Goal: Task Accomplishment & Management: Manage account settings

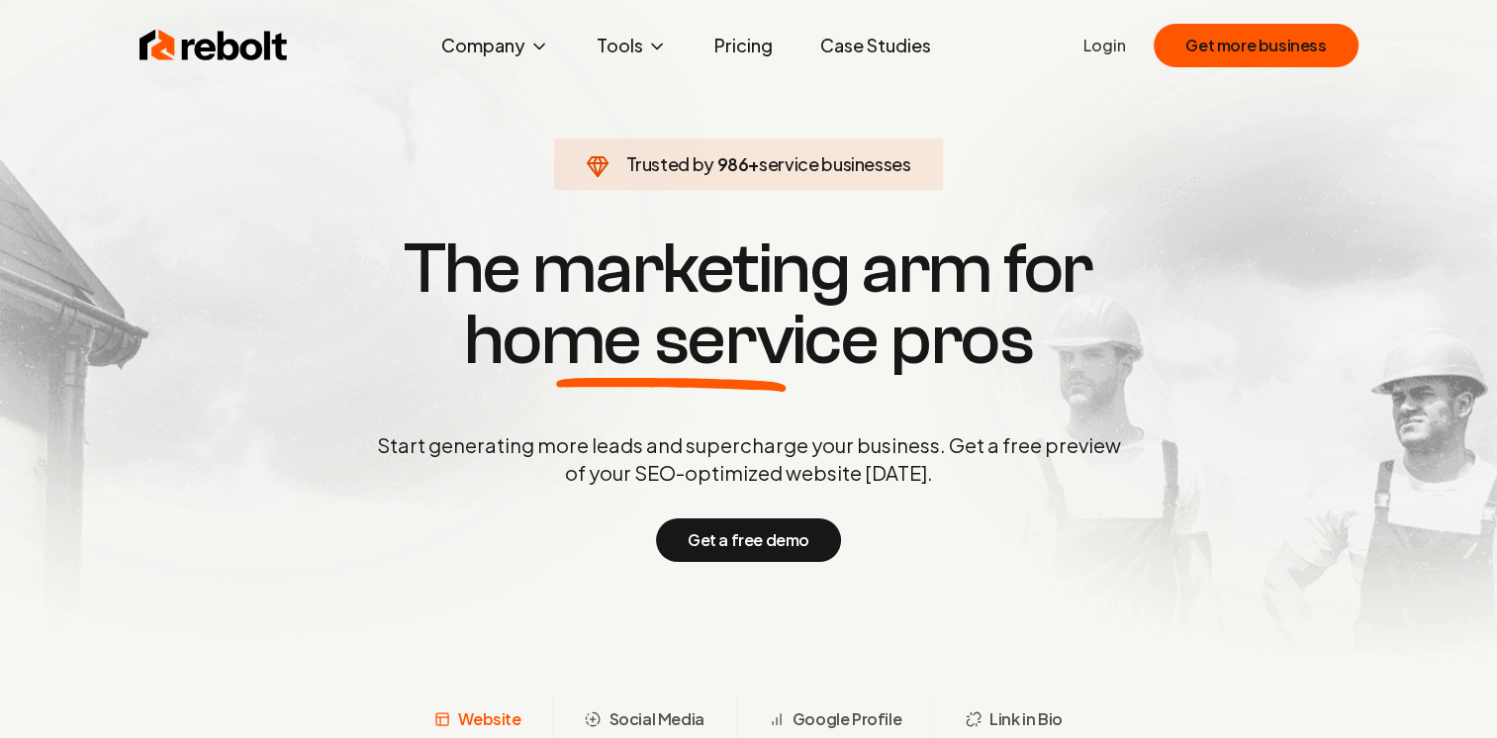
click at [1104, 49] on link "Login" at bounding box center [1104, 46] width 43 height 24
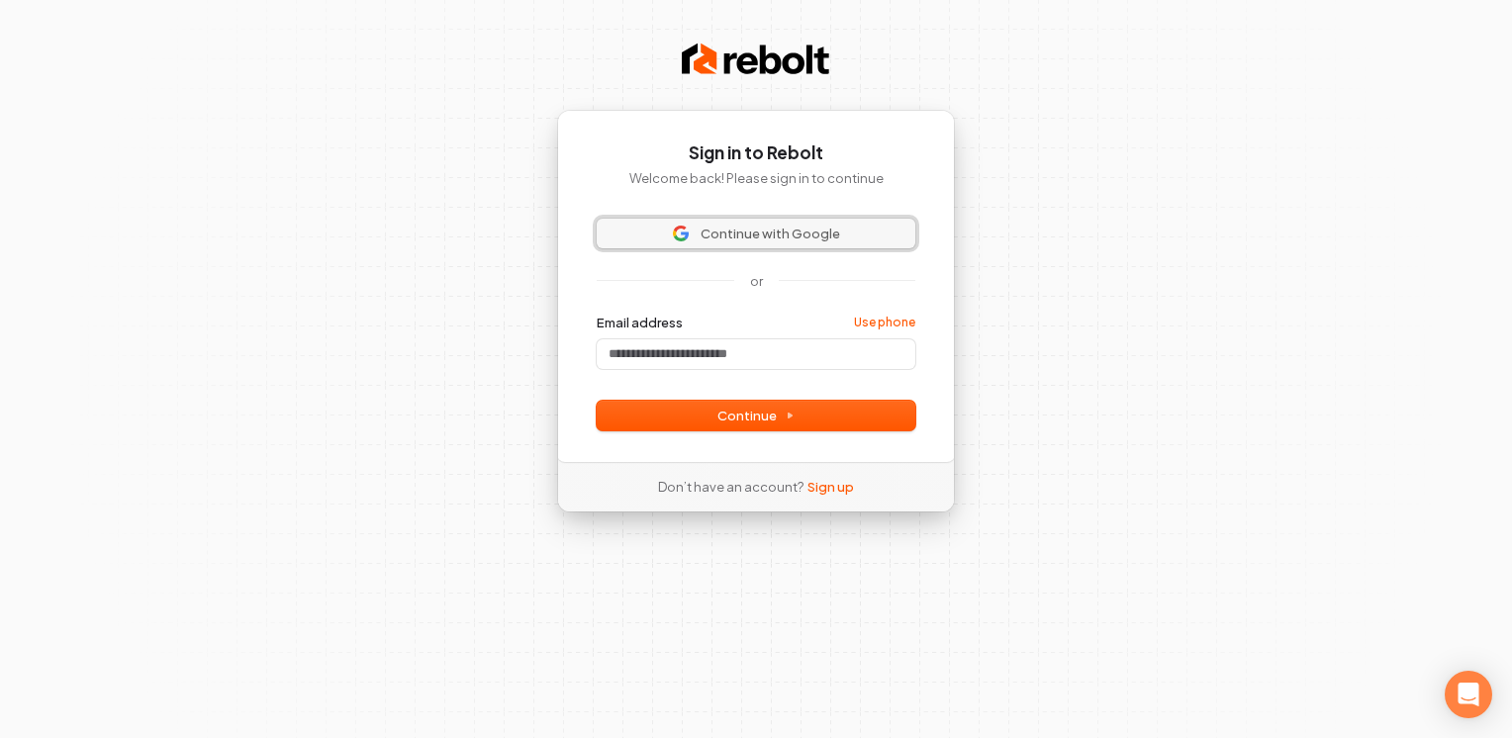
click at [797, 239] on span "Continue with Google" at bounding box center [771, 234] width 140 height 18
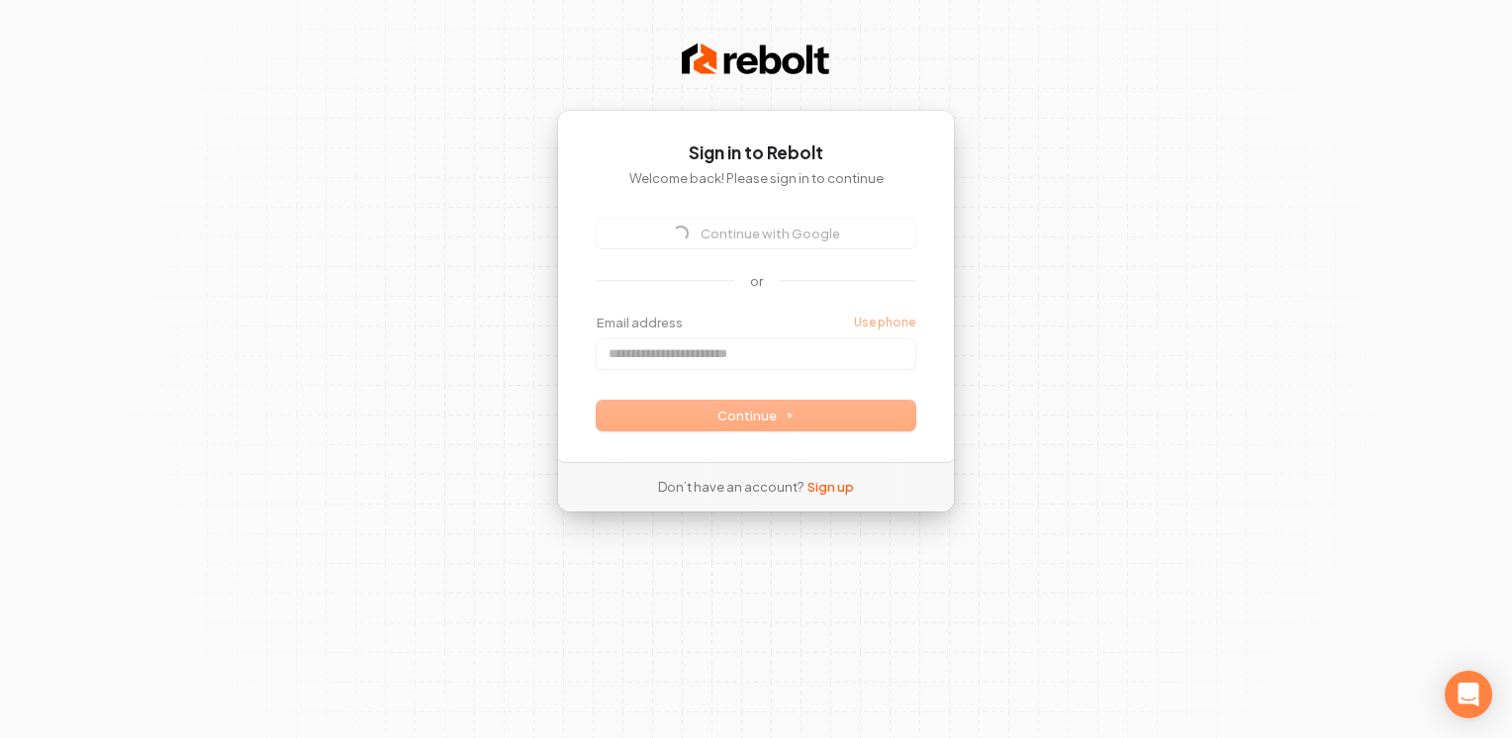
click at [797, 239] on div "Continue with Google" at bounding box center [756, 234] width 319 height 30
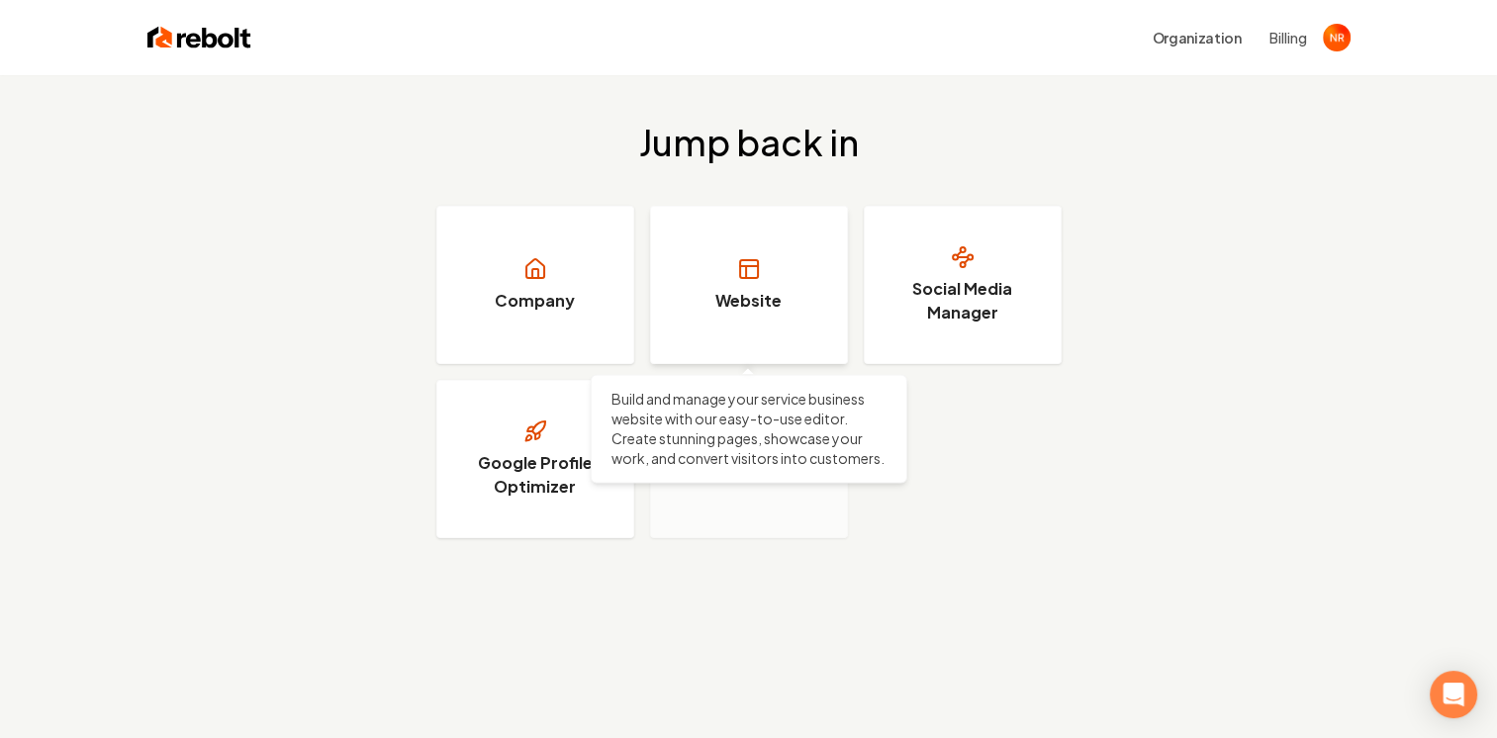
click at [757, 330] on link "Website" at bounding box center [749, 285] width 198 height 158
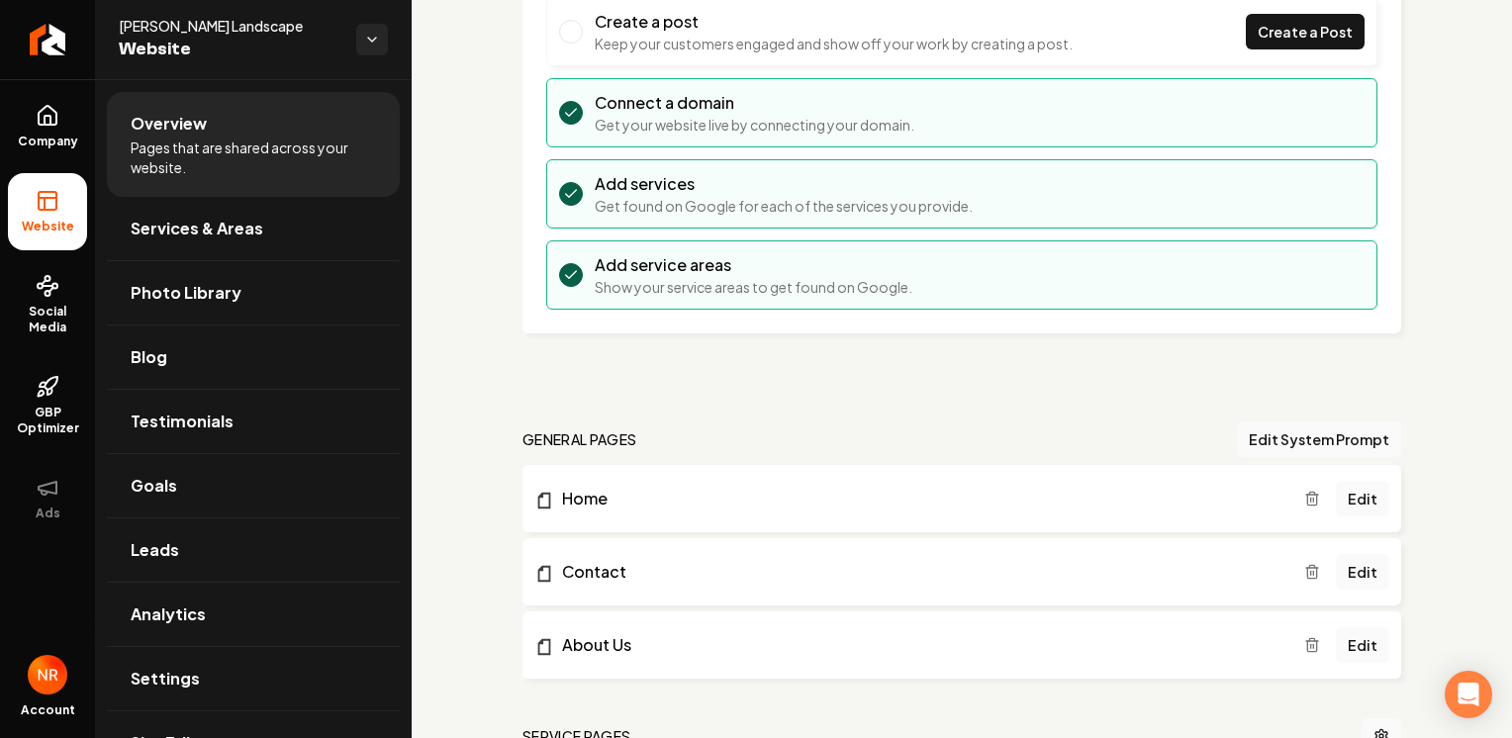
scroll to position [199, 0]
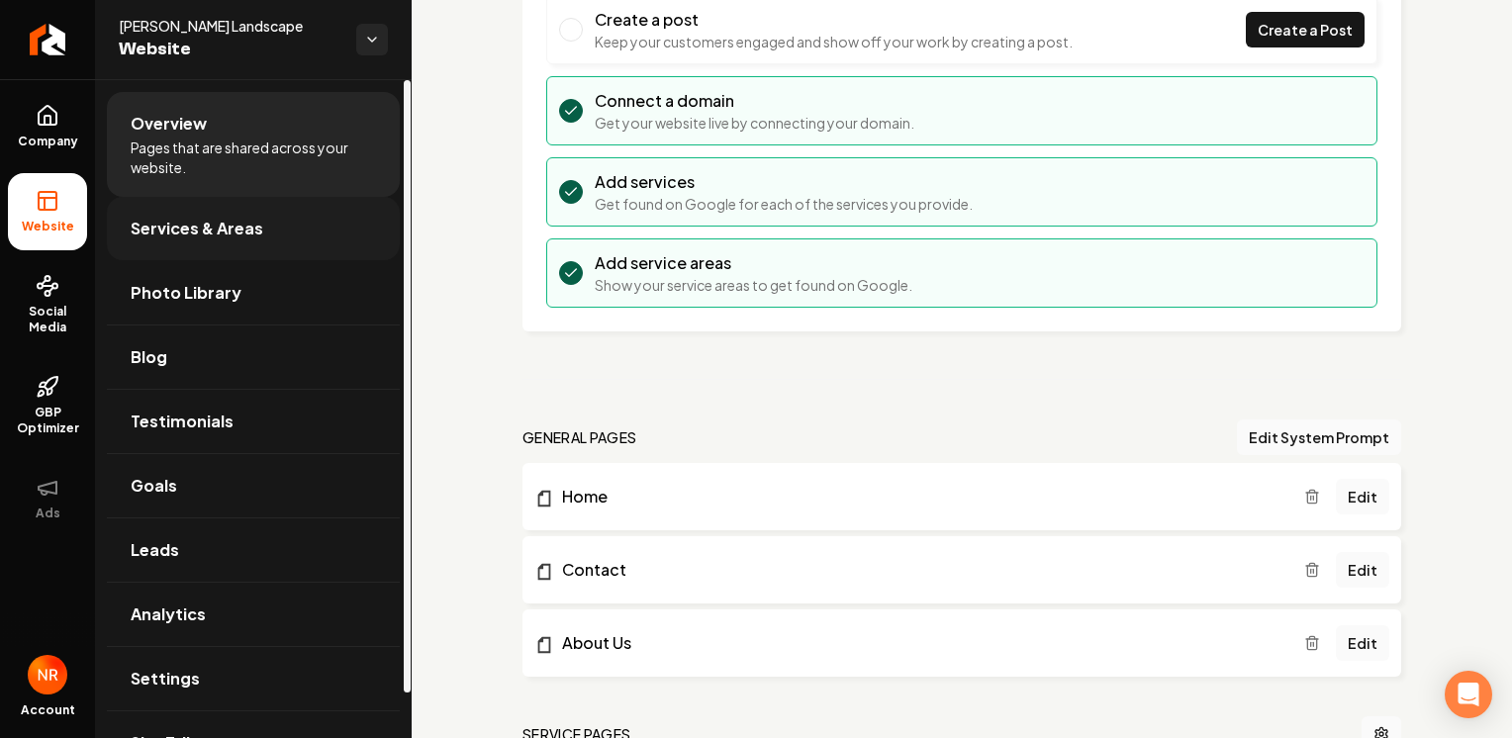
click at [236, 255] on link "Services & Areas" at bounding box center [253, 228] width 293 height 63
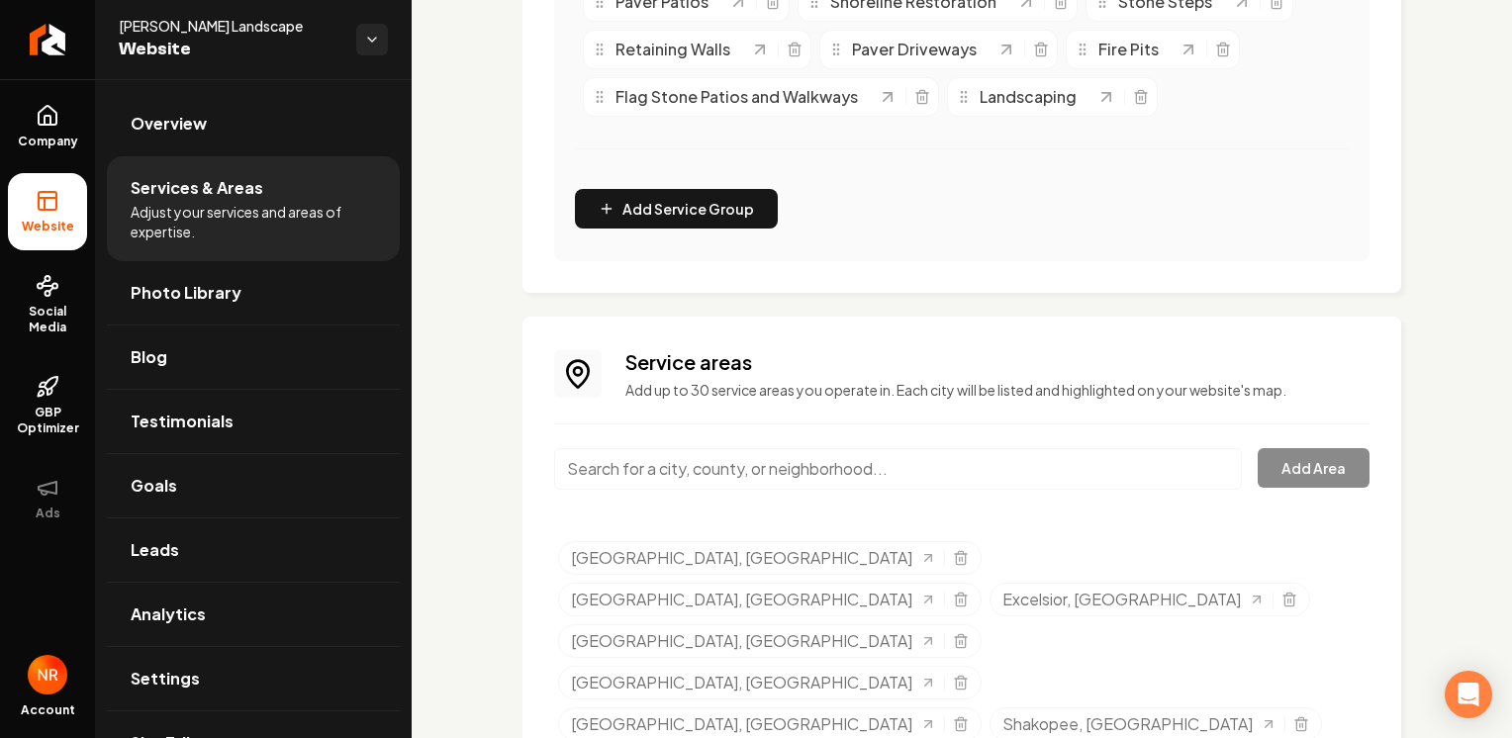
scroll to position [619, 0]
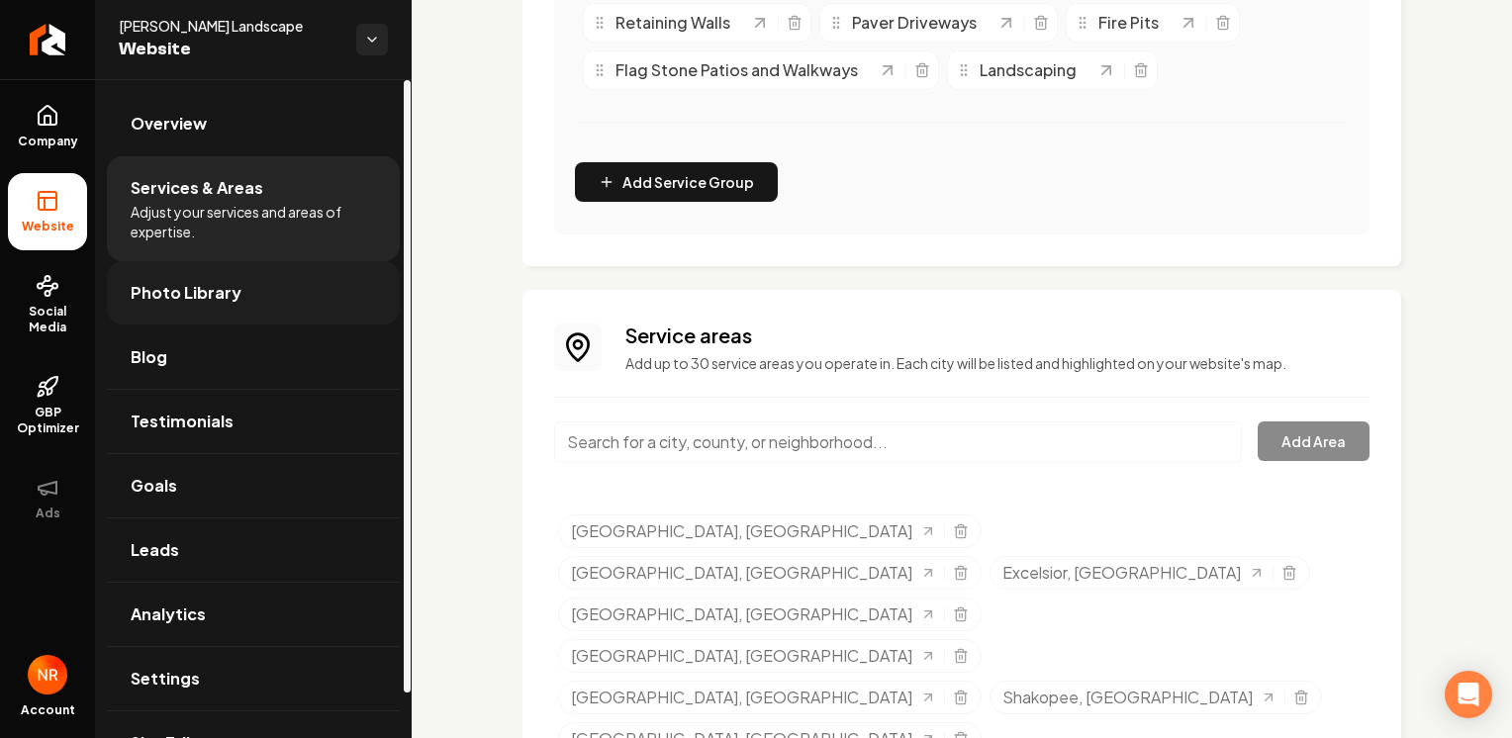
click at [283, 308] on link "Photo Library" at bounding box center [253, 292] width 293 height 63
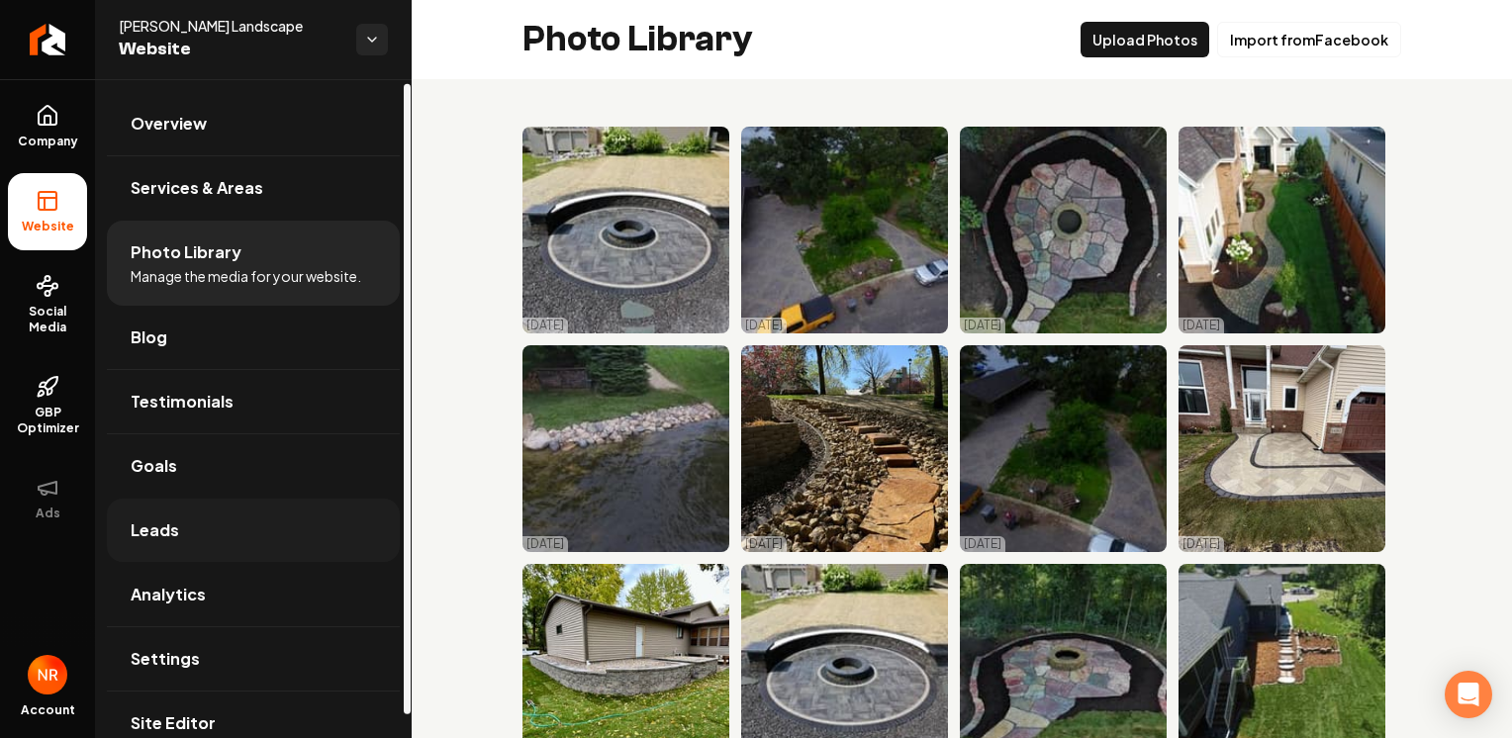
scroll to position [28, 0]
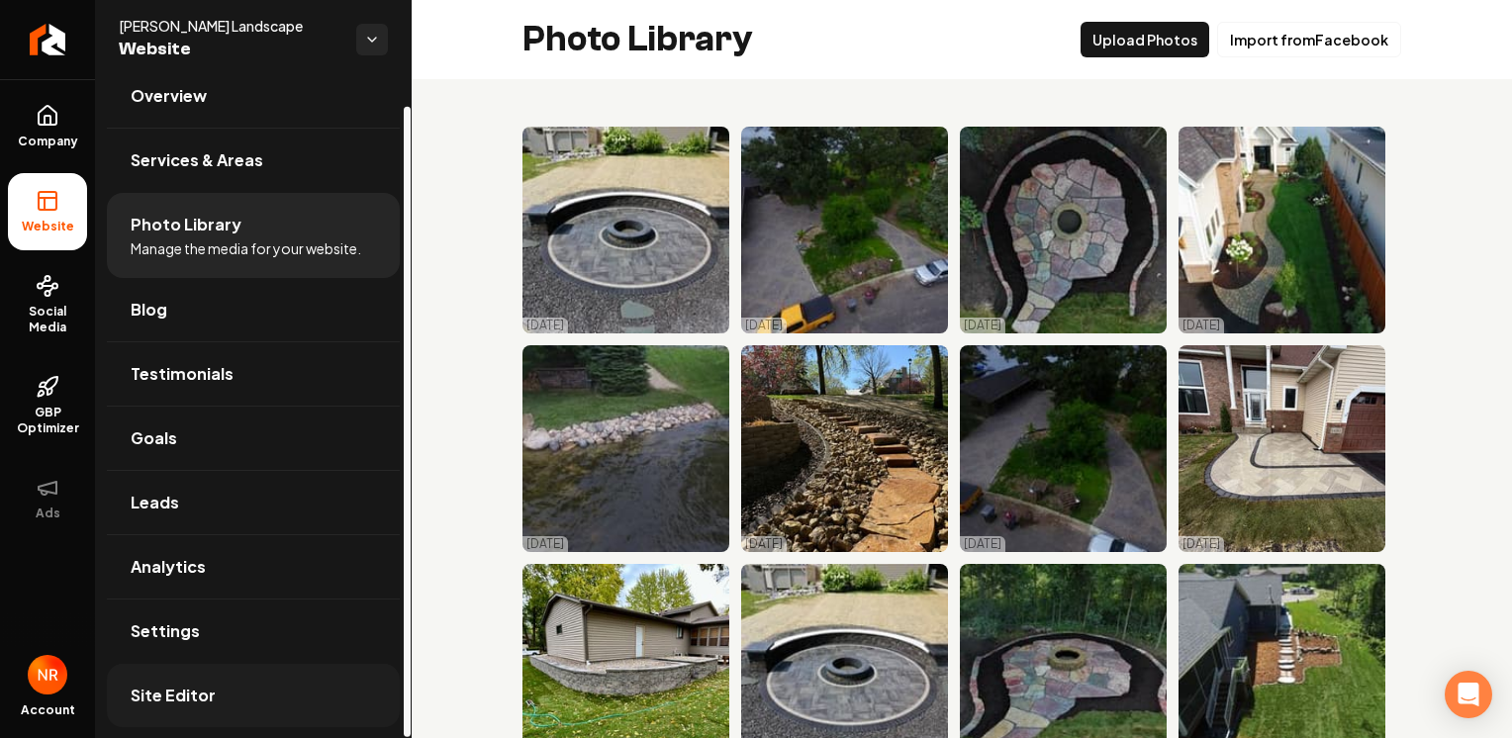
click at [220, 694] on link "Site Editor" at bounding box center [253, 695] width 293 height 63
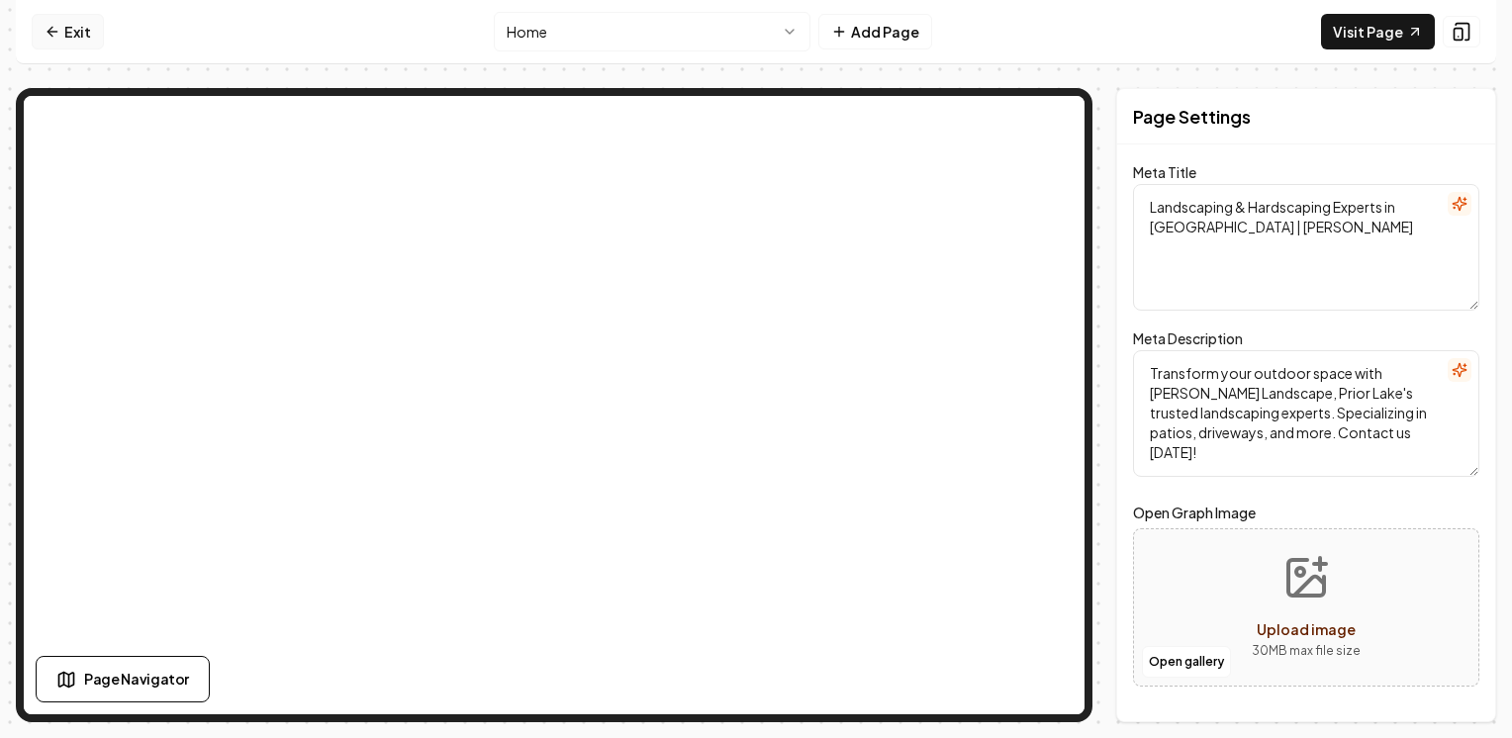
click at [36, 38] on link "Exit" at bounding box center [68, 32] width 72 height 36
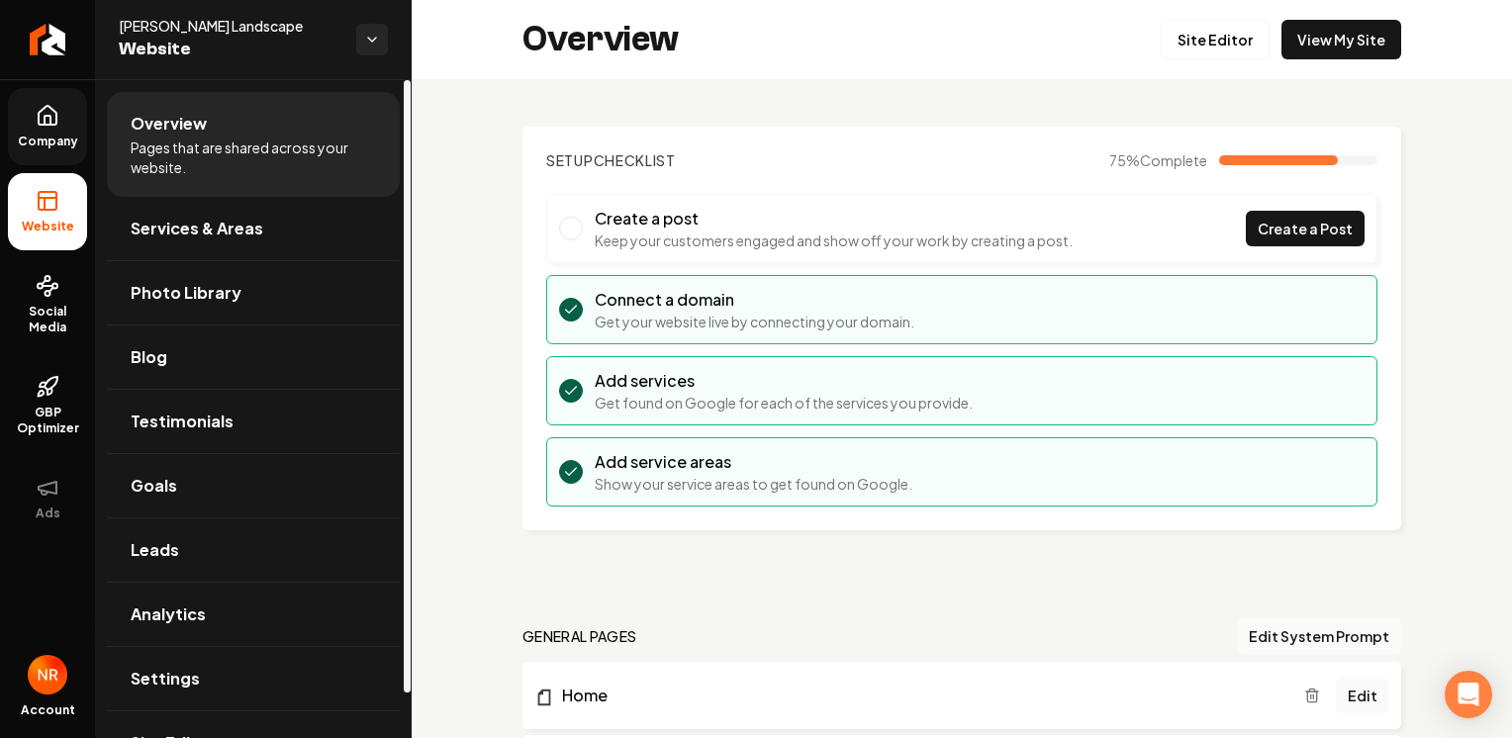
click at [55, 135] on span "Company" at bounding box center [48, 142] width 76 height 16
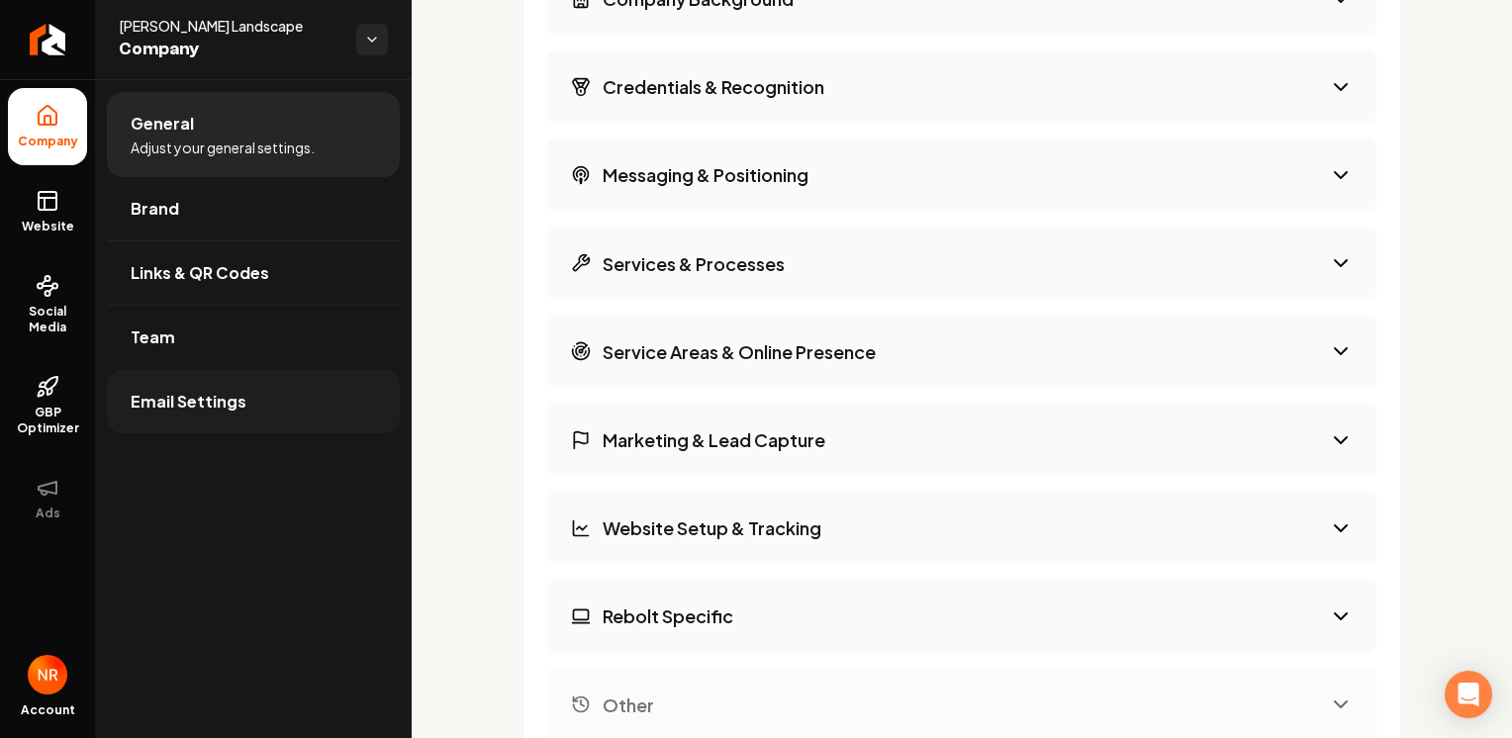
scroll to position [2410, 0]
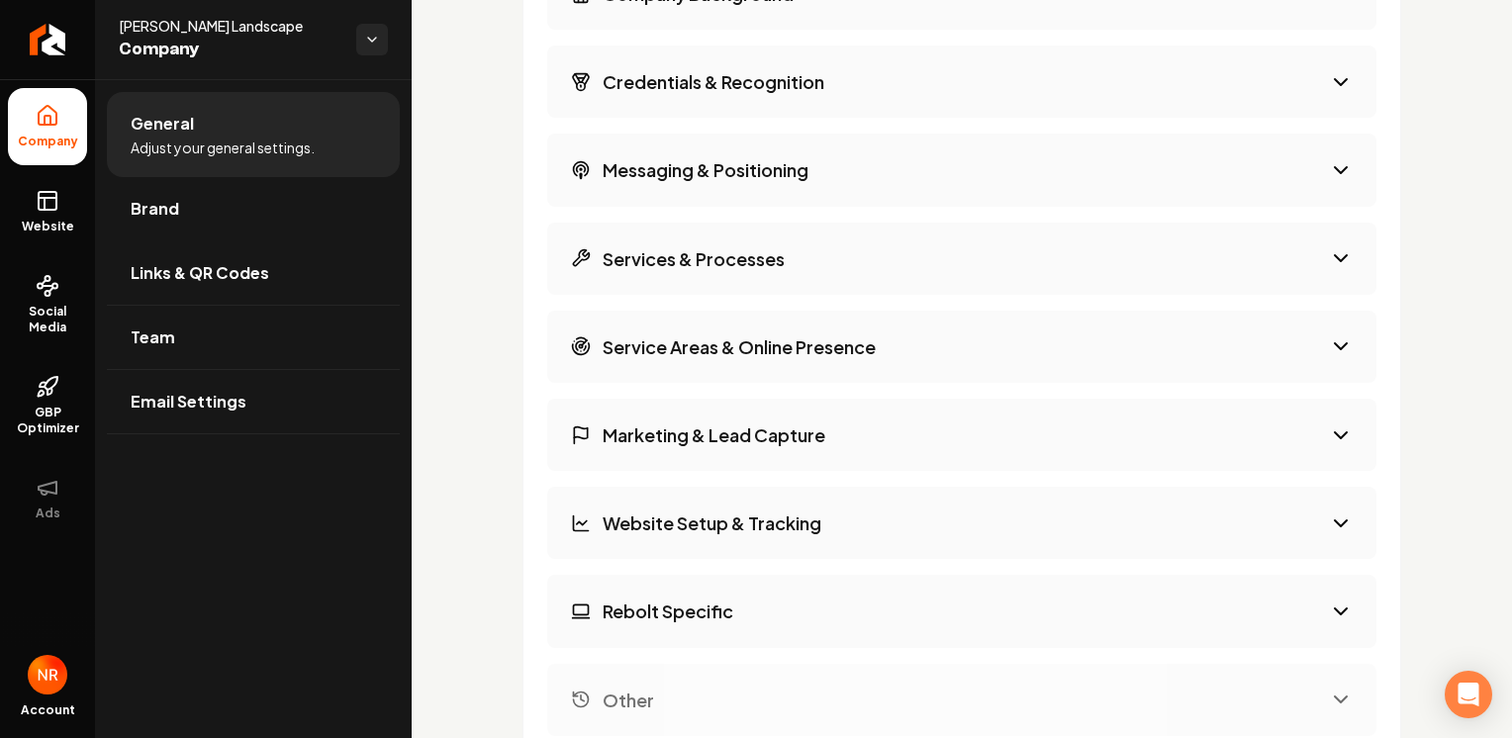
click at [255, 239] on li "Brand" at bounding box center [253, 209] width 293 height 64
click at [255, 208] on link "Brand" at bounding box center [253, 208] width 293 height 63
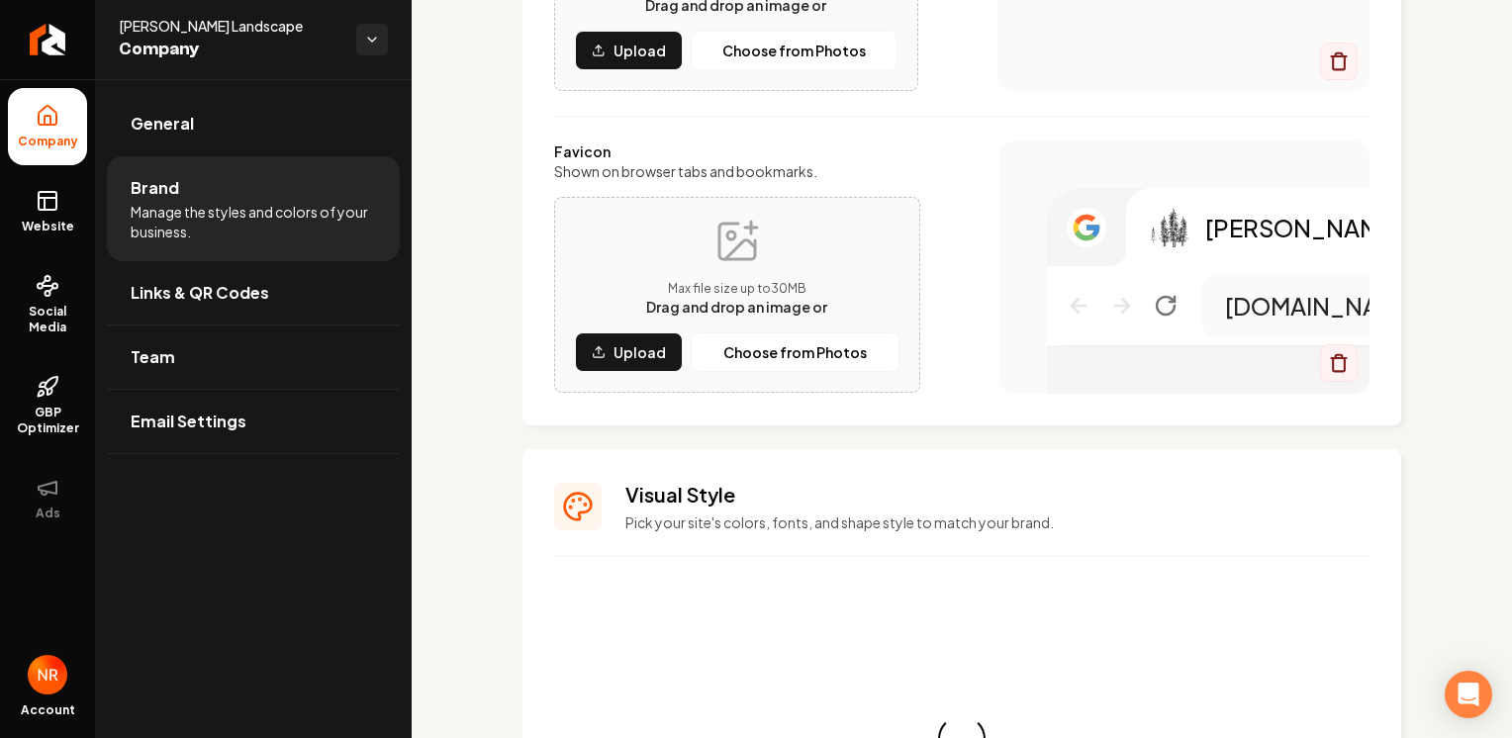
scroll to position [1718, 0]
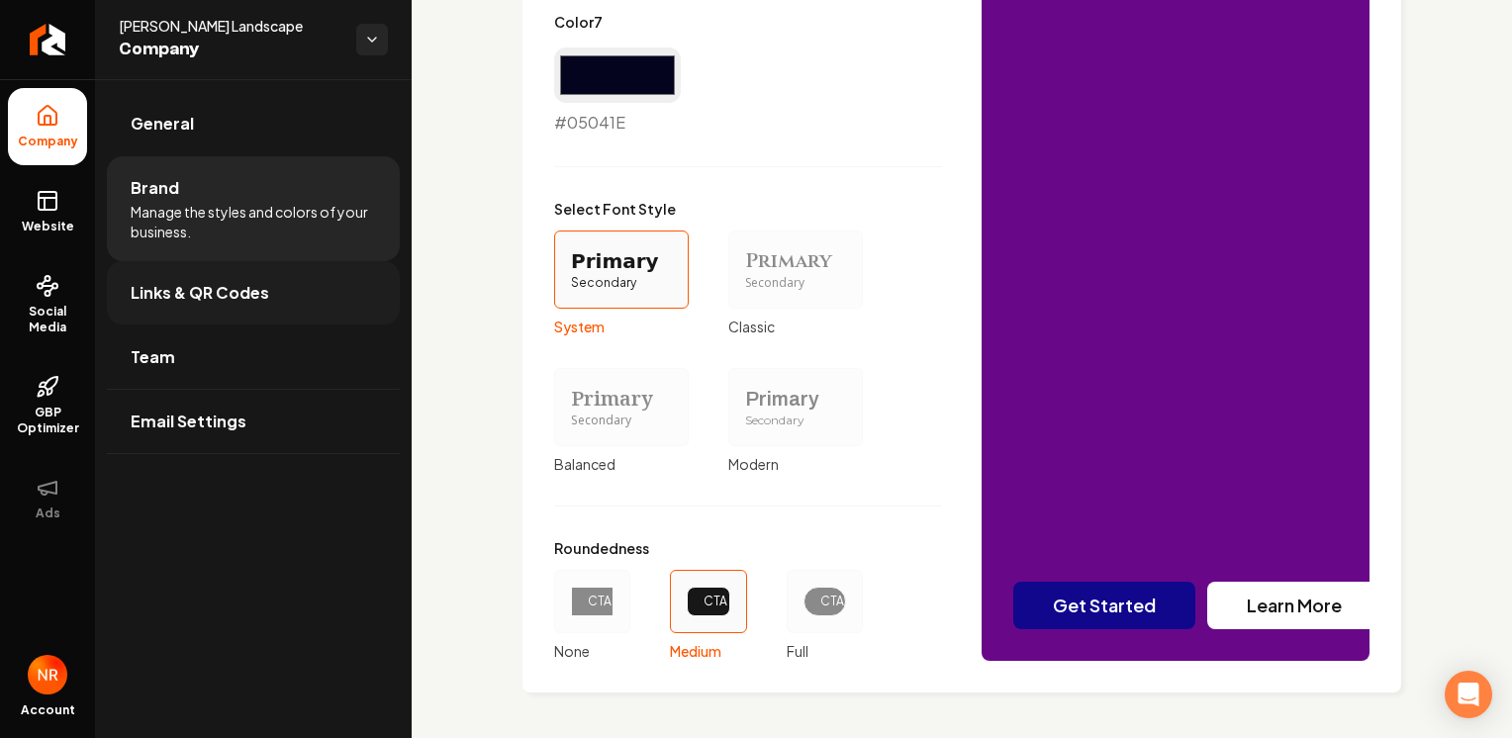
click at [273, 295] on link "Links & QR Codes" at bounding box center [253, 292] width 293 height 63
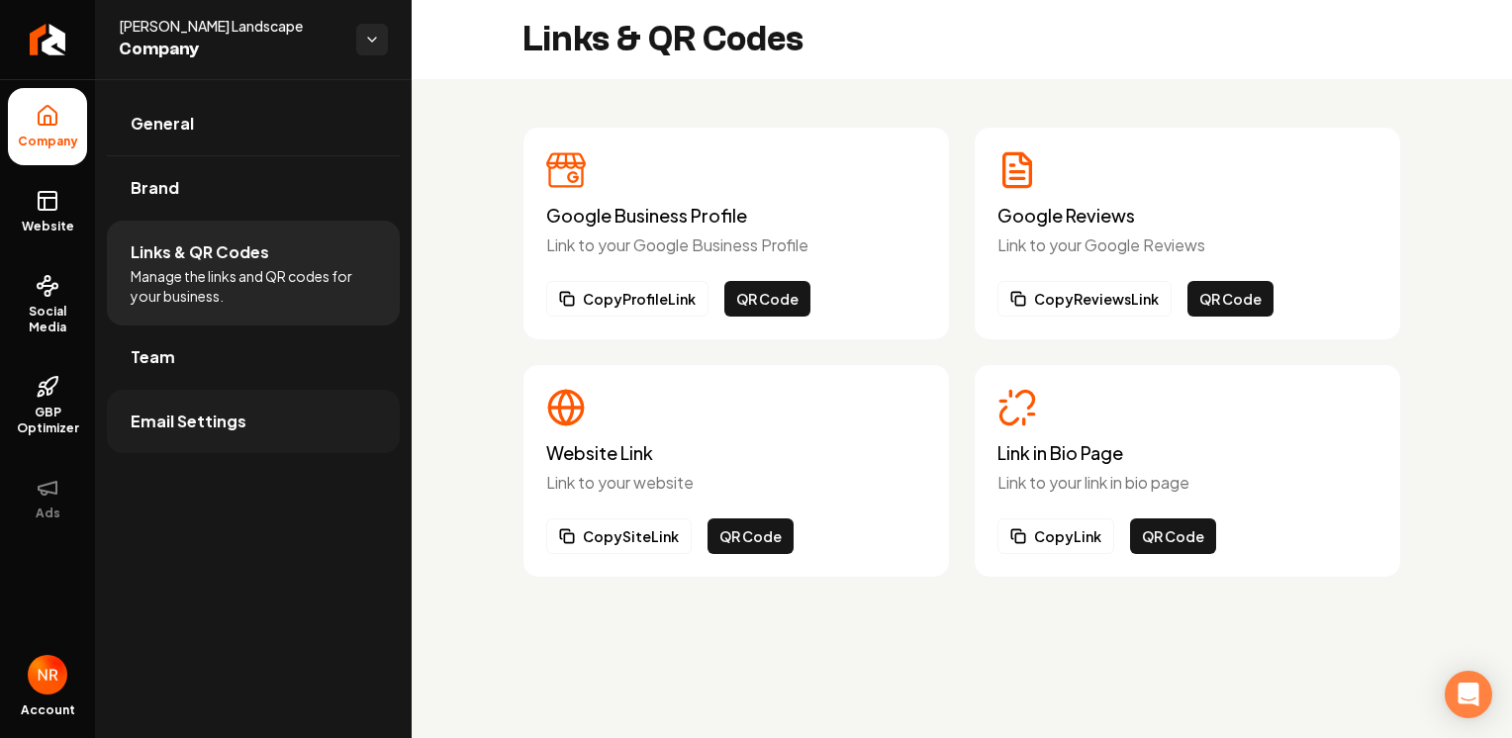
click at [230, 412] on span "Email Settings" at bounding box center [189, 422] width 116 height 24
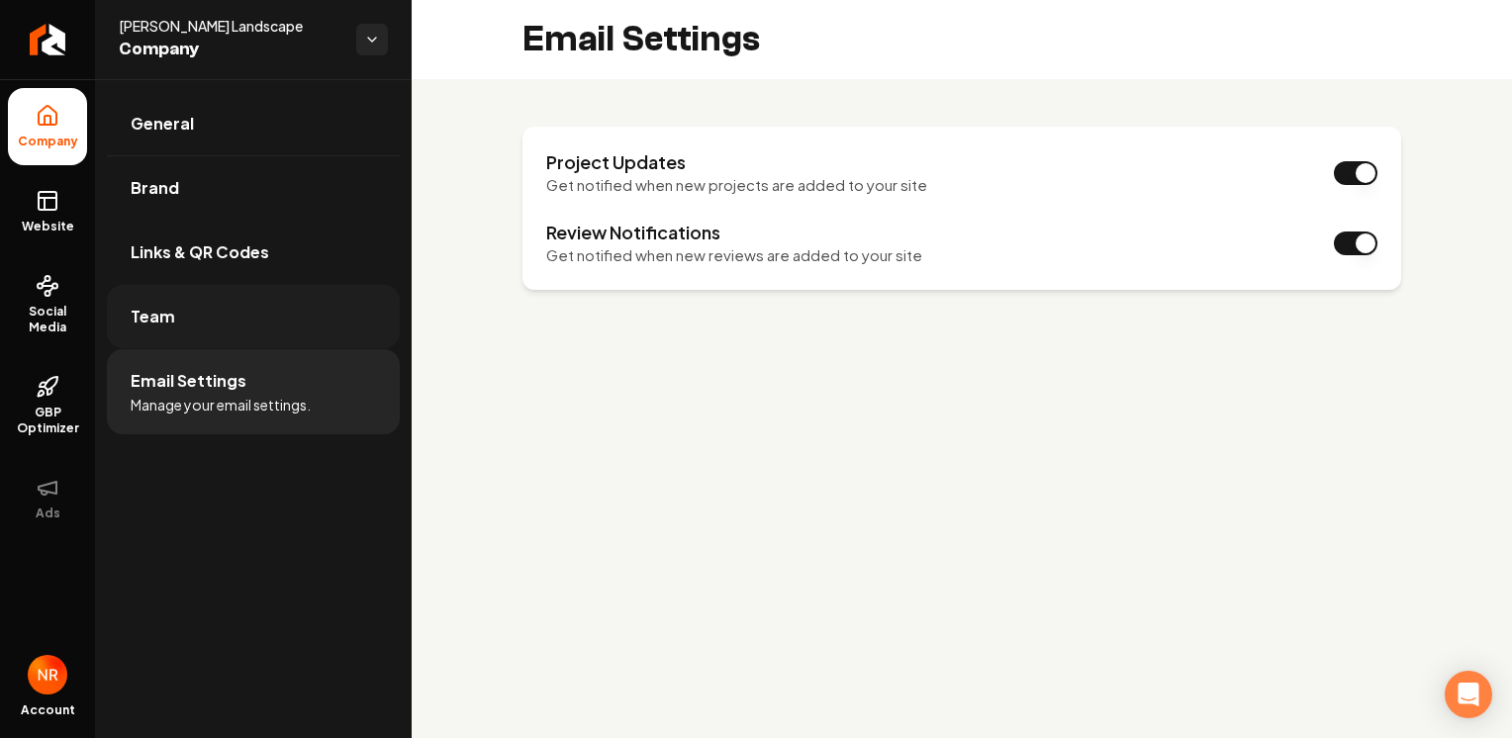
click at [217, 331] on link "Team" at bounding box center [253, 316] width 293 height 63
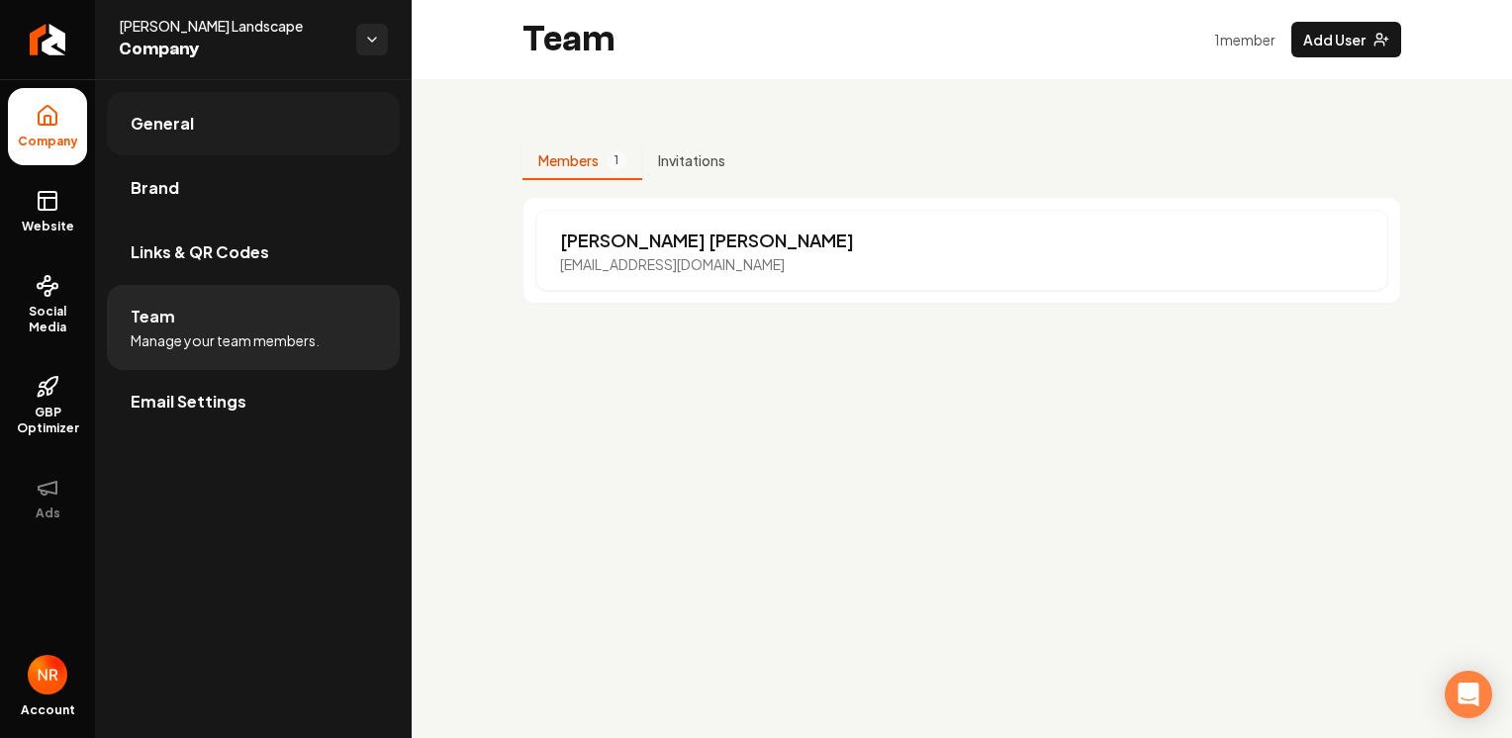
click at [178, 121] on span "General" at bounding box center [162, 124] width 63 height 24
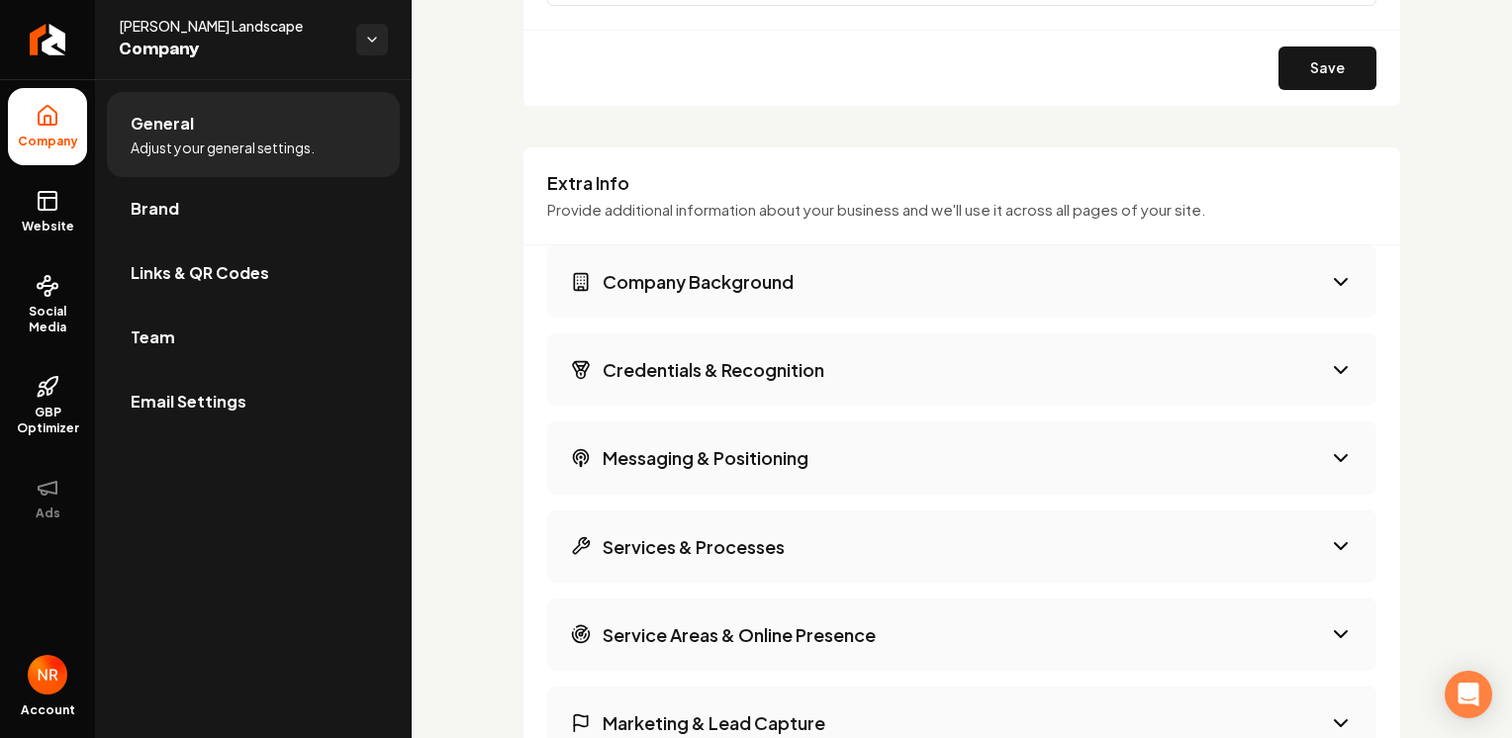
scroll to position [2913, 0]
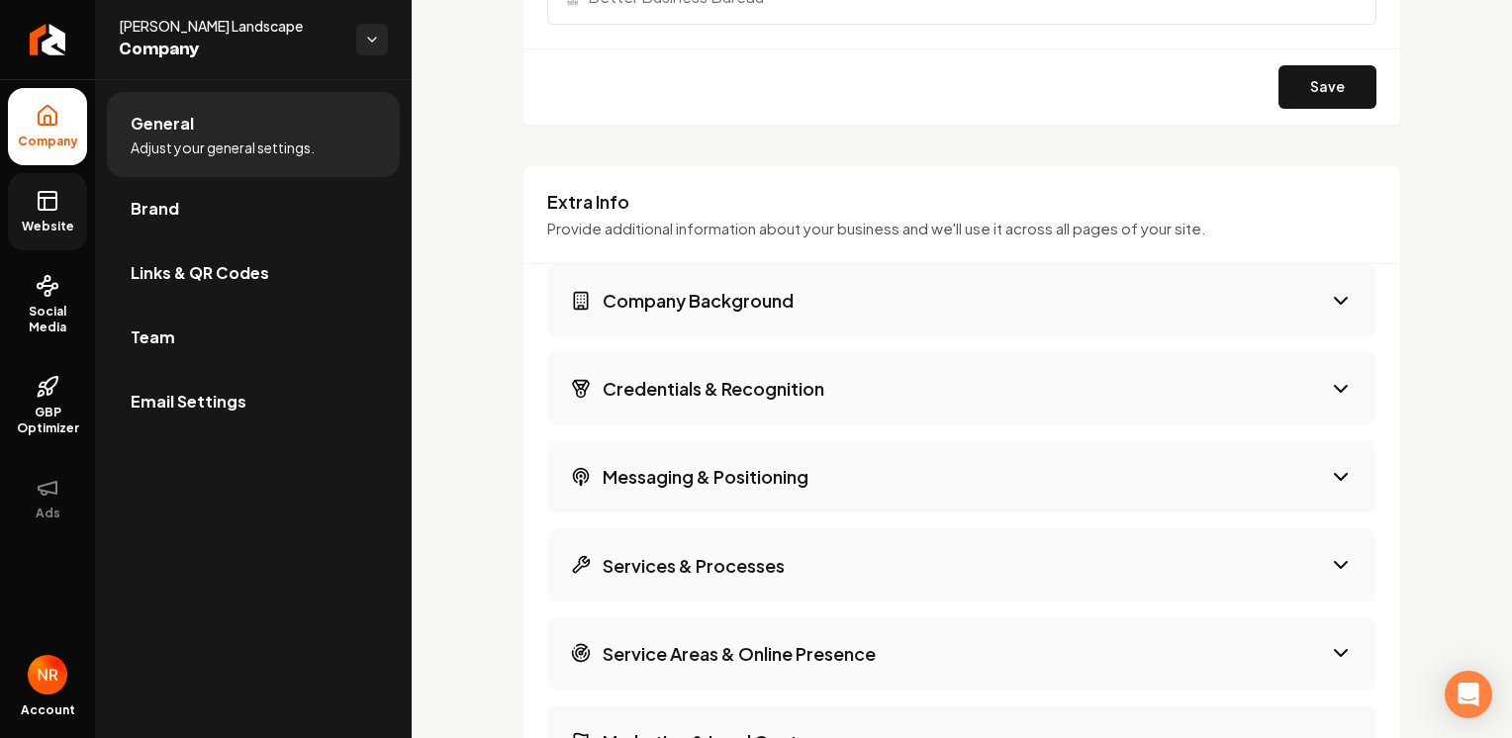
click at [38, 217] on link "Website" at bounding box center [47, 211] width 79 height 77
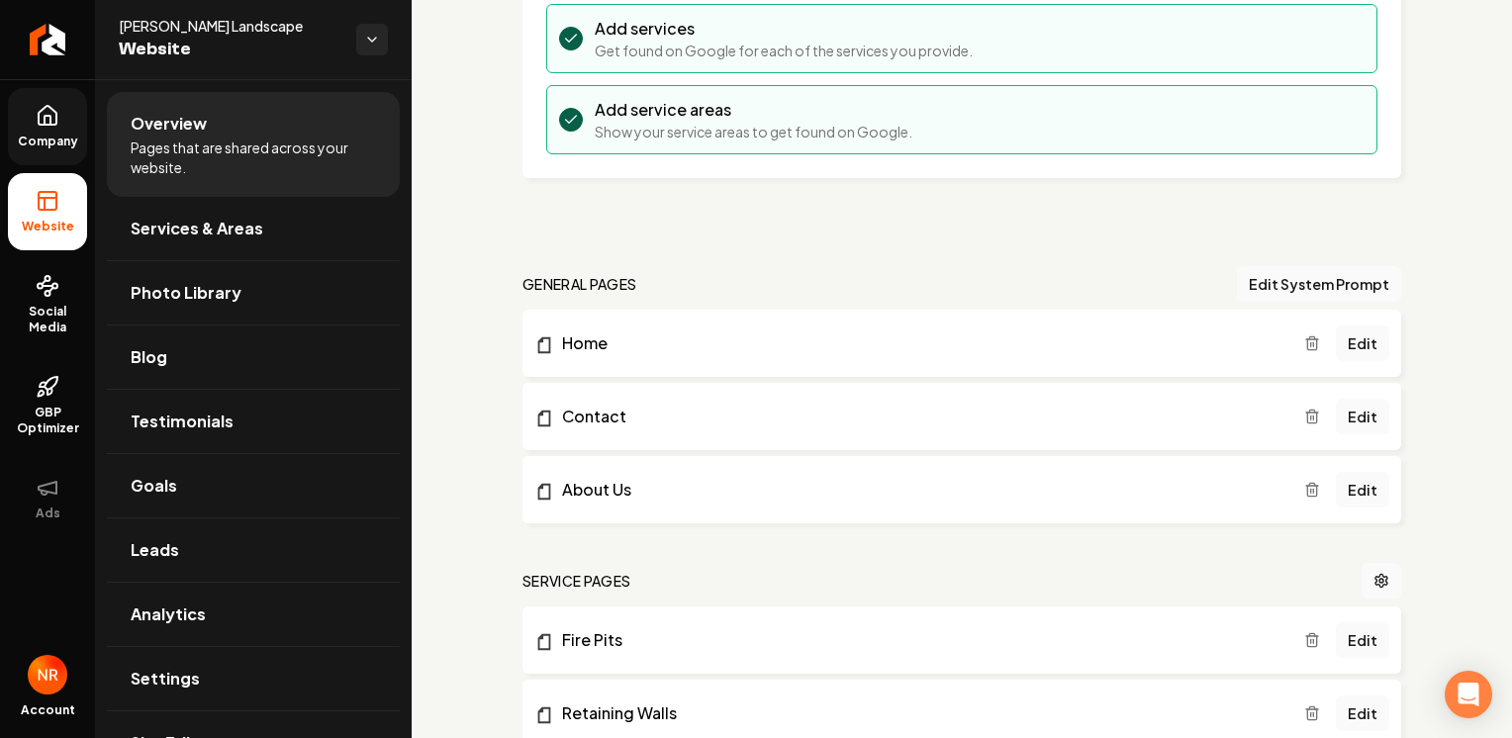
scroll to position [357, 0]
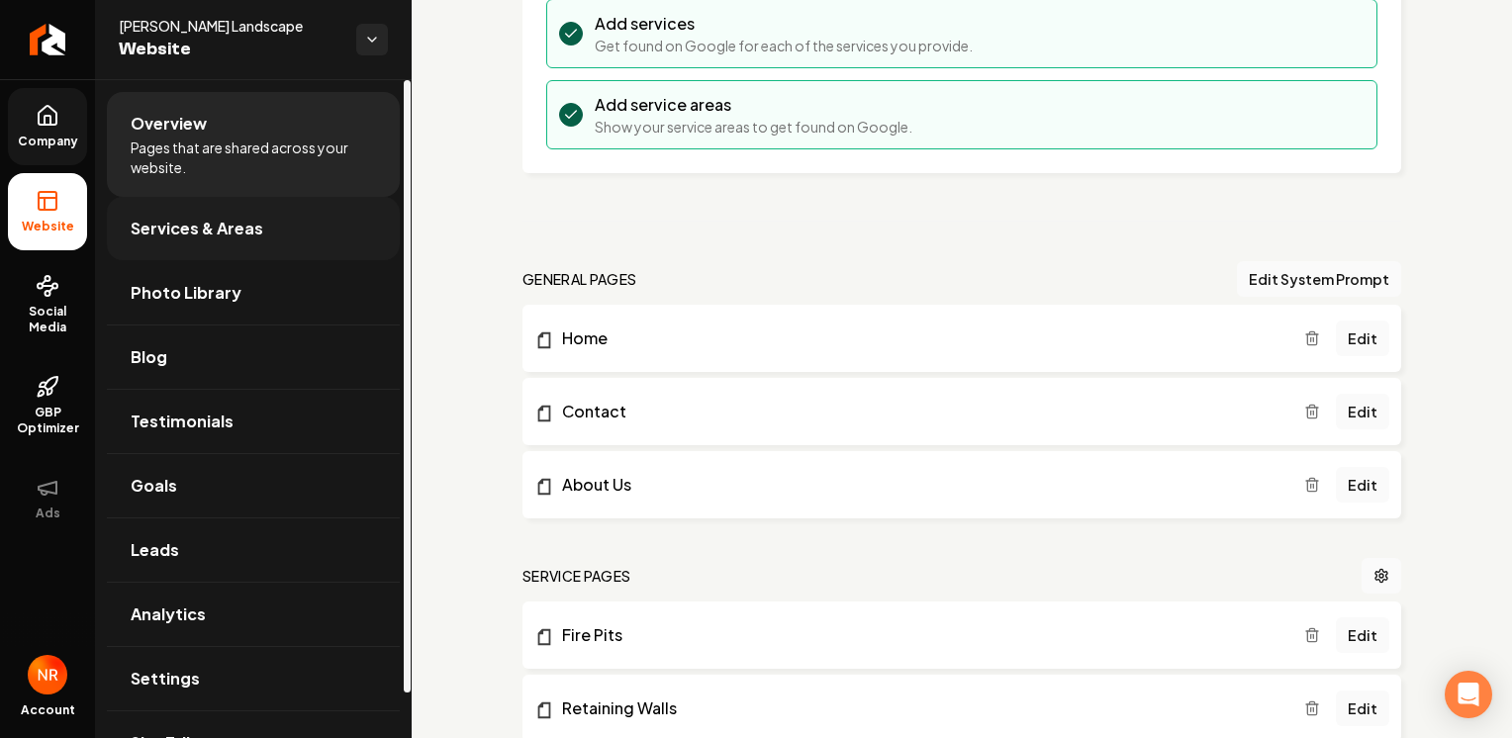
click at [253, 233] on span "Services & Areas" at bounding box center [197, 229] width 133 height 24
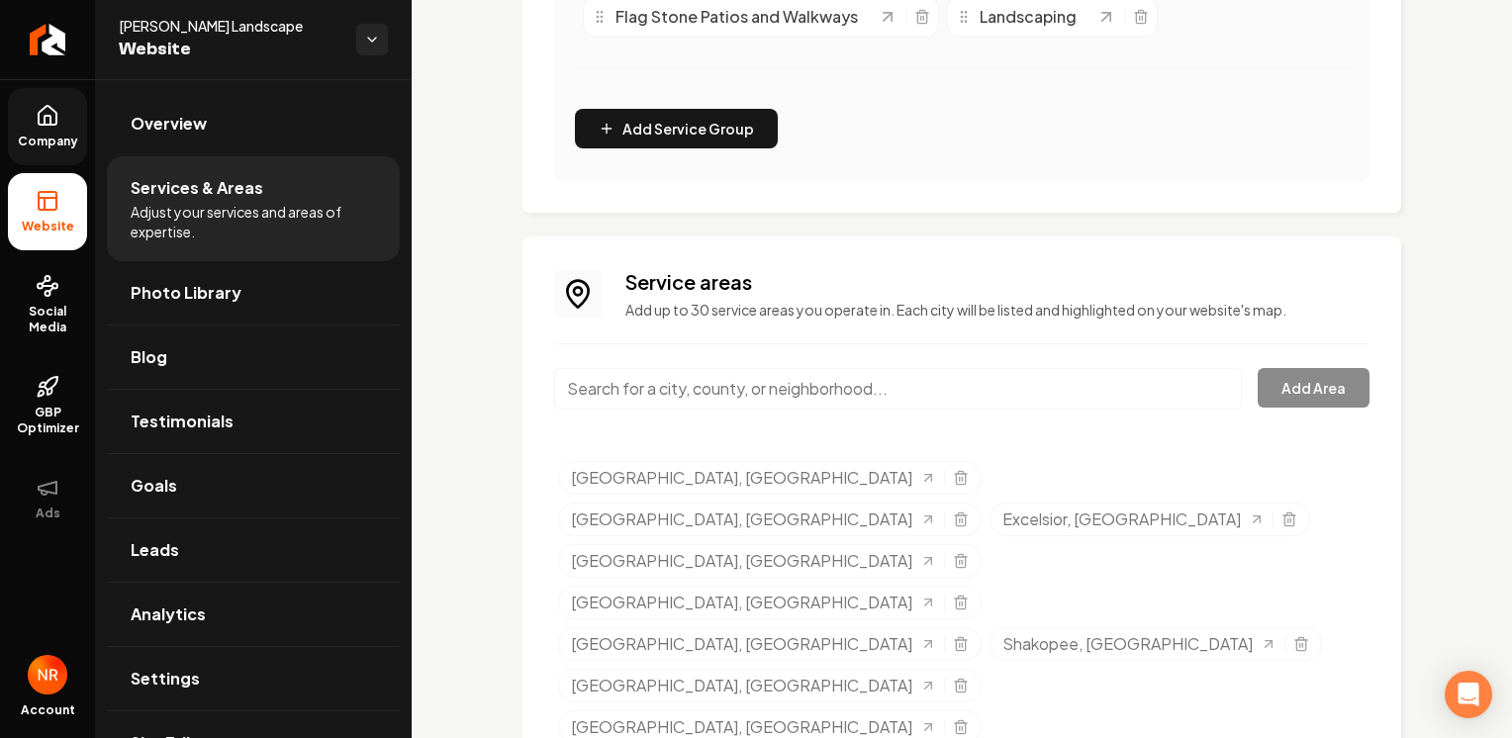
scroll to position [802, 0]
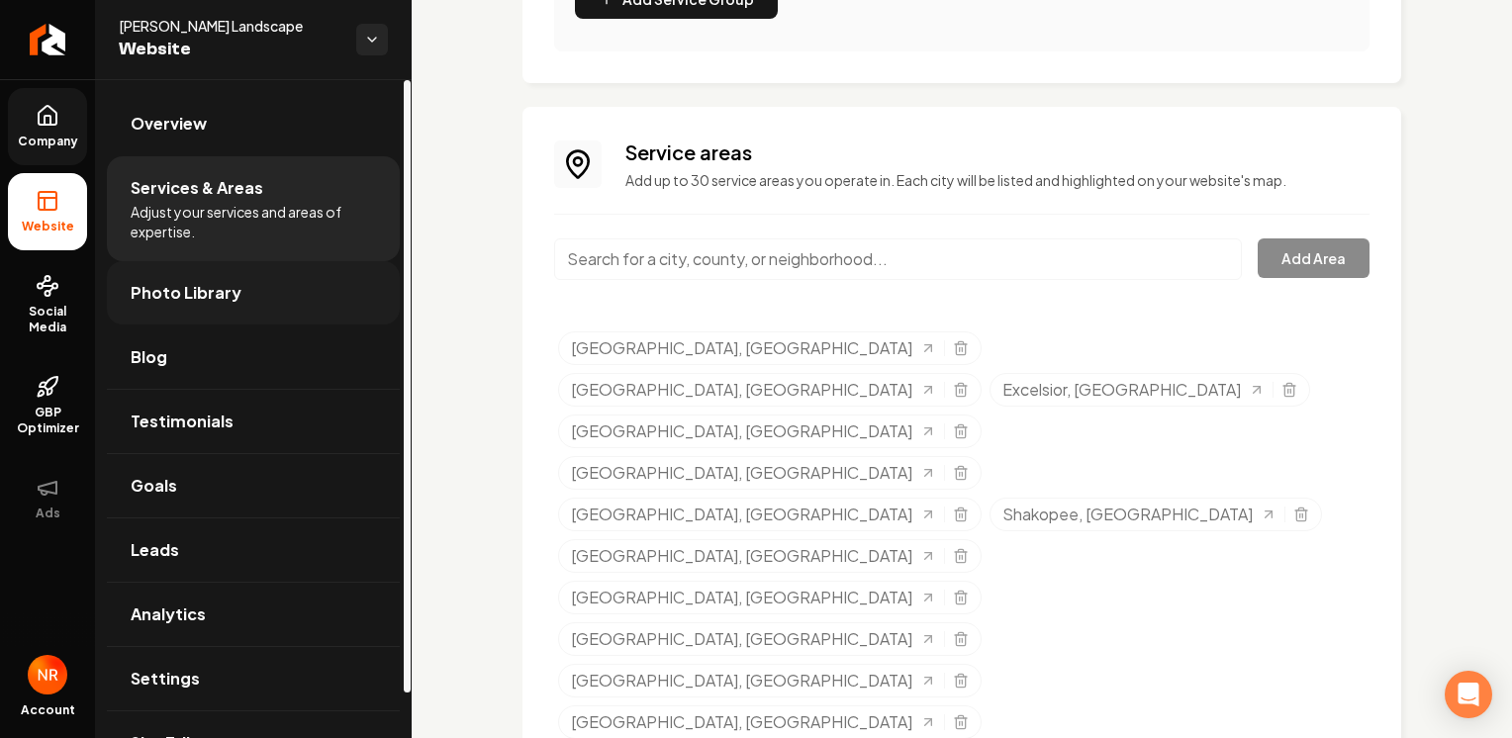
click at [257, 293] on link "Photo Library" at bounding box center [253, 292] width 293 height 63
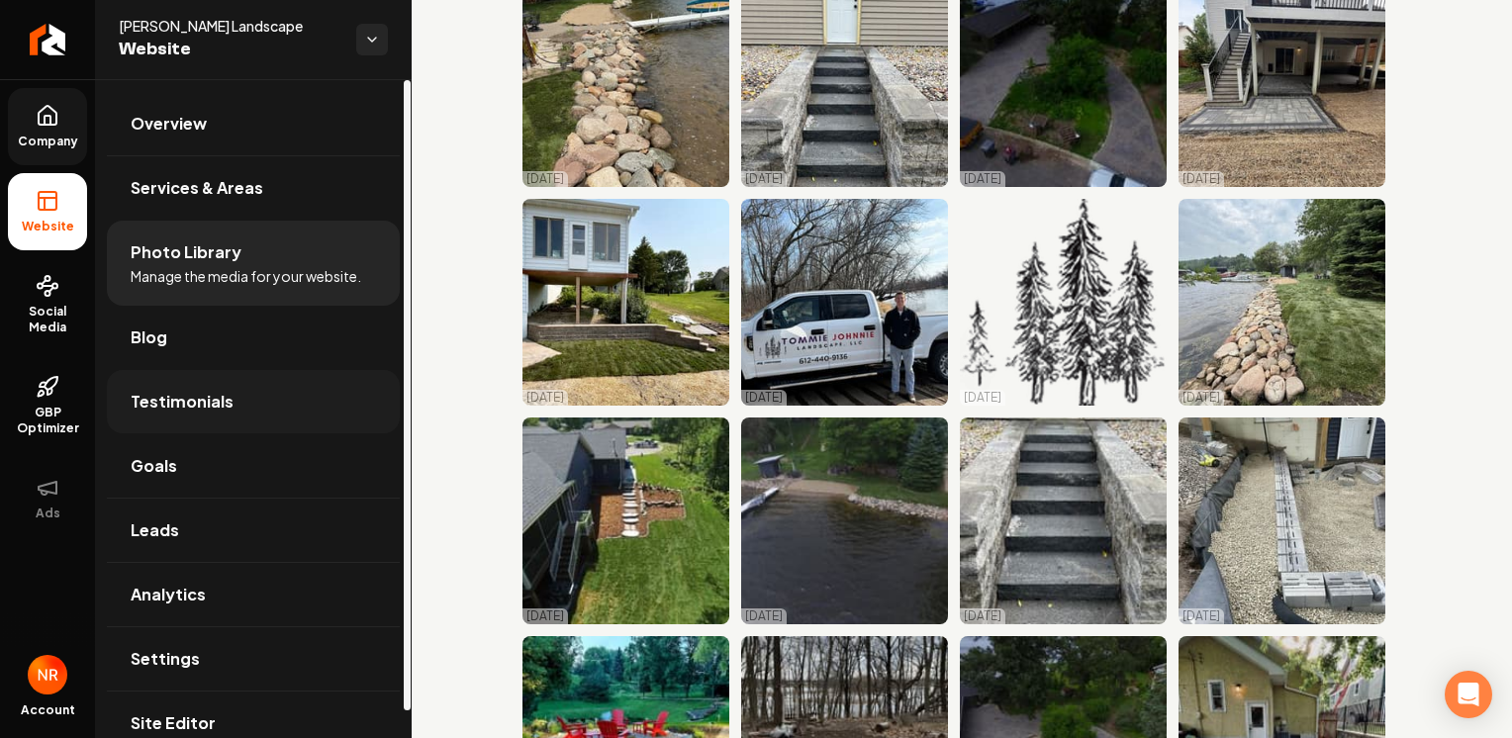
click at [197, 399] on span "Testimonials" at bounding box center [182, 402] width 103 height 24
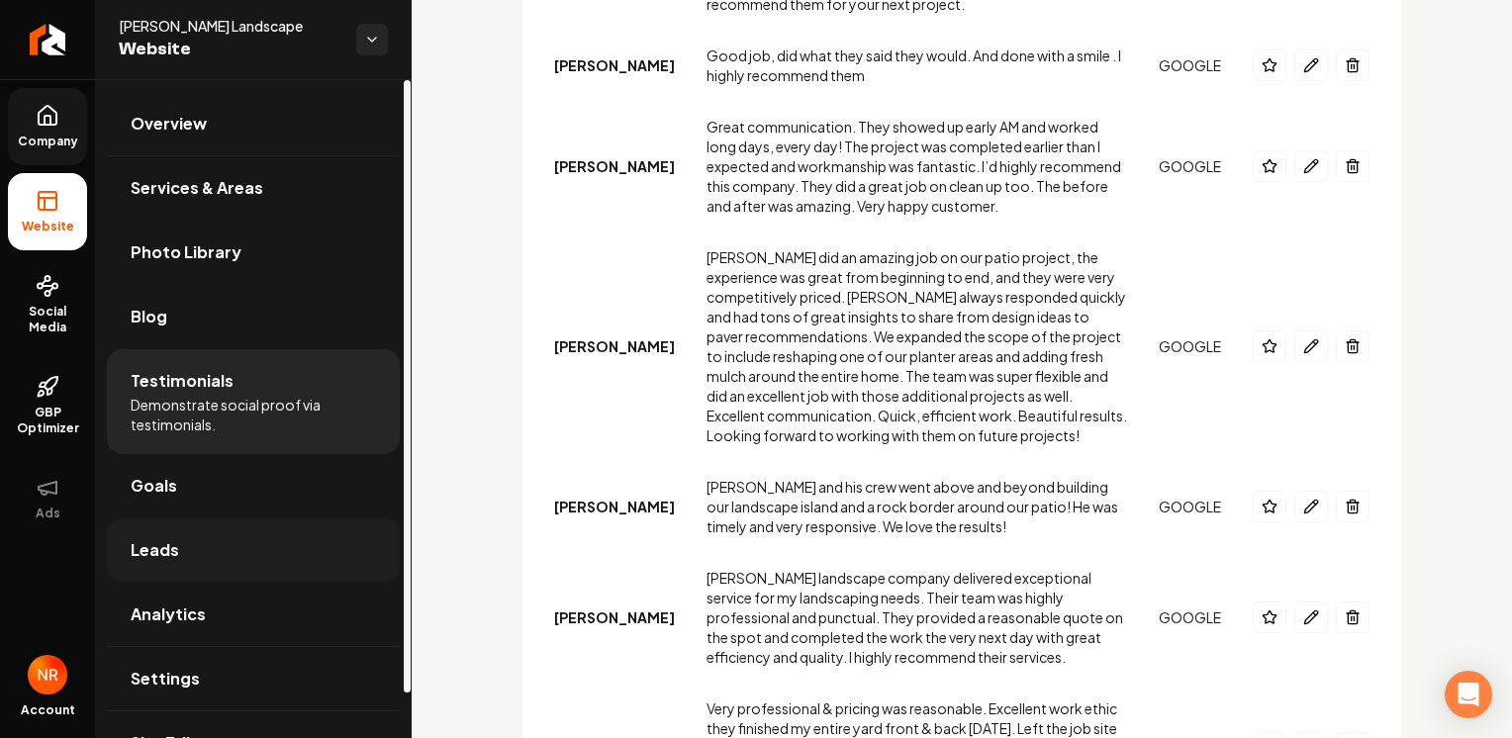
click at [211, 544] on link "Leads" at bounding box center [253, 549] width 293 height 63
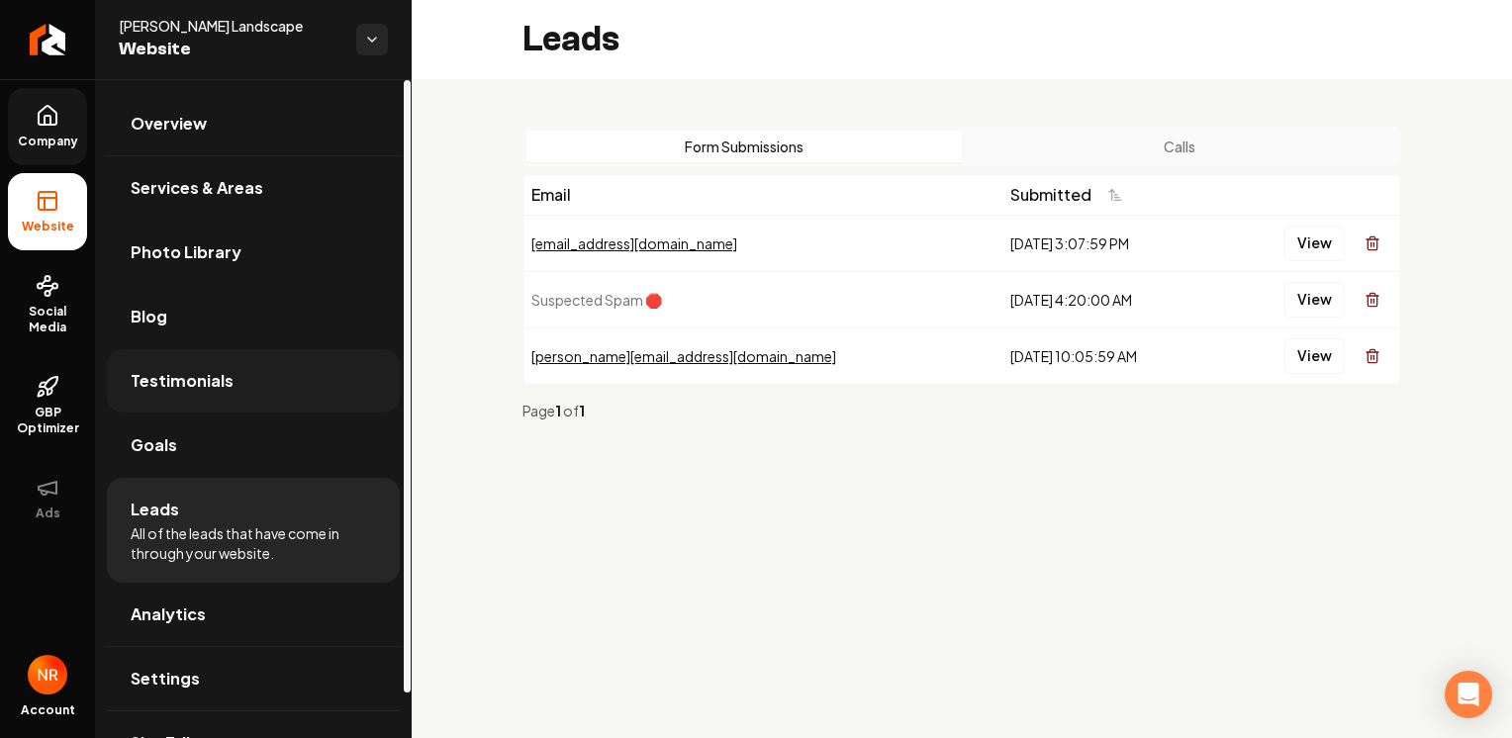
click at [264, 387] on link "Testimonials" at bounding box center [253, 380] width 293 height 63
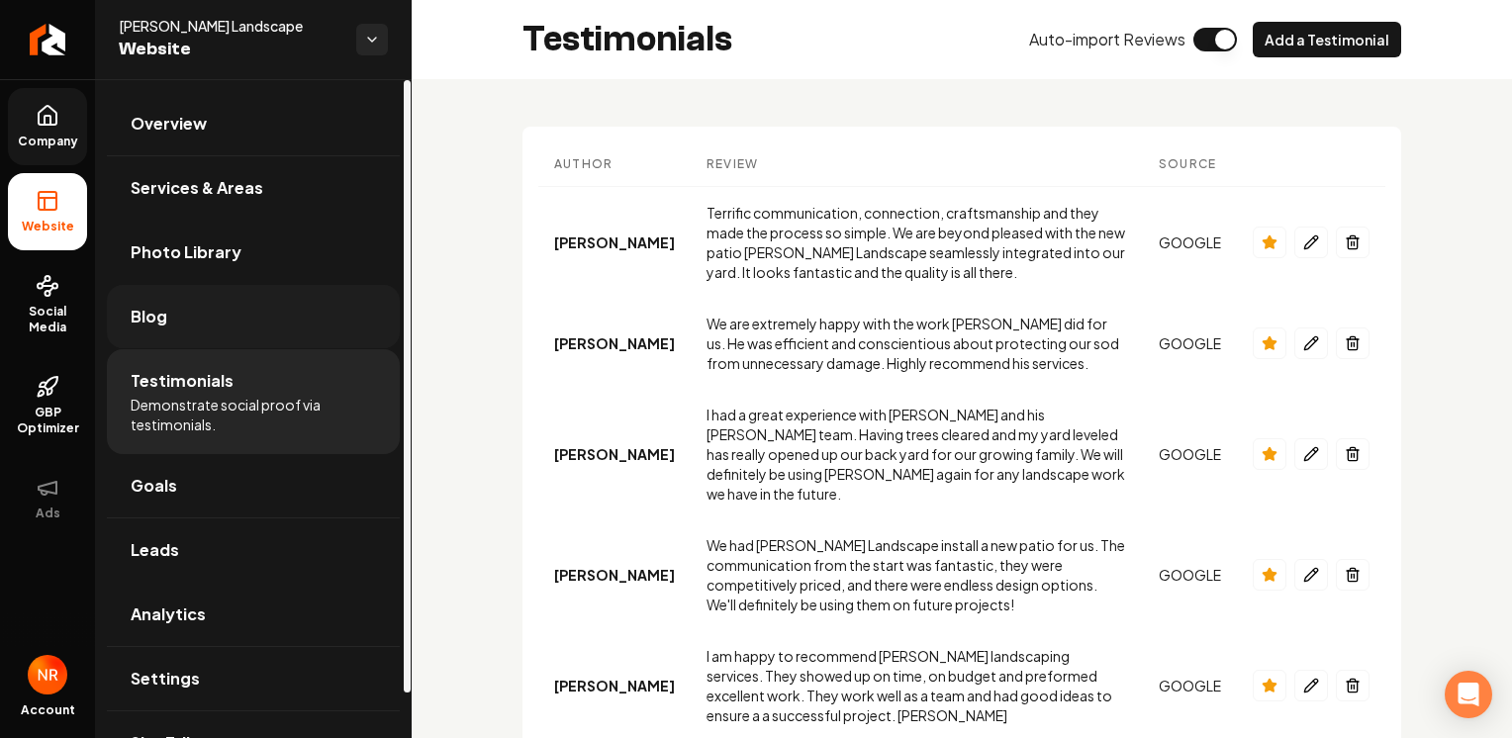
click at [236, 317] on link "Blog" at bounding box center [253, 316] width 293 height 63
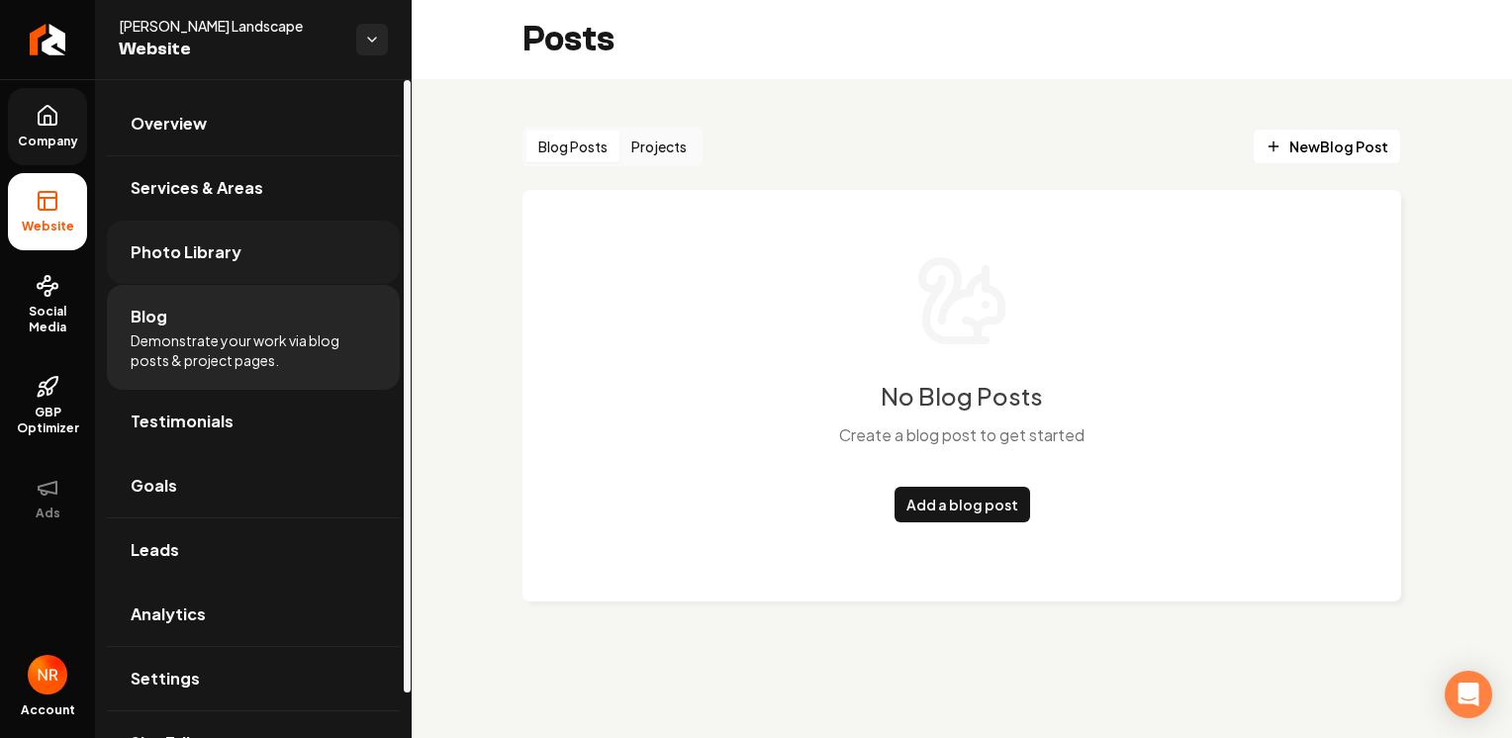
click at [218, 263] on link "Photo Library" at bounding box center [253, 252] width 293 height 63
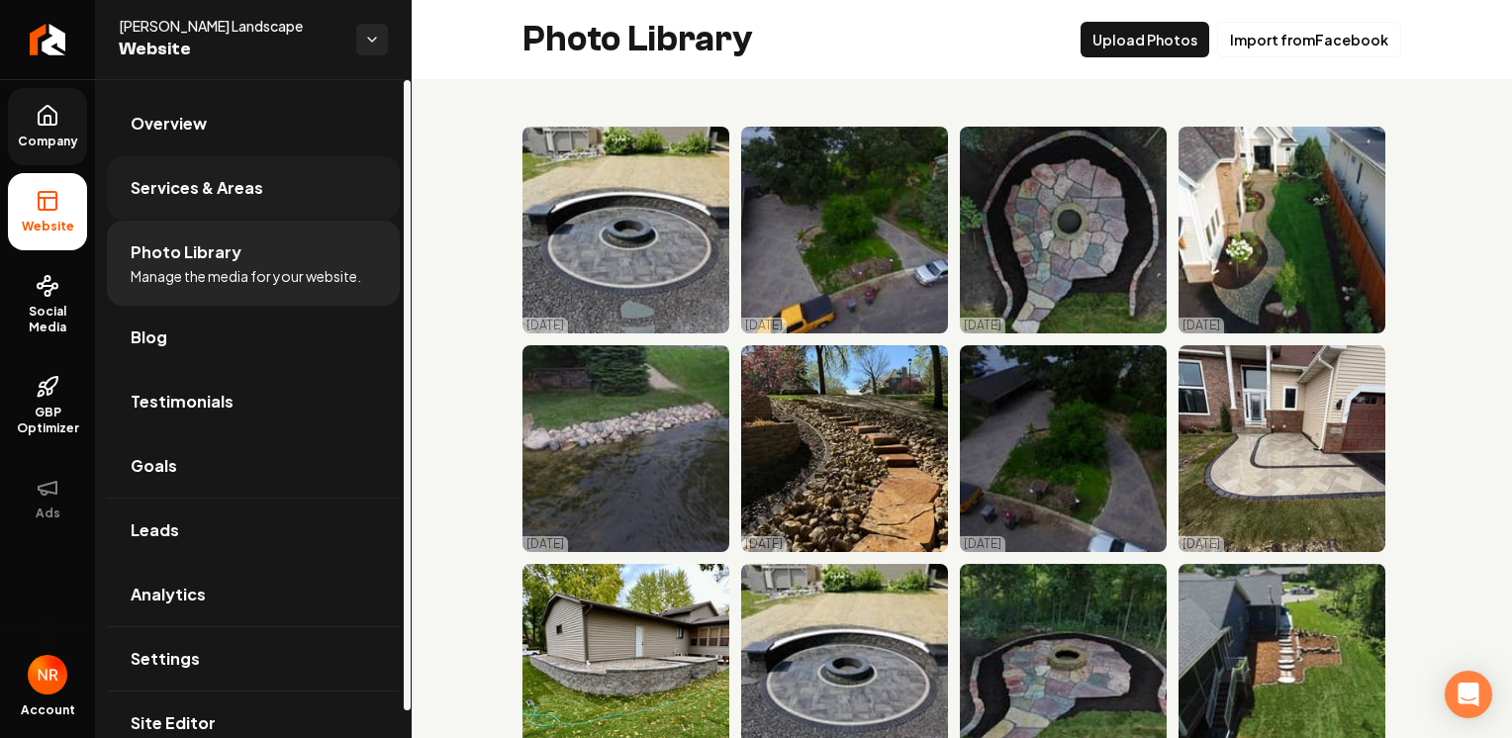
click at [220, 159] on link "Services & Areas" at bounding box center [253, 187] width 293 height 63
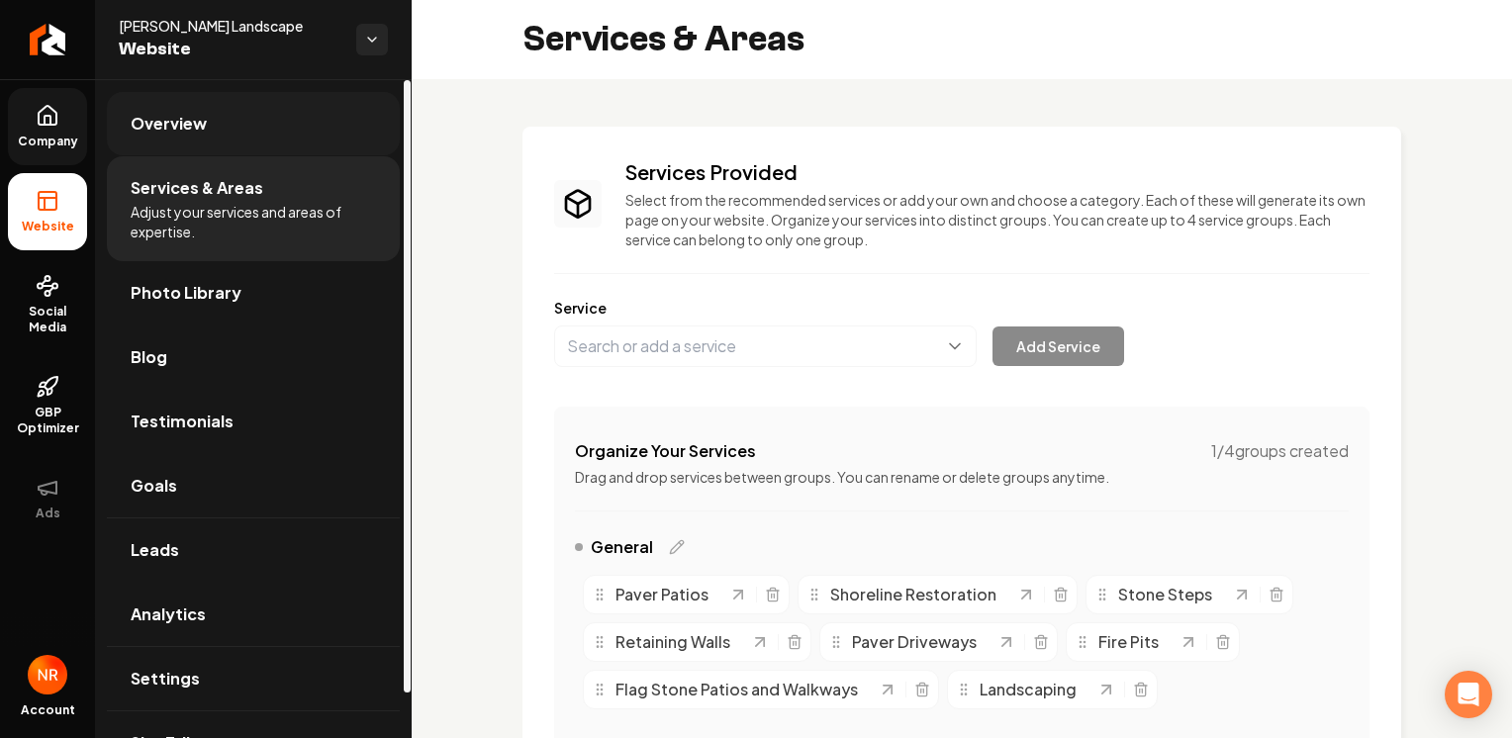
click at [220, 139] on link "Overview" at bounding box center [253, 123] width 293 height 63
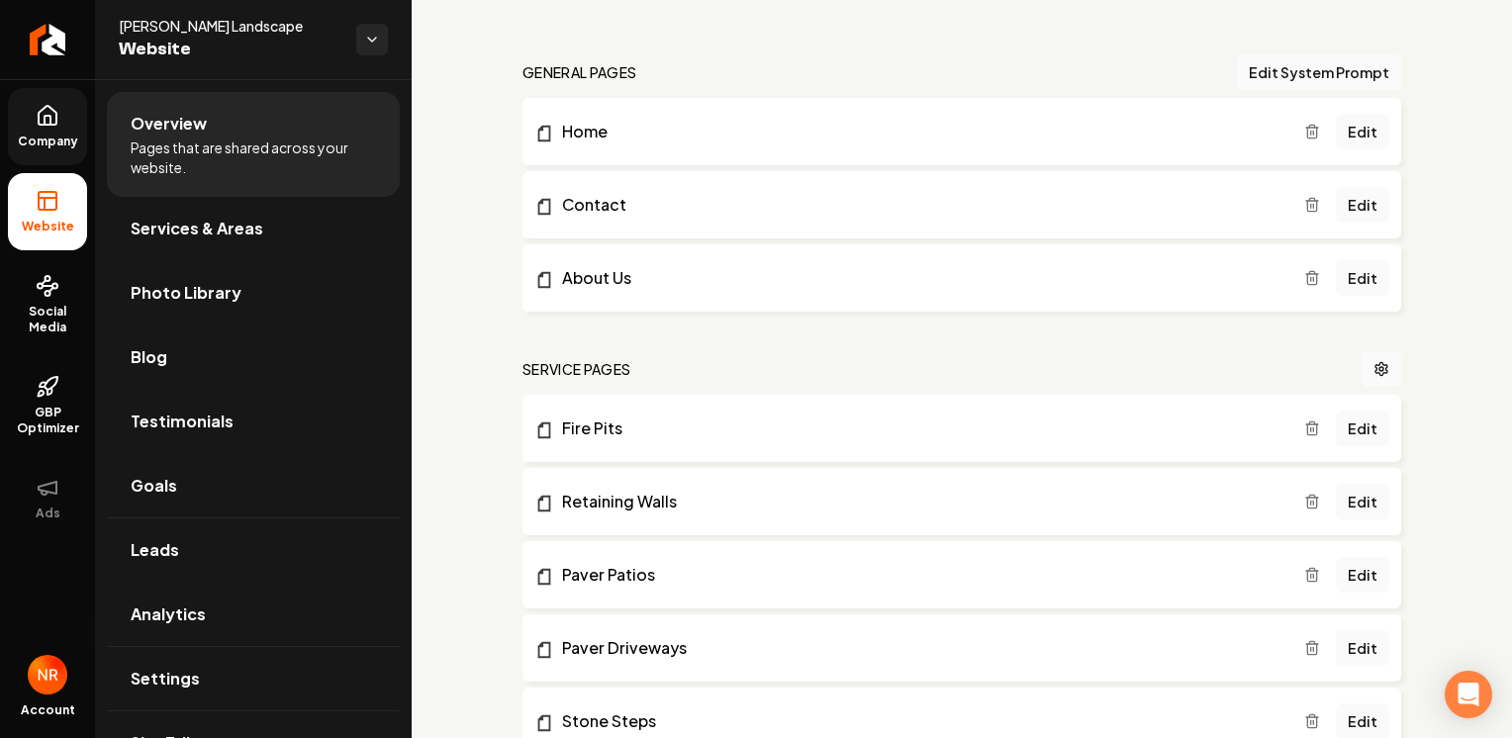
scroll to position [578, 0]
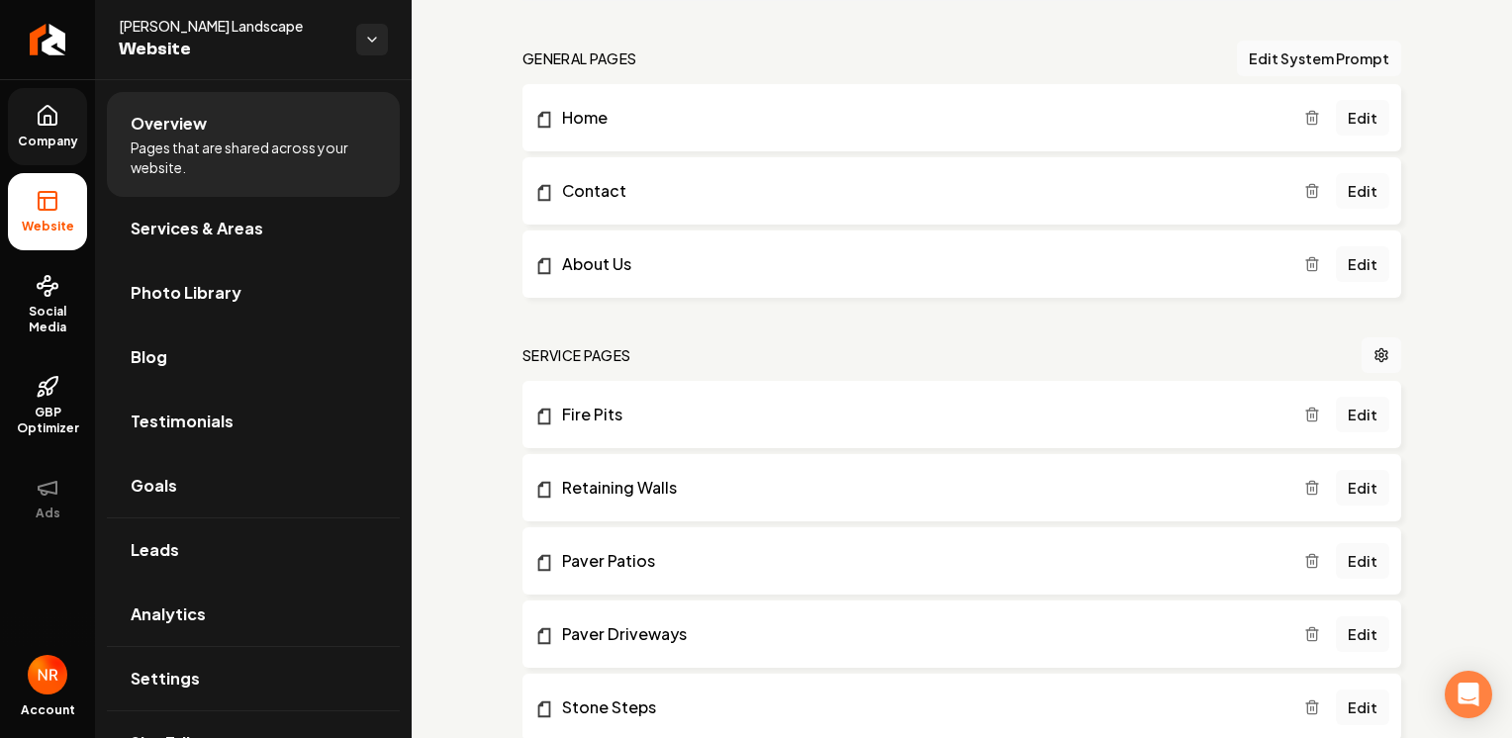
click at [1353, 192] on link "Edit" at bounding box center [1362, 191] width 53 height 36
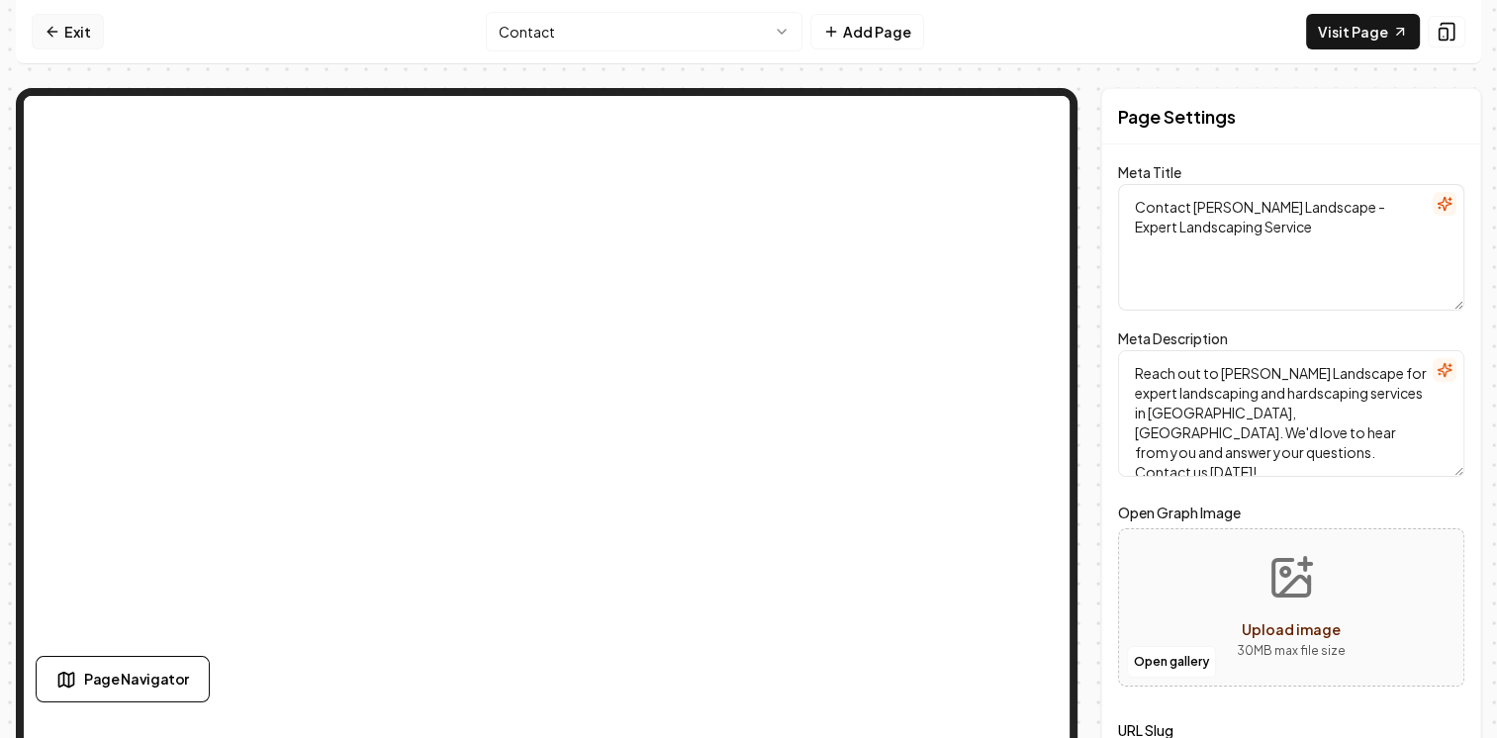
click at [52, 30] on link "Exit" at bounding box center [68, 32] width 72 height 36
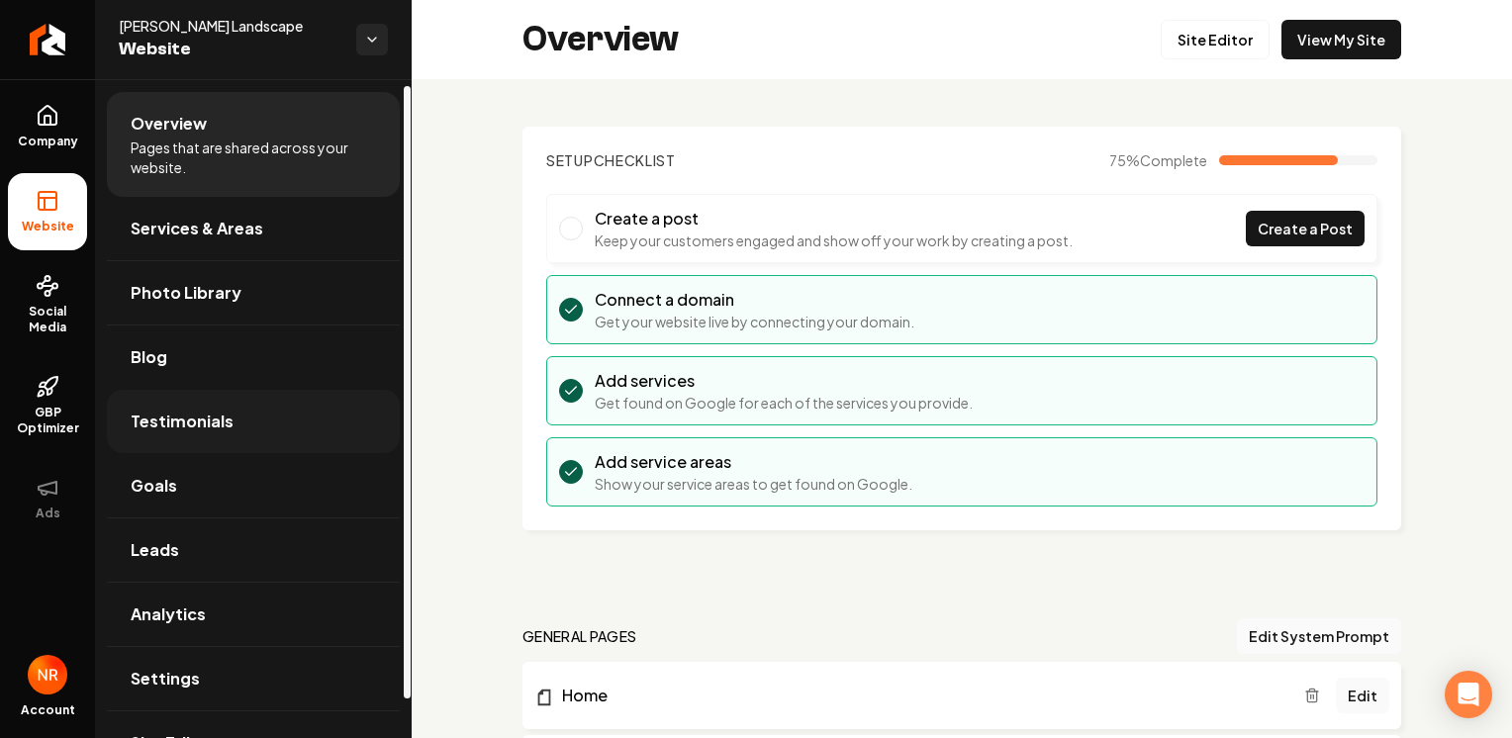
scroll to position [47, 0]
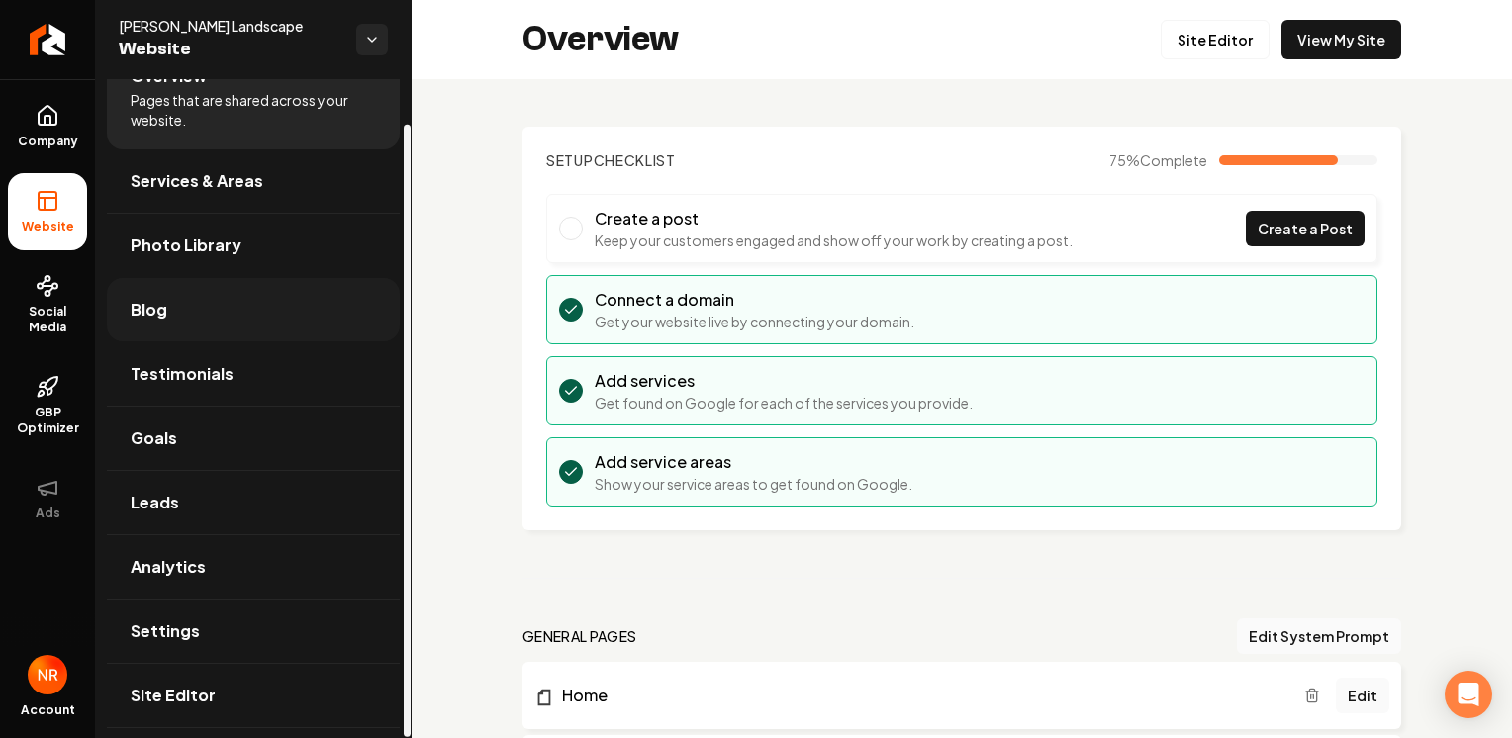
click at [224, 307] on link "Blog" at bounding box center [253, 309] width 293 height 63
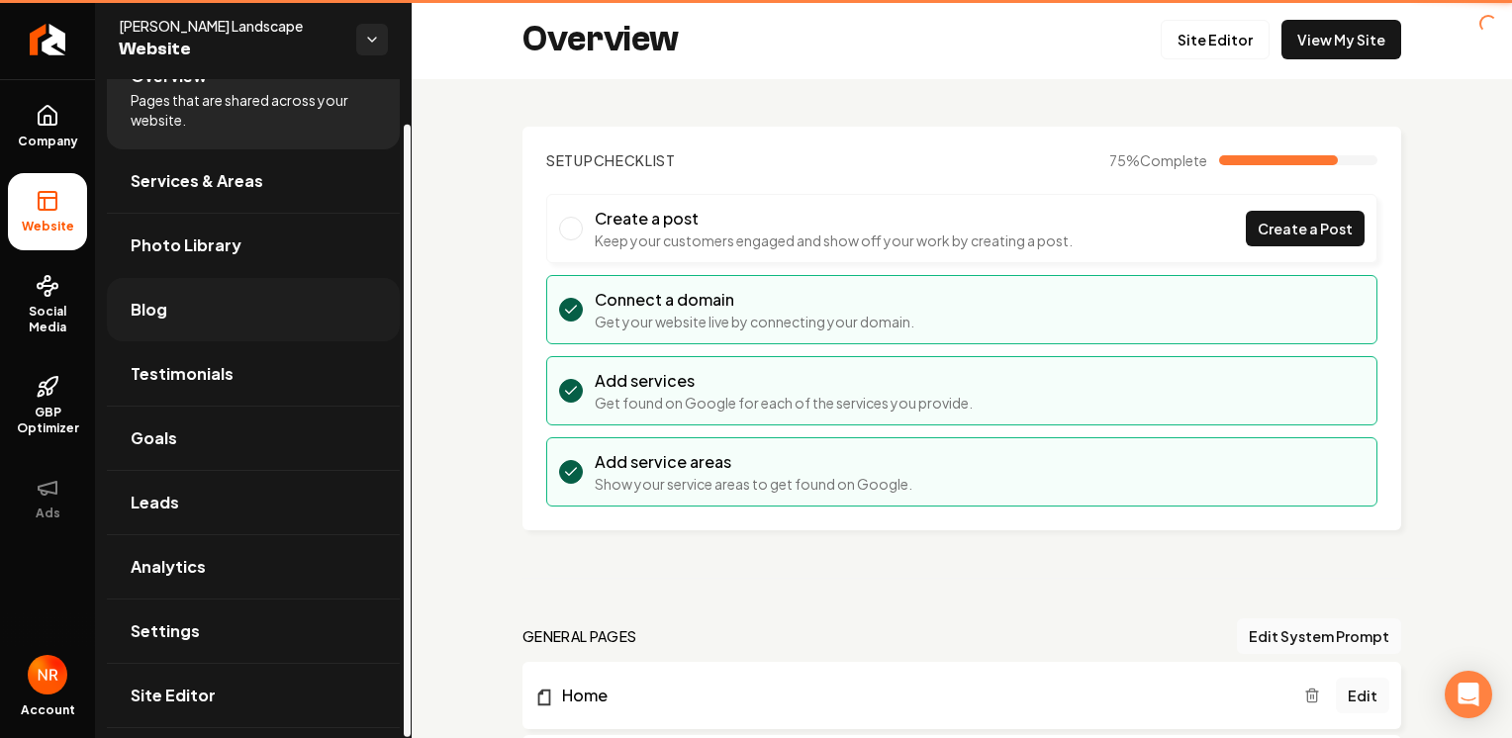
scroll to position [6, 0]
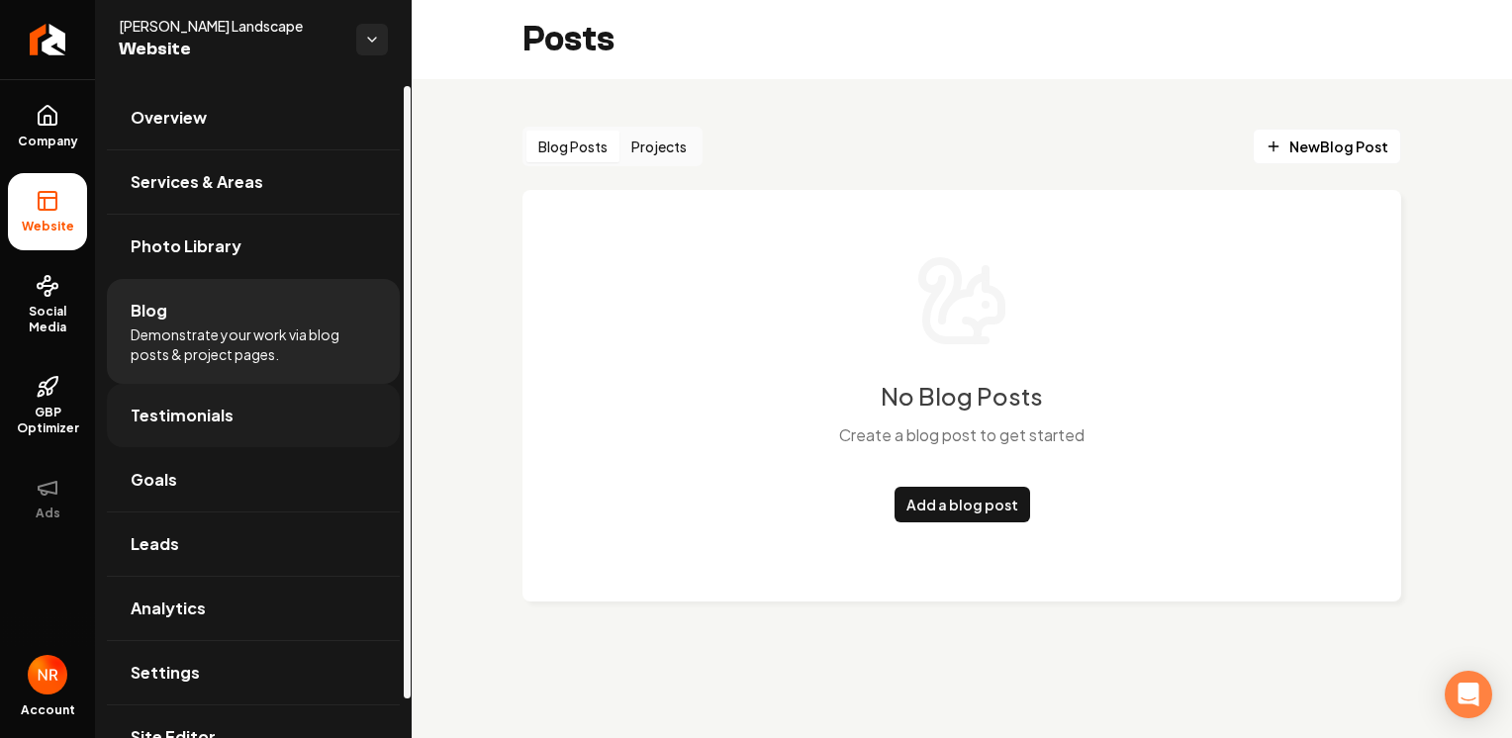
click at [232, 403] on link "Testimonials" at bounding box center [253, 415] width 293 height 63
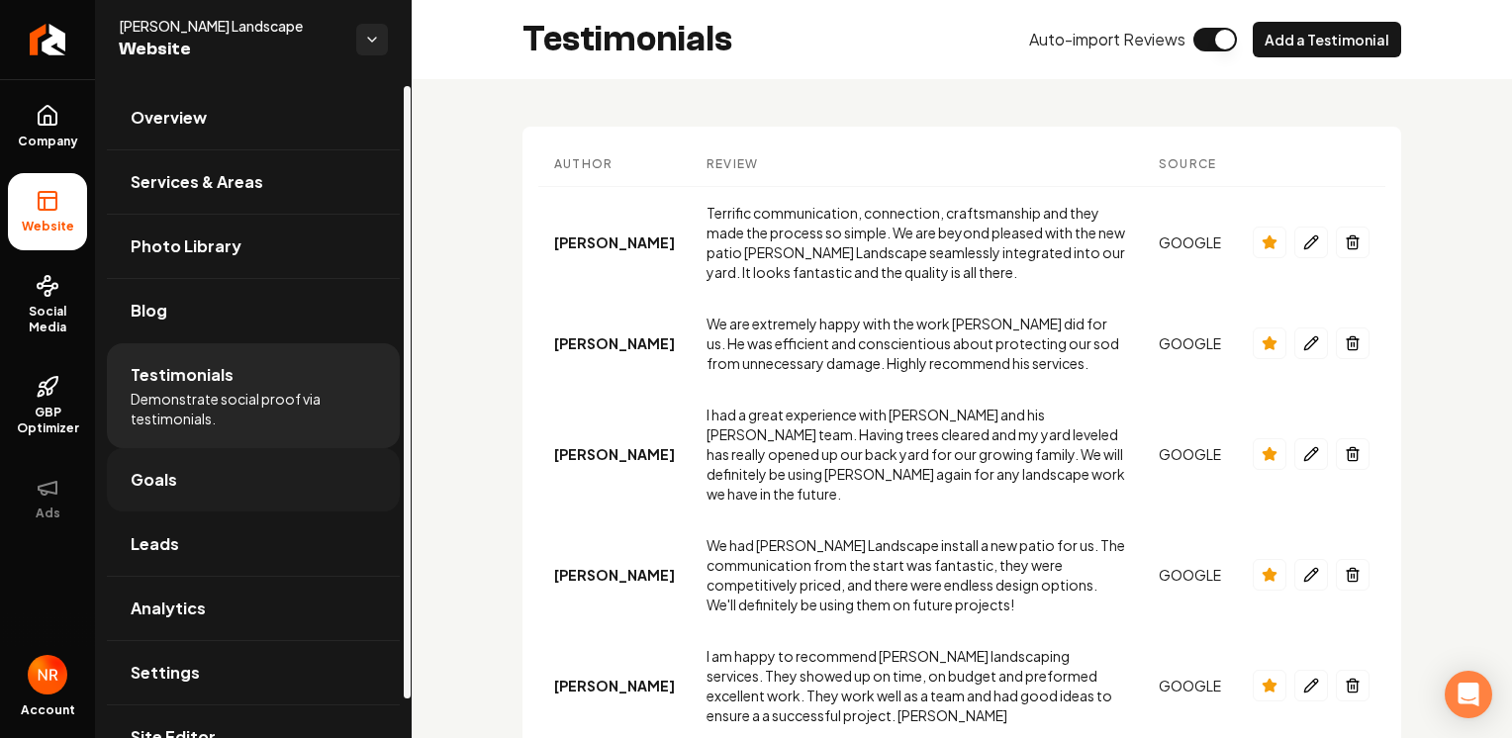
click at [234, 494] on link "Goals" at bounding box center [253, 479] width 293 height 63
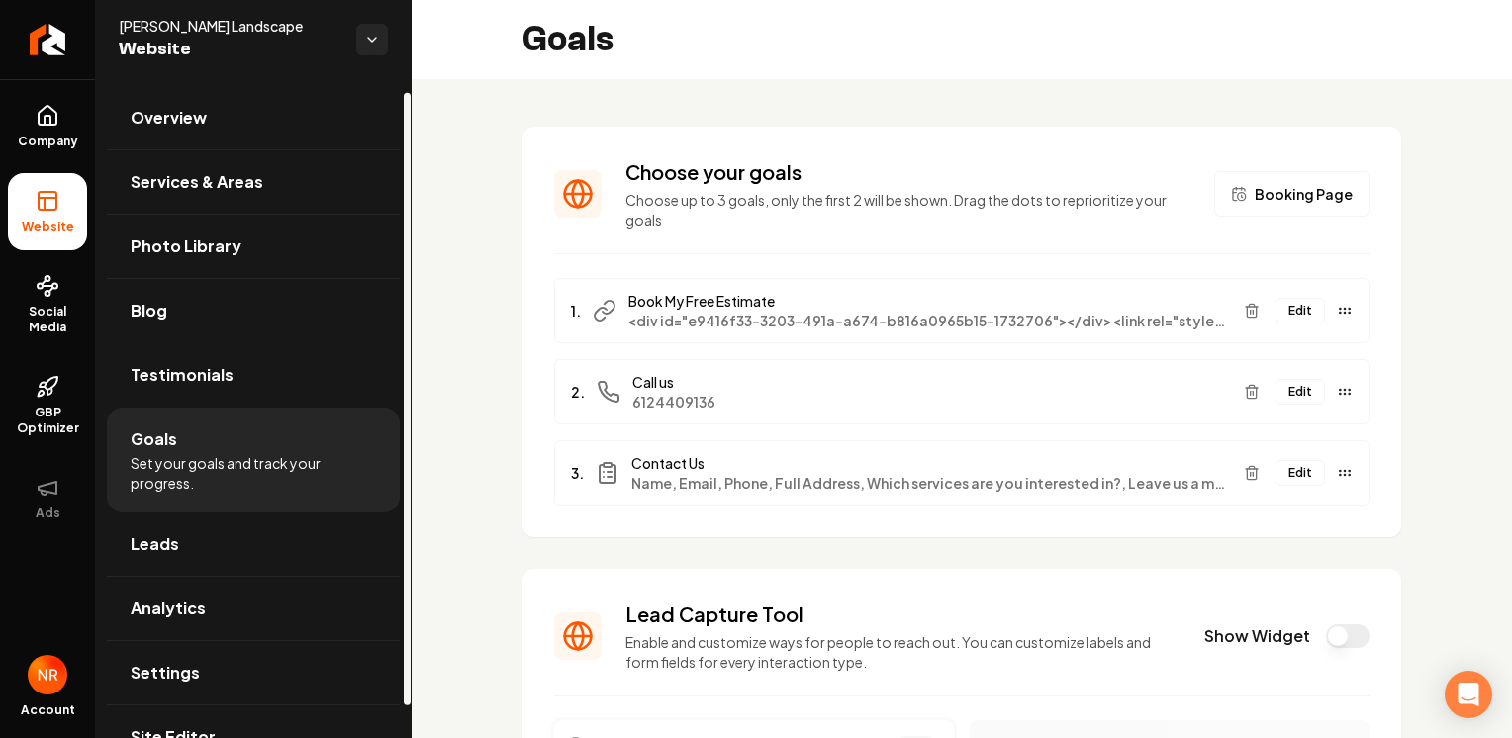
scroll to position [47, 0]
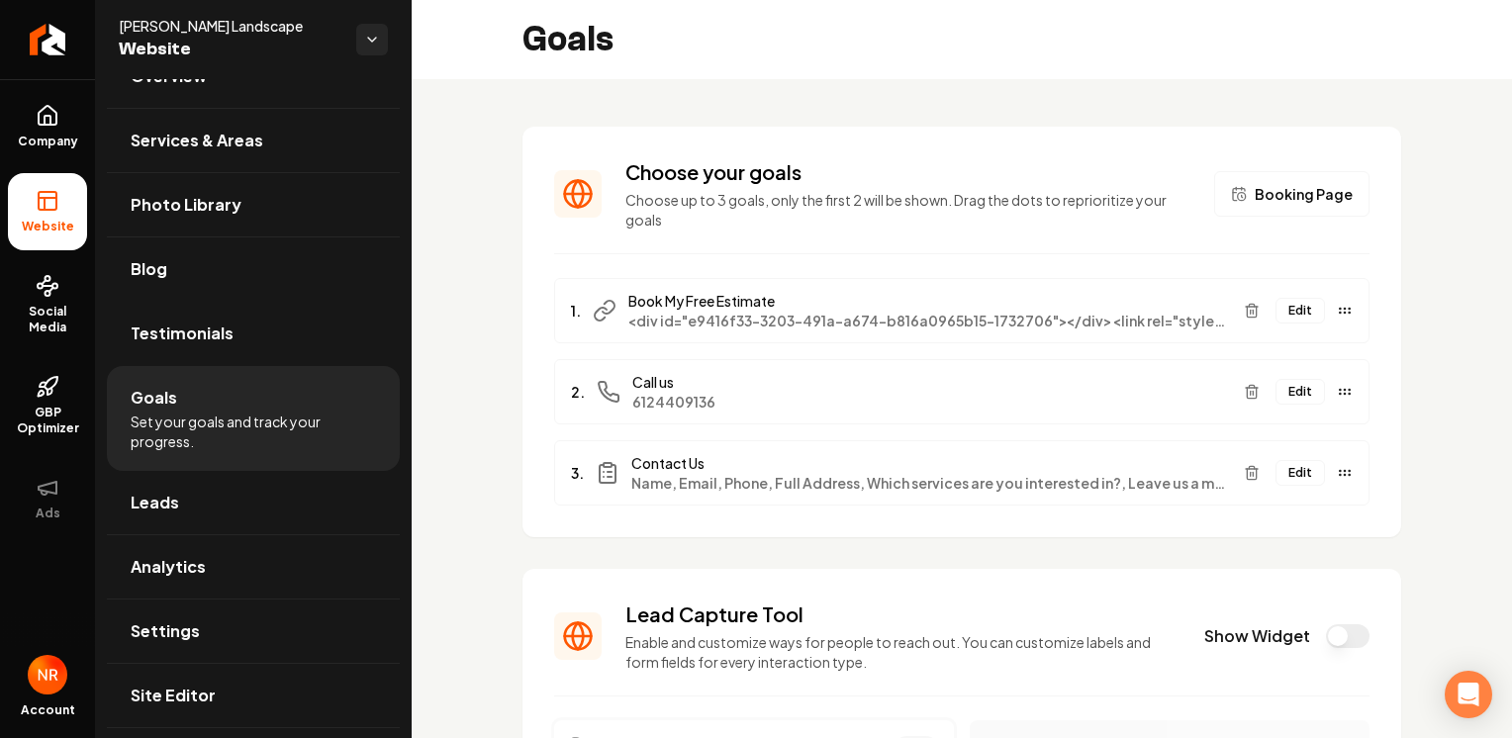
click at [1283, 315] on button "Edit" at bounding box center [1299, 311] width 49 height 26
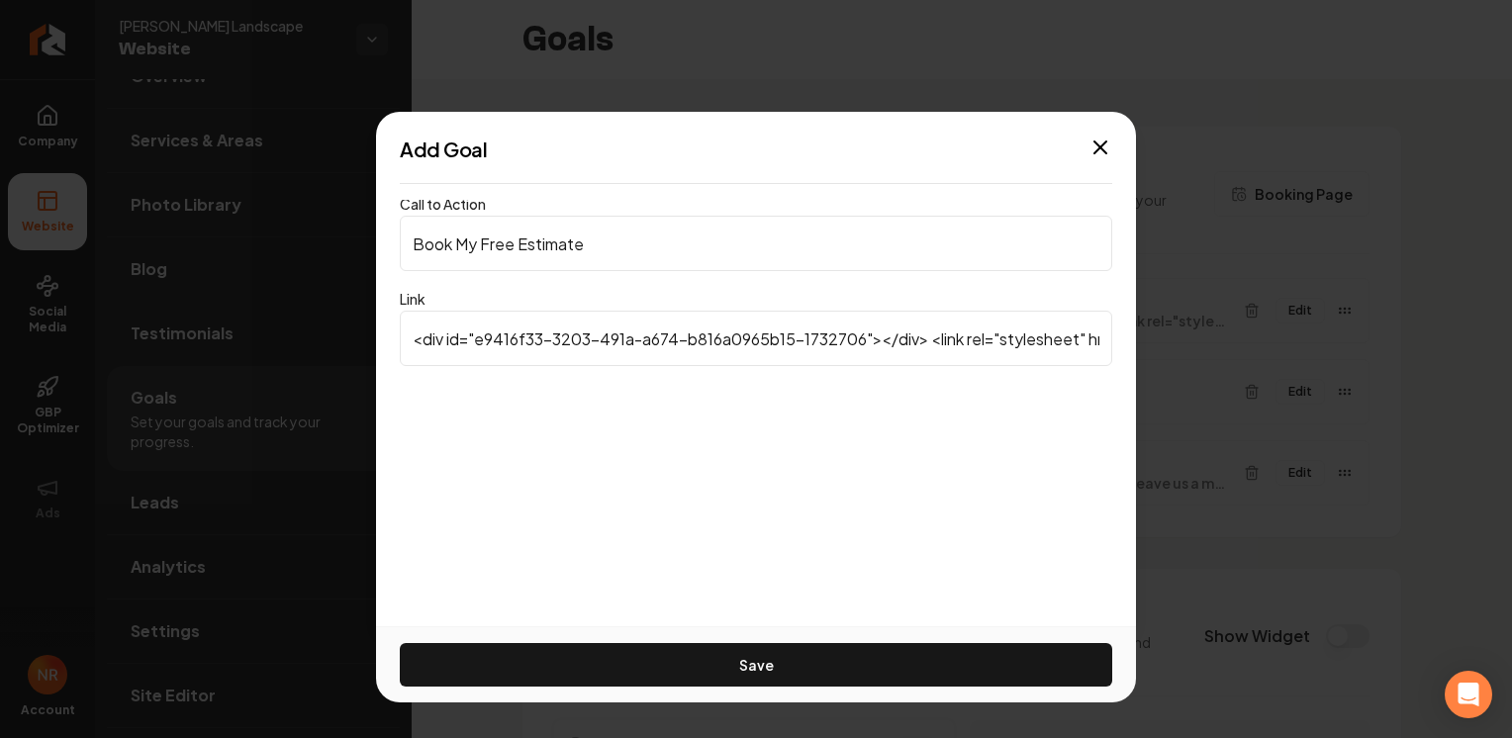
click at [755, 362] on input "<div id="e9416f33-3203-491a-a674-b816a0965b15-1732706"></div> <link rel="styles…" at bounding box center [756, 338] width 712 height 55
click at [756, 361] on input "<div id="e9416f33-3203-491a-a674-b816a0965b15-1732706"></div> <link rel="styles…" at bounding box center [756, 338] width 712 height 55
click at [757, 361] on input "<div id="e9416f33-3203-491a-a674-b816a0965b15-1732706"></div> <link rel="styles…" at bounding box center [756, 338] width 712 height 55
click at [742, 350] on input "<div id="e9416f33-3203-491a-a674-b816a0965b15-1732706"></div> <link rel="styles…" at bounding box center [756, 338] width 712 height 55
click at [740, 350] on input "<div id="e9416f33-3203-491a-a674-b816a0965b15-1732706"></div> <link rel="styles…" at bounding box center [756, 338] width 712 height 55
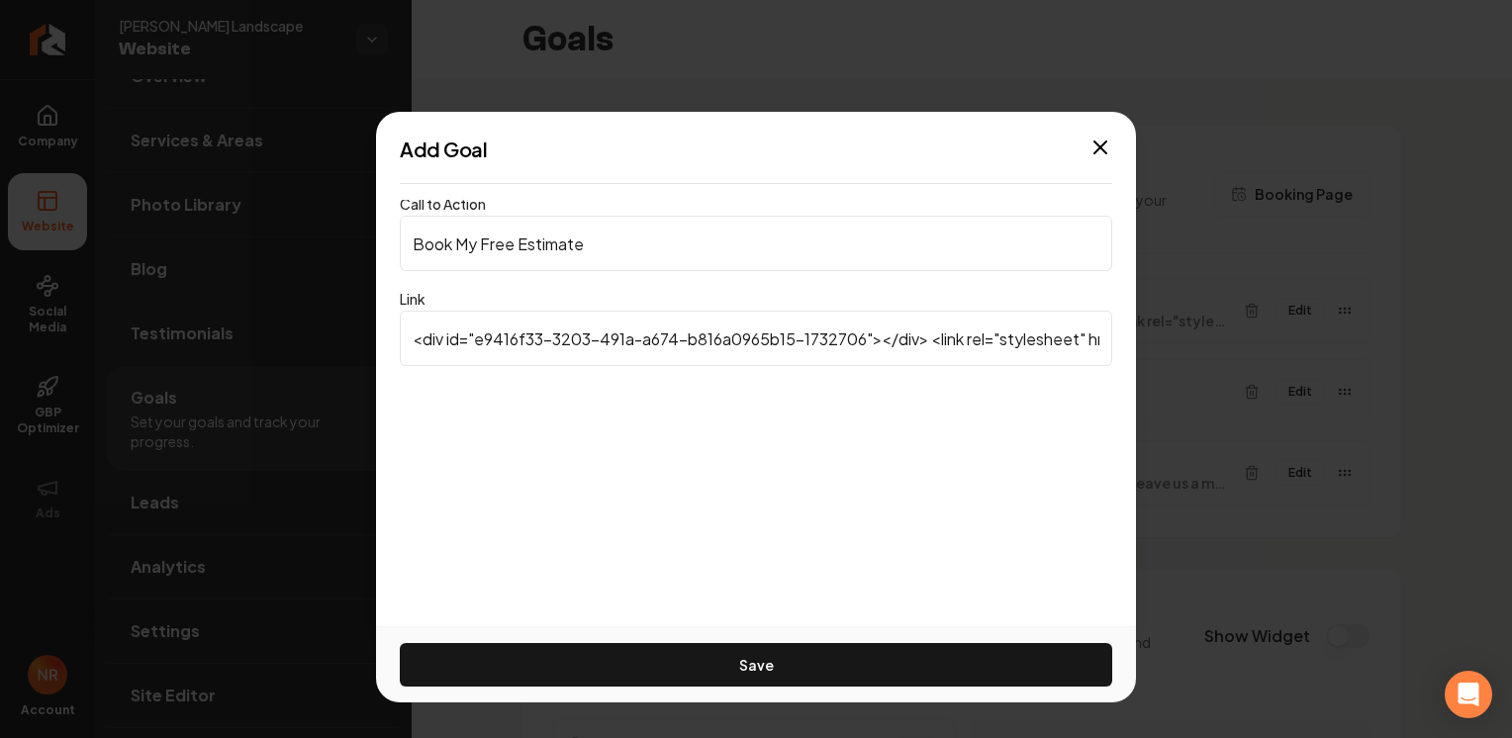
click at [740, 350] on input "<div id="e9416f33-3203-491a-a674-b816a0965b15-1732706"></div> <link rel="styles…" at bounding box center [756, 338] width 712 height 55
paste input "[URL][DOMAIN_NAME]"
type input "[URL][DOMAIN_NAME]"
click at [716, 470] on div "Add Goal Call to Action Book My Free Estimate Link [URL][DOMAIN_NAME] Save Close" at bounding box center [756, 369] width 760 height 515
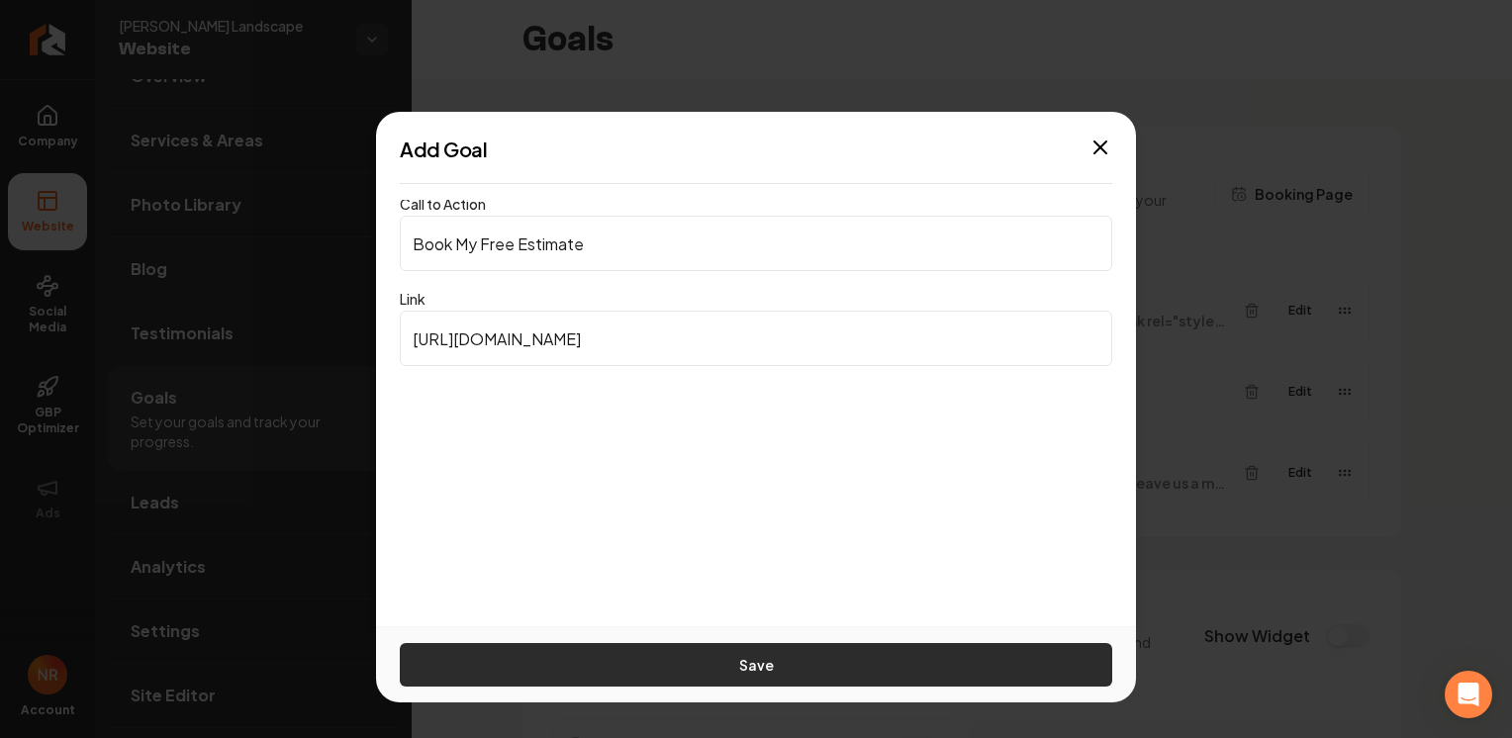
click at [772, 654] on button "Save" at bounding box center [756, 665] width 712 height 44
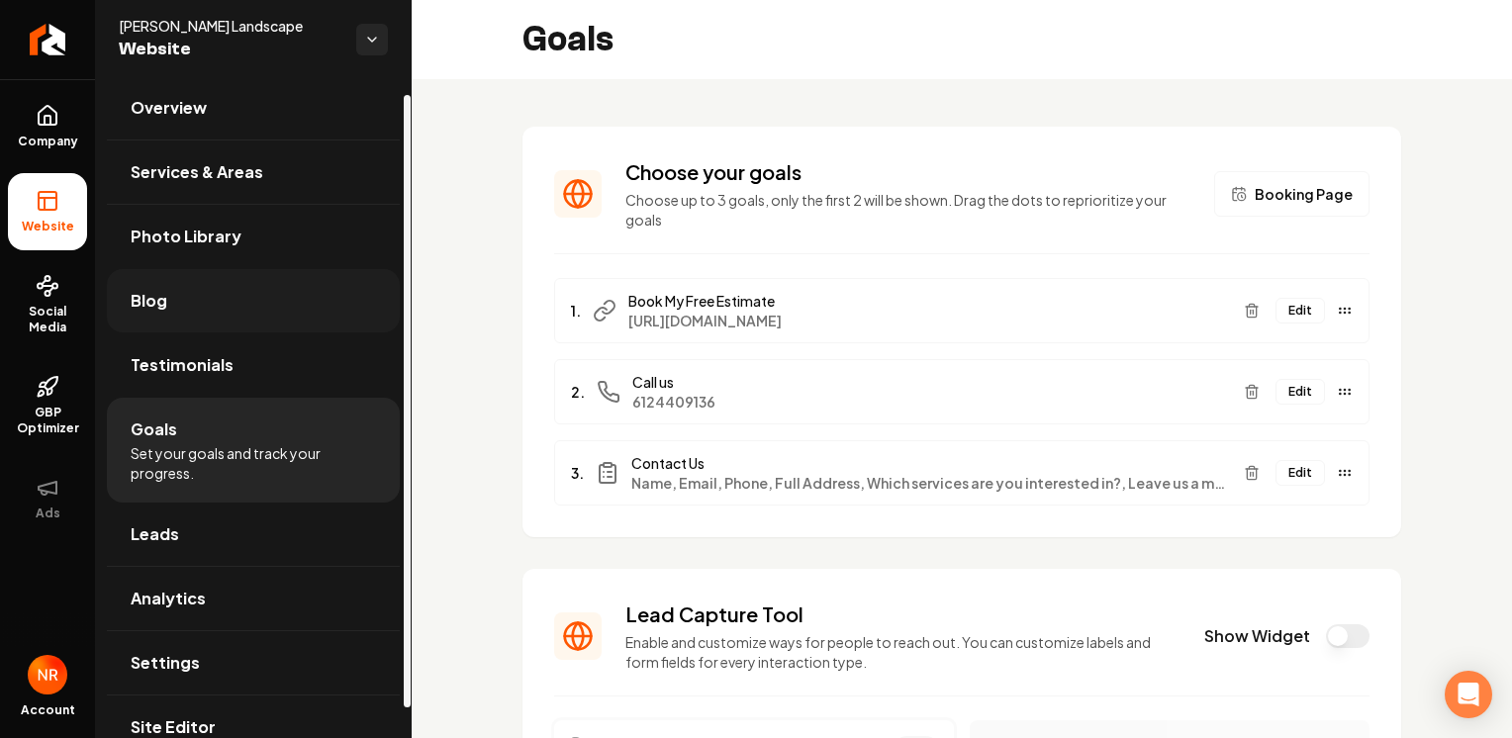
scroll to position [0, 0]
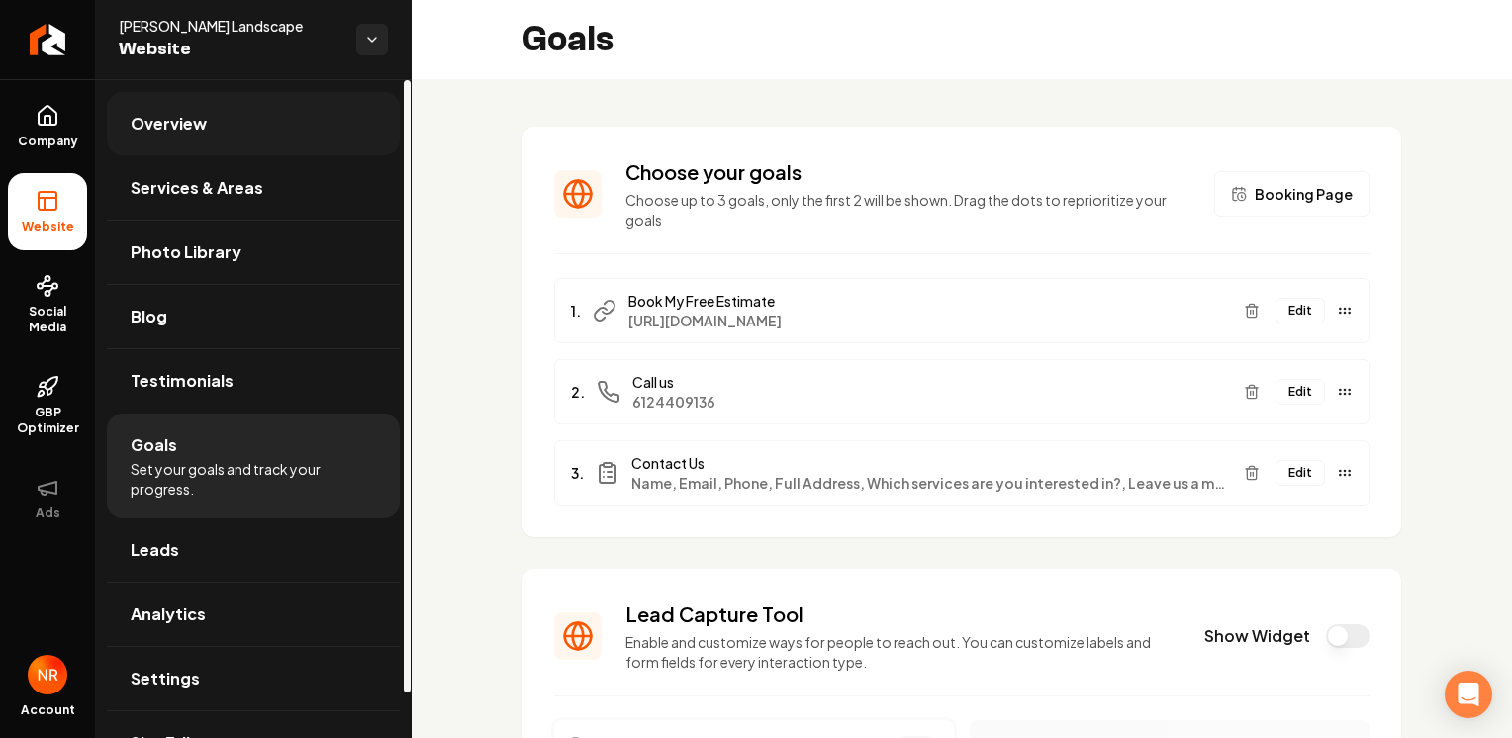
click at [245, 132] on link "Overview" at bounding box center [253, 123] width 293 height 63
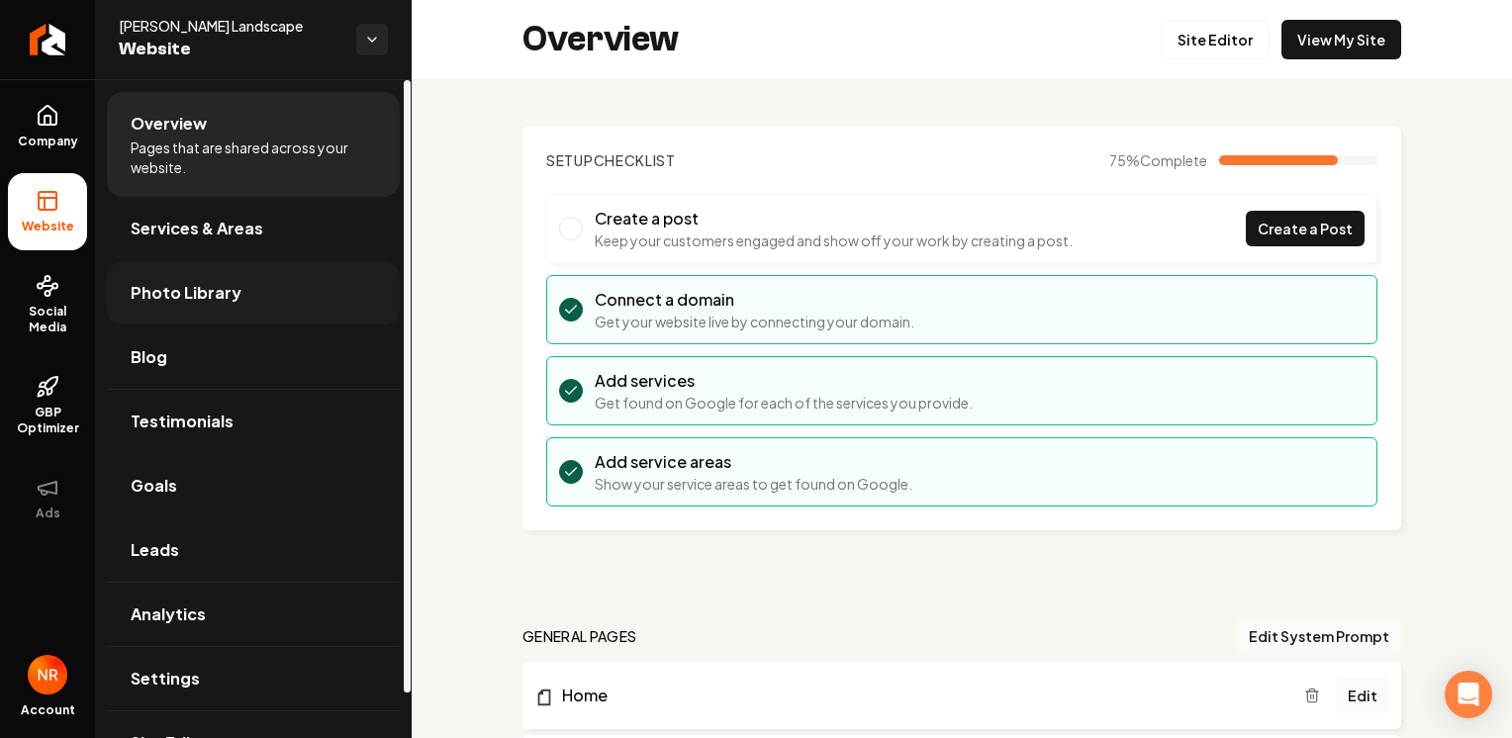
scroll to position [47, 0]
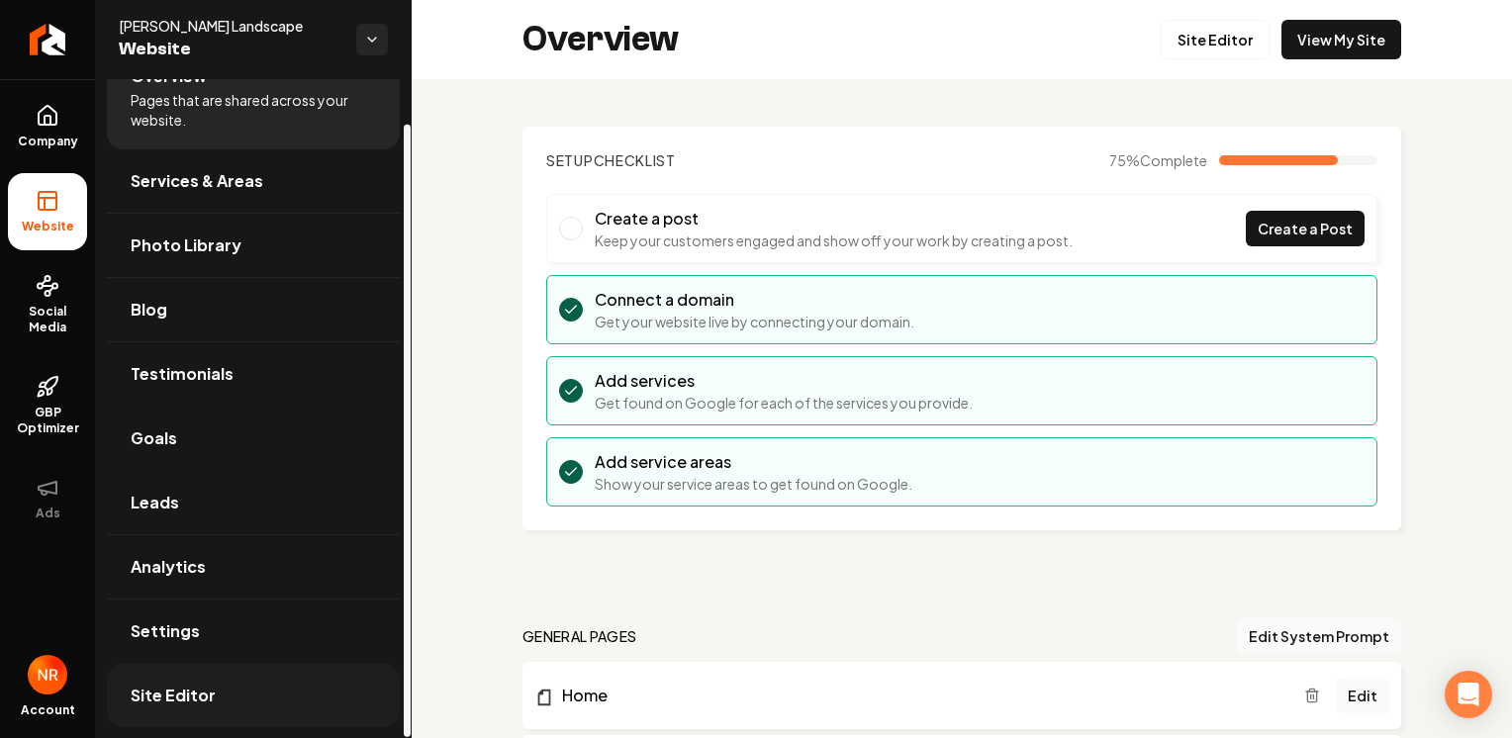
click at [216, 703] on link "Site Editor" at bounding box center [253, 695] width 293 height 63
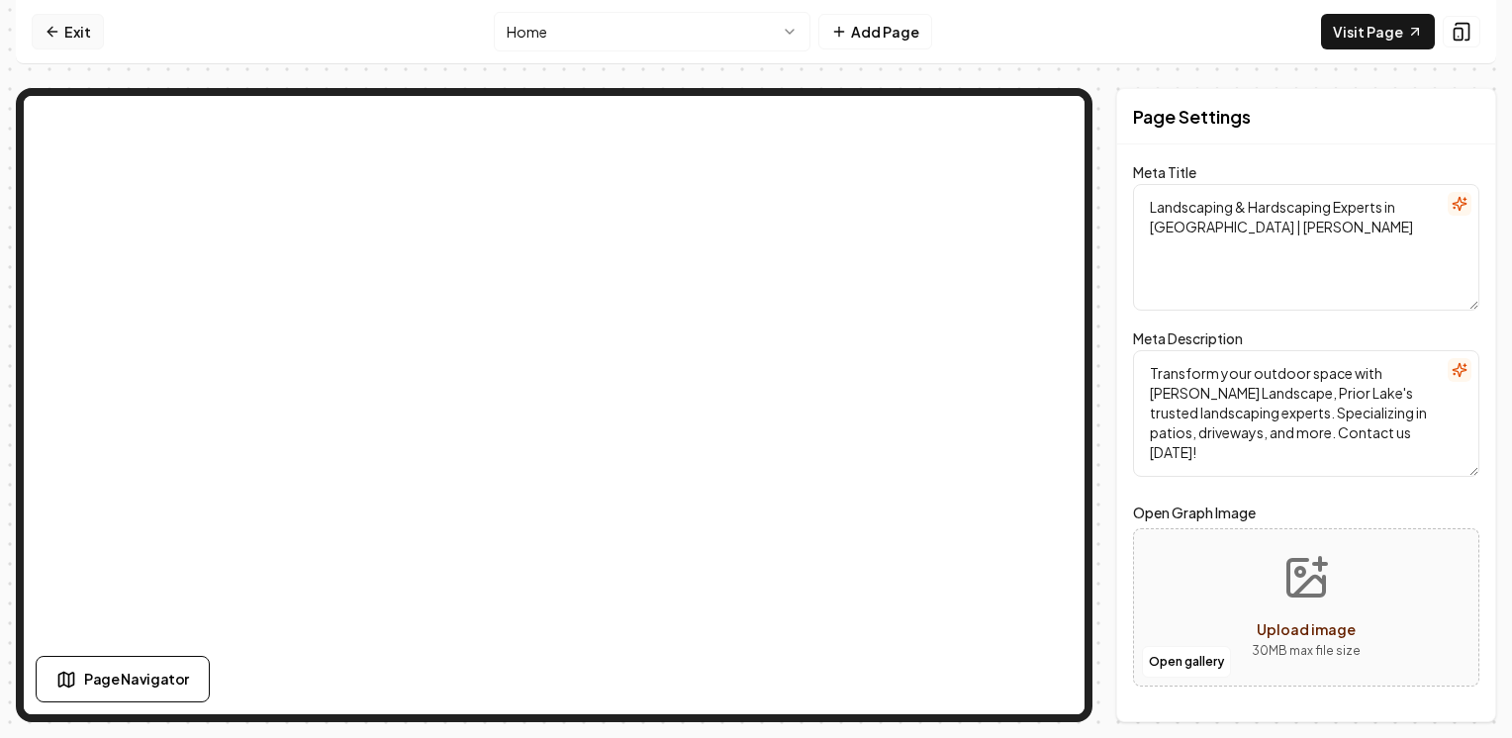
click at [87, 40] on link "Exit" at bounding box center [68, 32] width 72 height 36
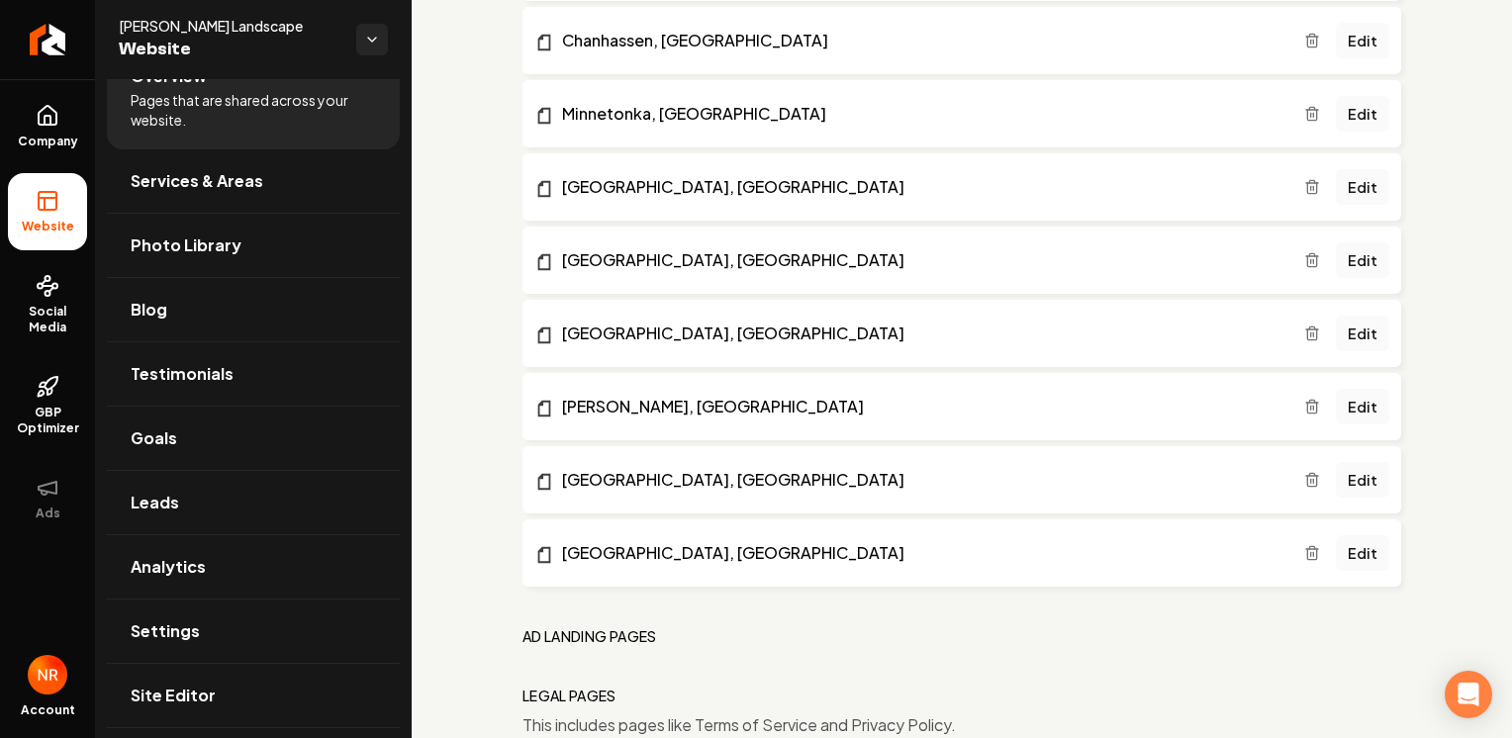
scroll to position [3098, 0]
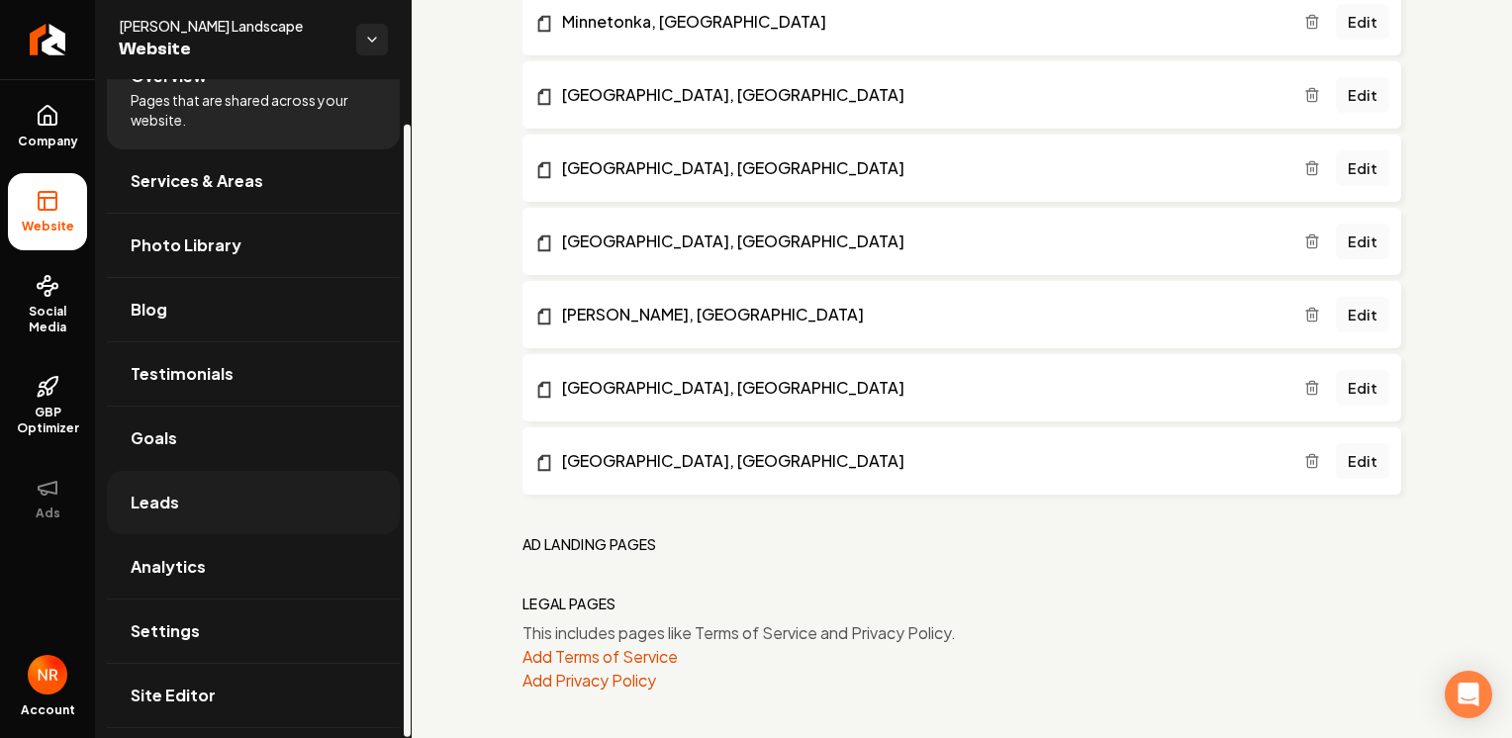
click at [195, 510] on link "Leads" at bounding box center [253, 502] width 293 height 63
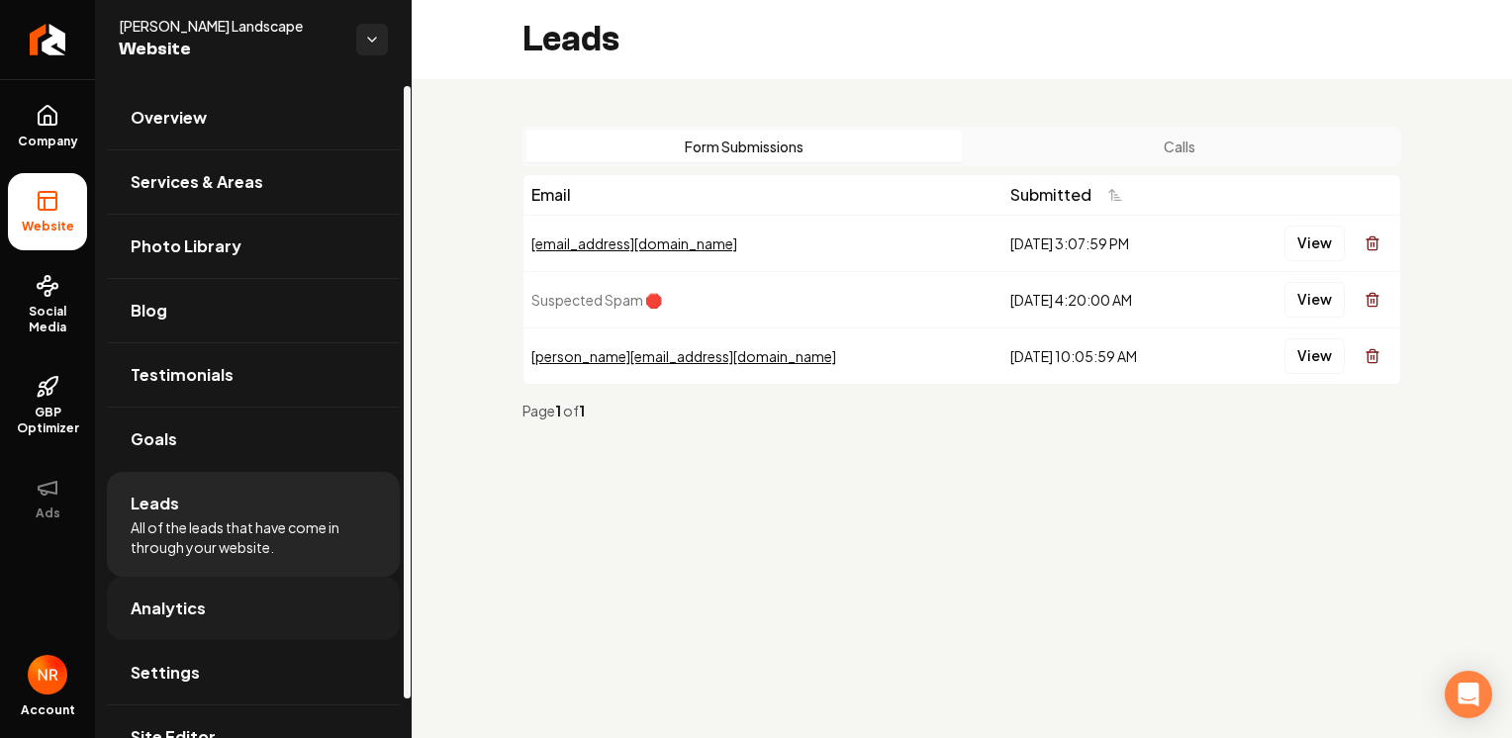
click at [221, 600] on link "Analytics" at bounding box center [253, 608] width 293 height 63
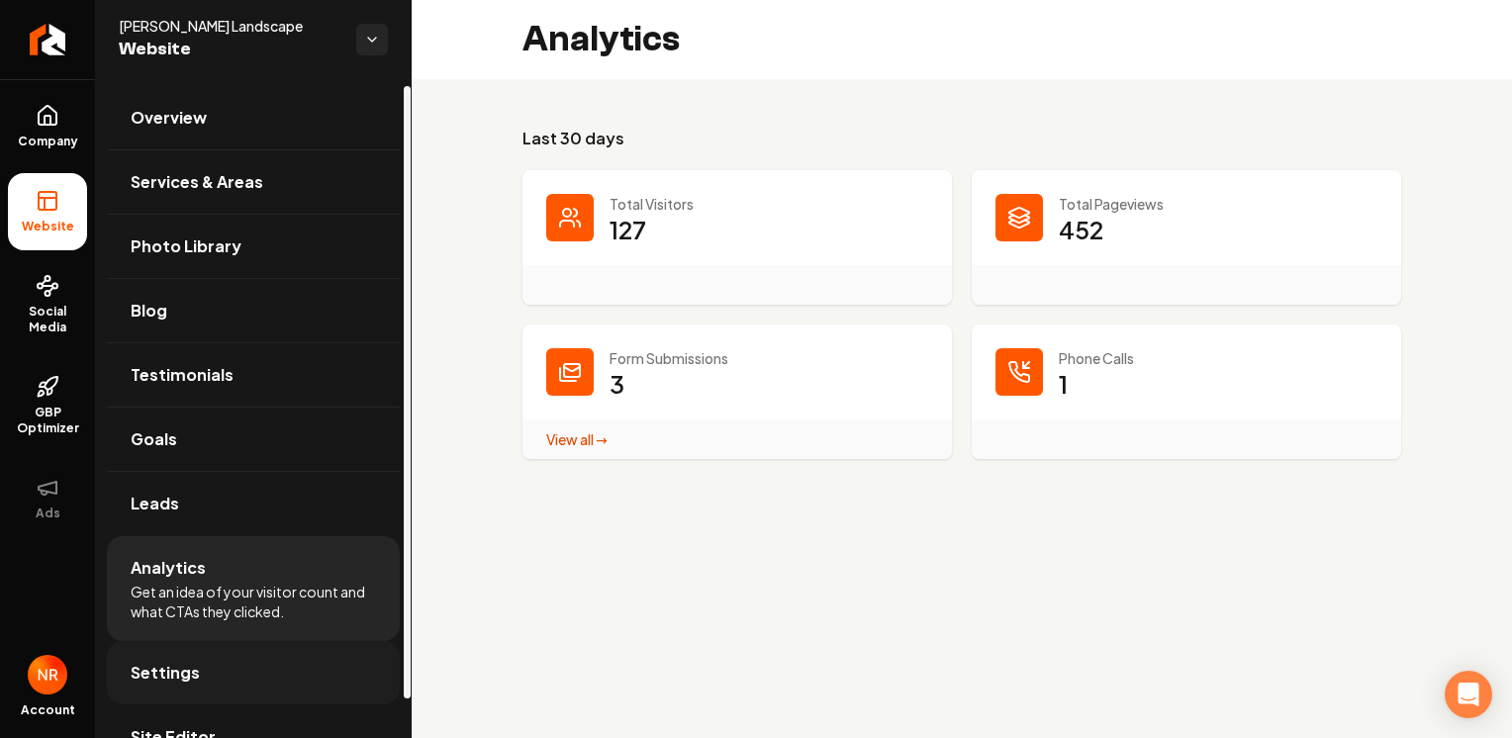
click at [237, 667] on link "Settings" at bounding box center [253, 672] width 293 height 63
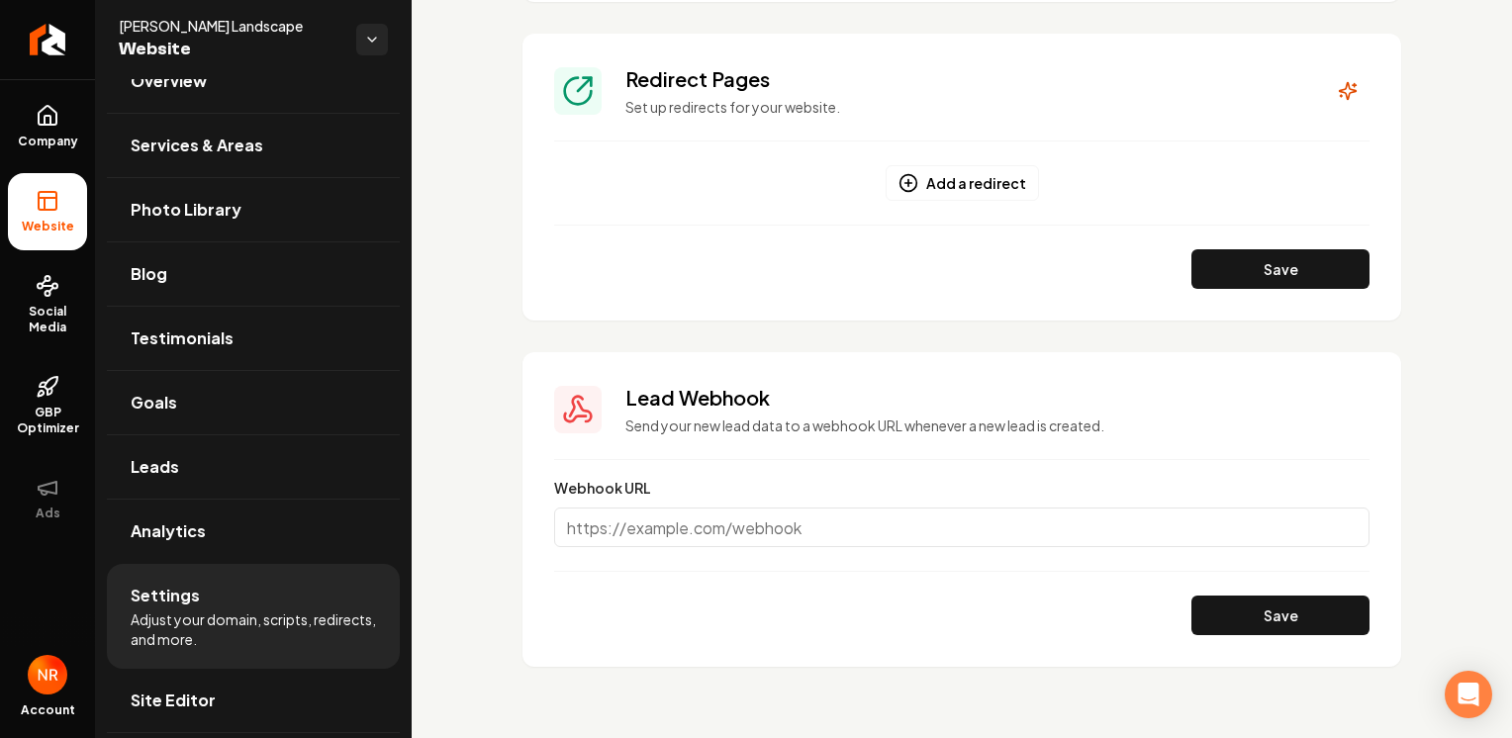
scroll to position [2402, 0]
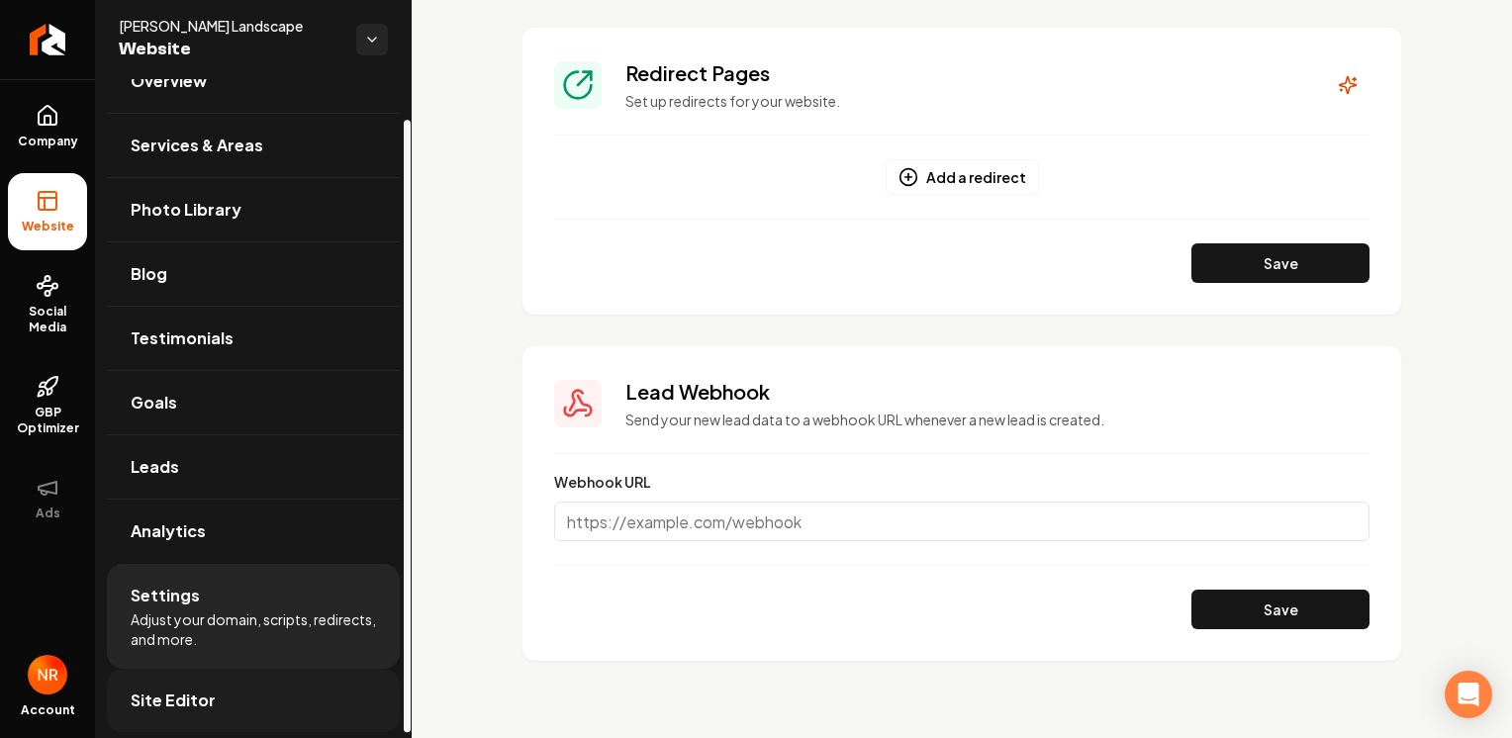
click at [256, 690] on link "Site Editor" at bounding box center [253, 700] width 293 height 63
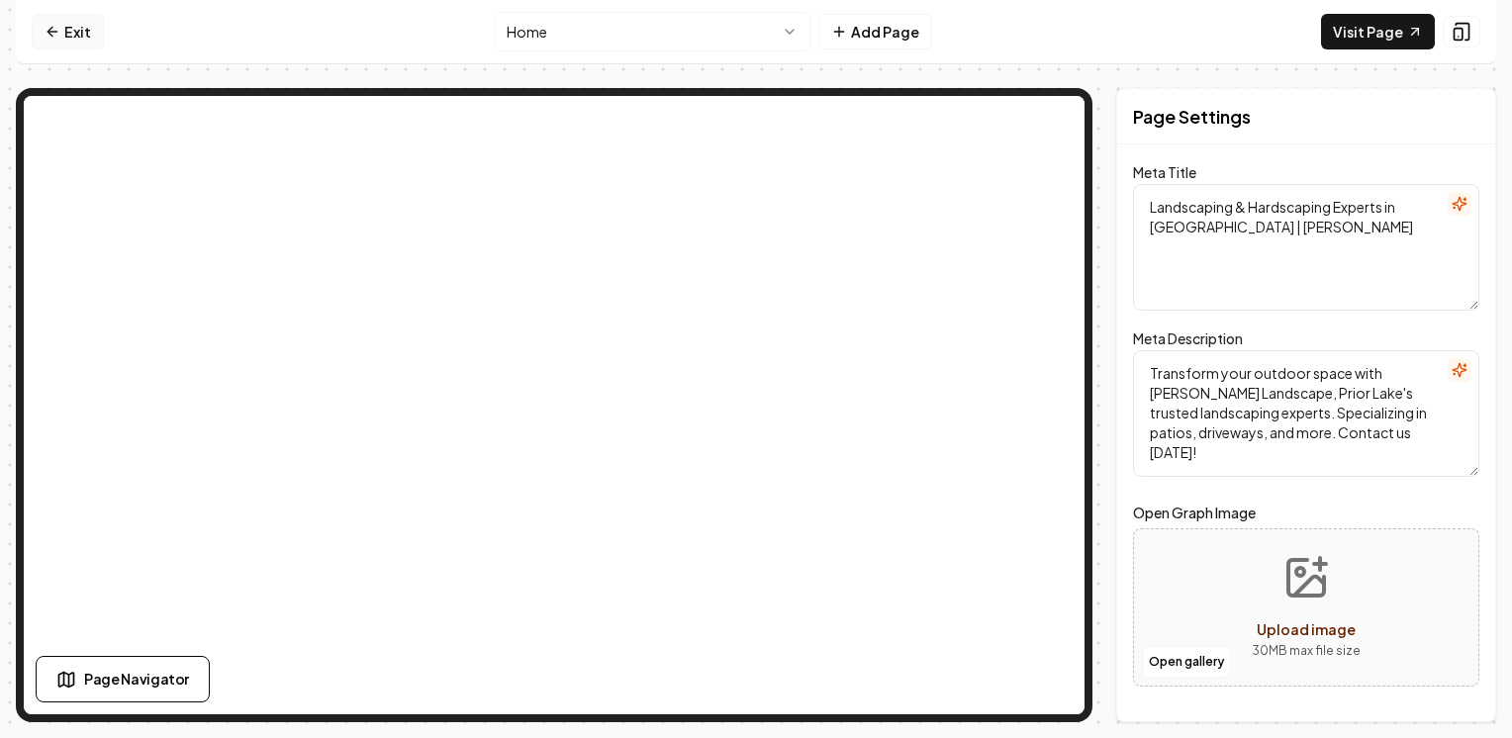
click at [80, 43] on link "Exit" at bounding box center [68, 32] width 72 height 36
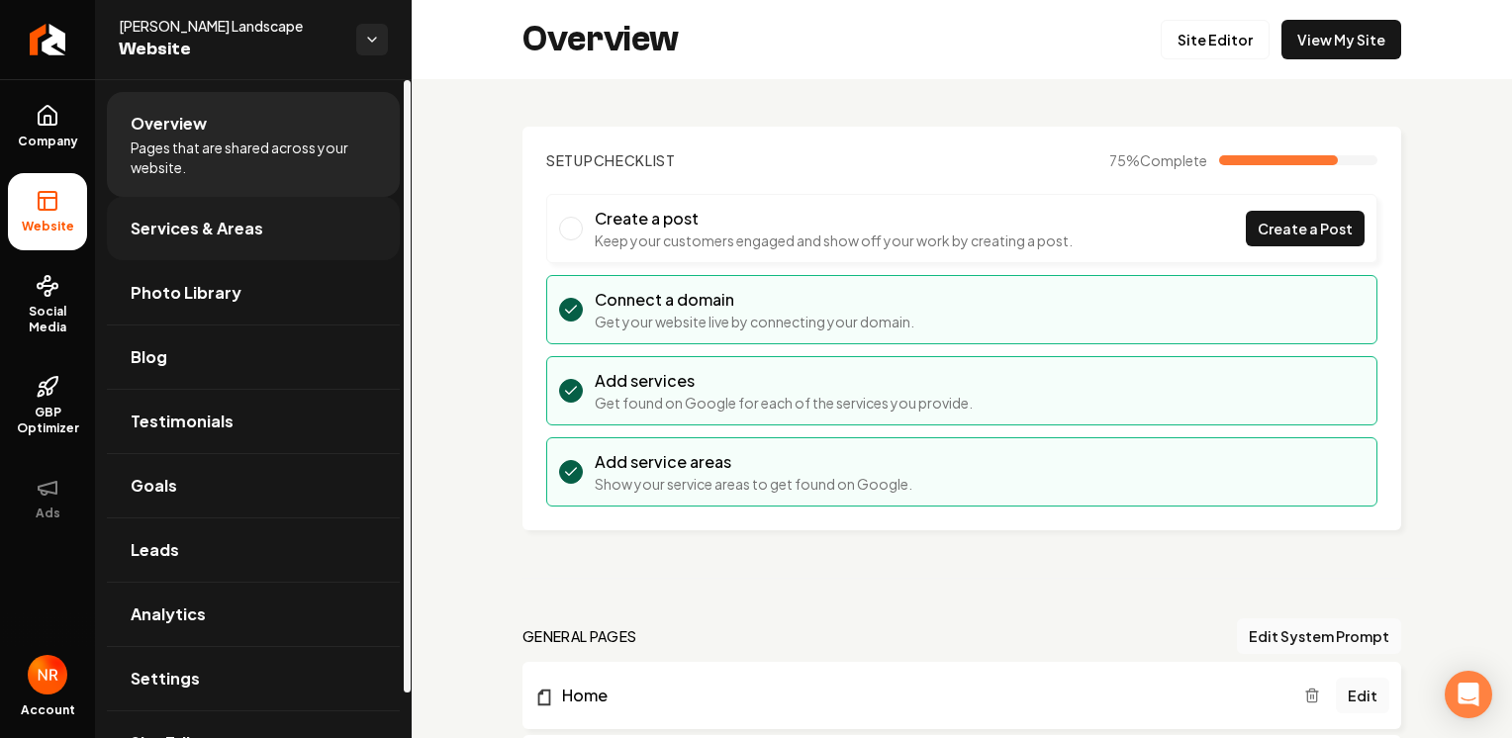
click at [190, 235] on span "Services & Areas" at bounding box center [197, 229] width 133 height 24
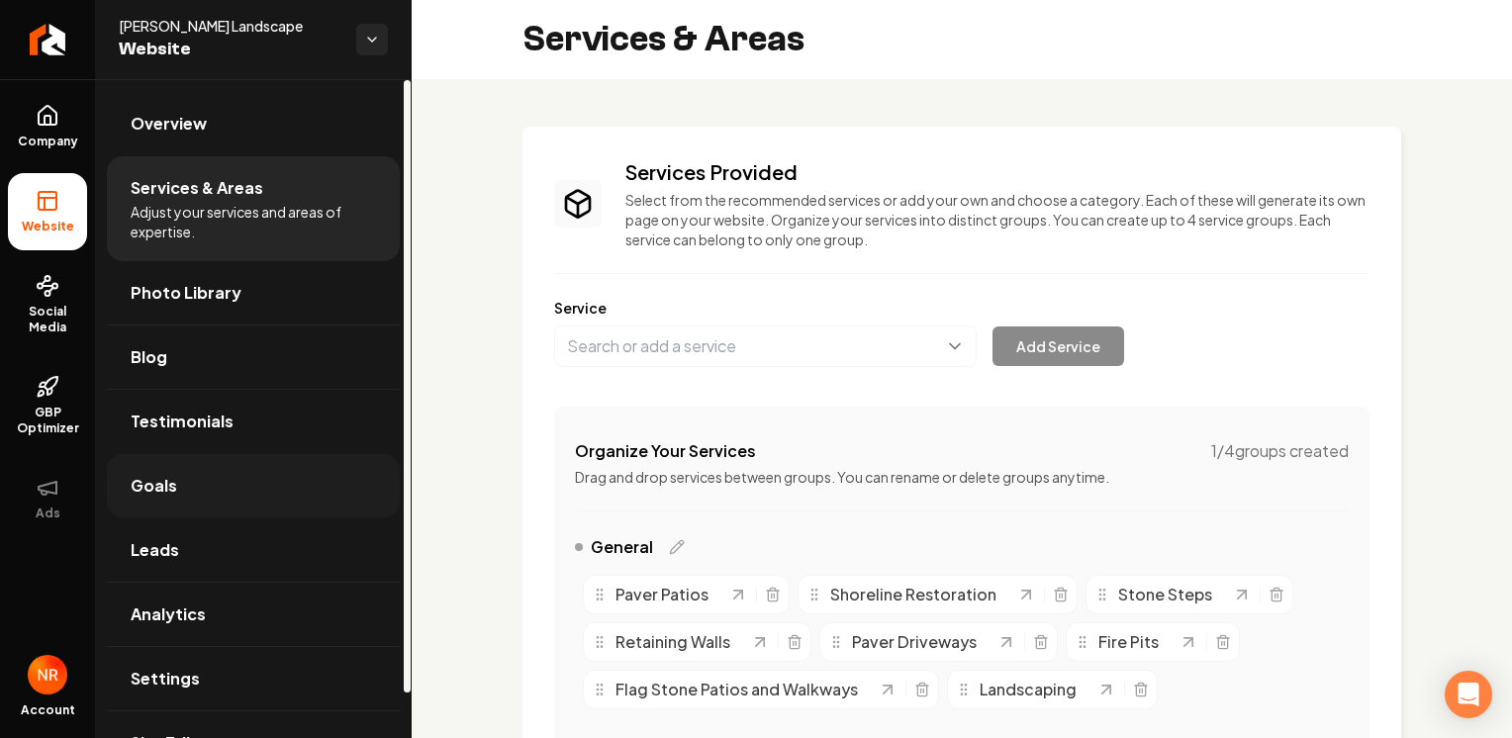
click at [228, 464] on link "Goals" at bounding box center [253, 485] width 293 height 63
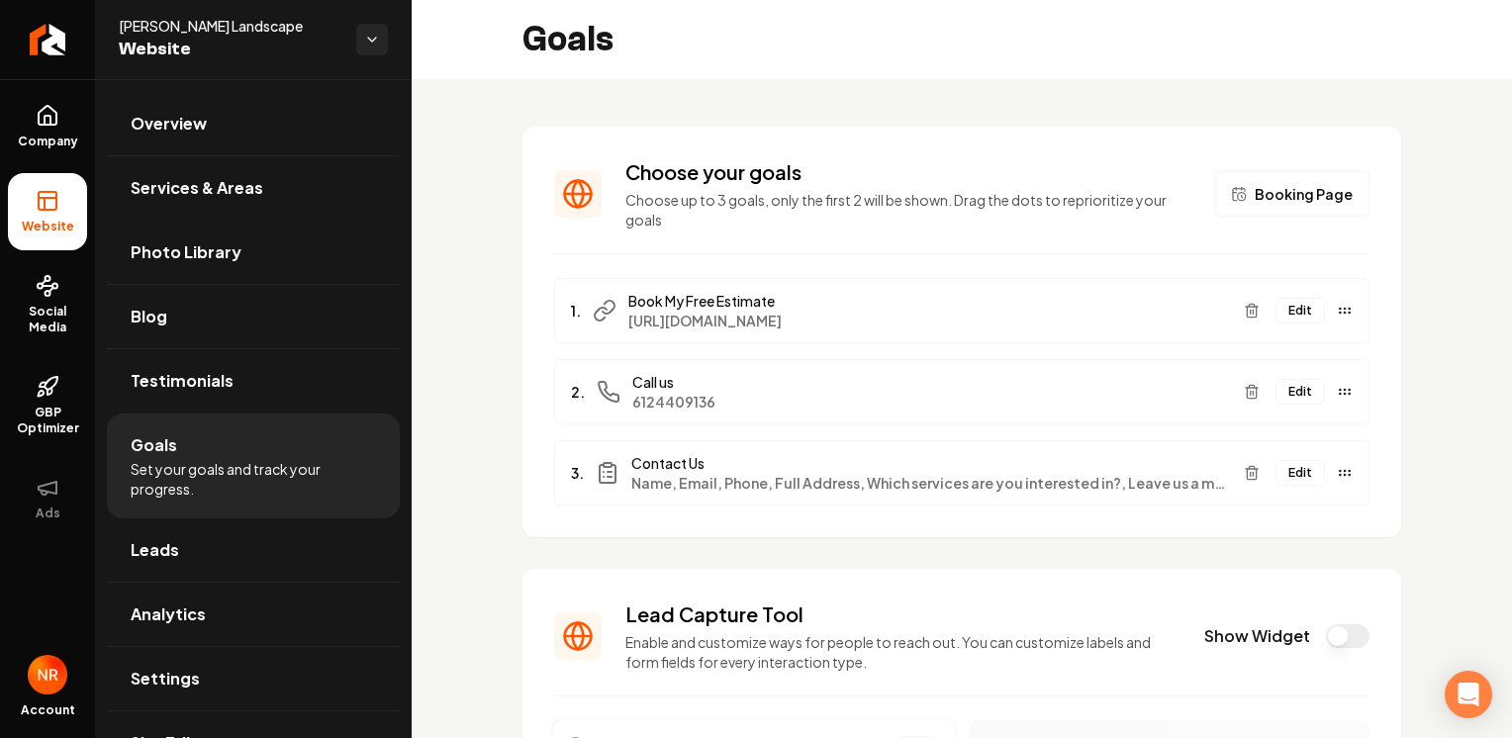
click at [1285, 192] on span "Booking Page" at bounding box center [1304, 194] width 98 height 20
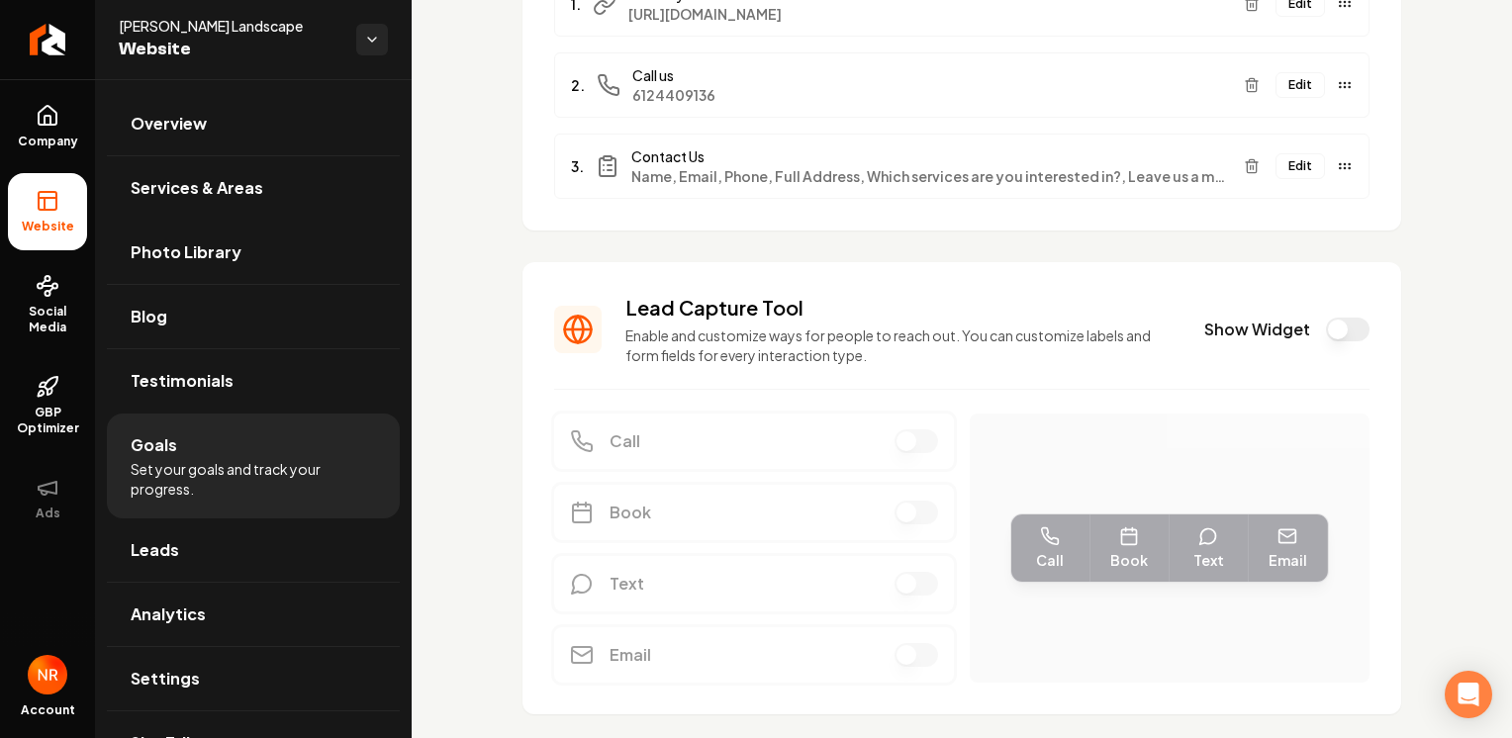
scroll to position [360, 0]
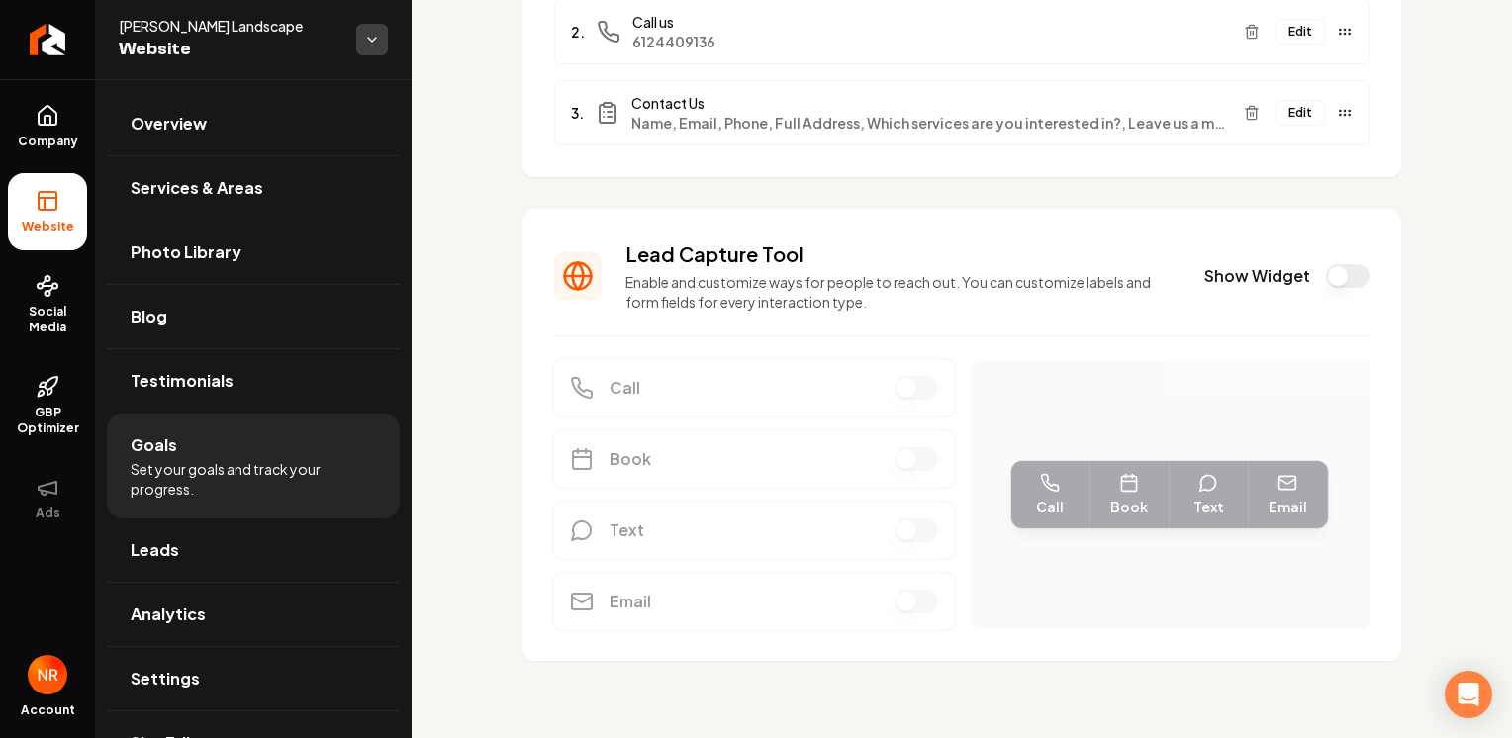
click at [368, 38] on html "Company Website Social Media GBP Optimizer Ads Account [PERSON_NAME] Landscape …" at bounding box center [756, 369] width 1512 height 738
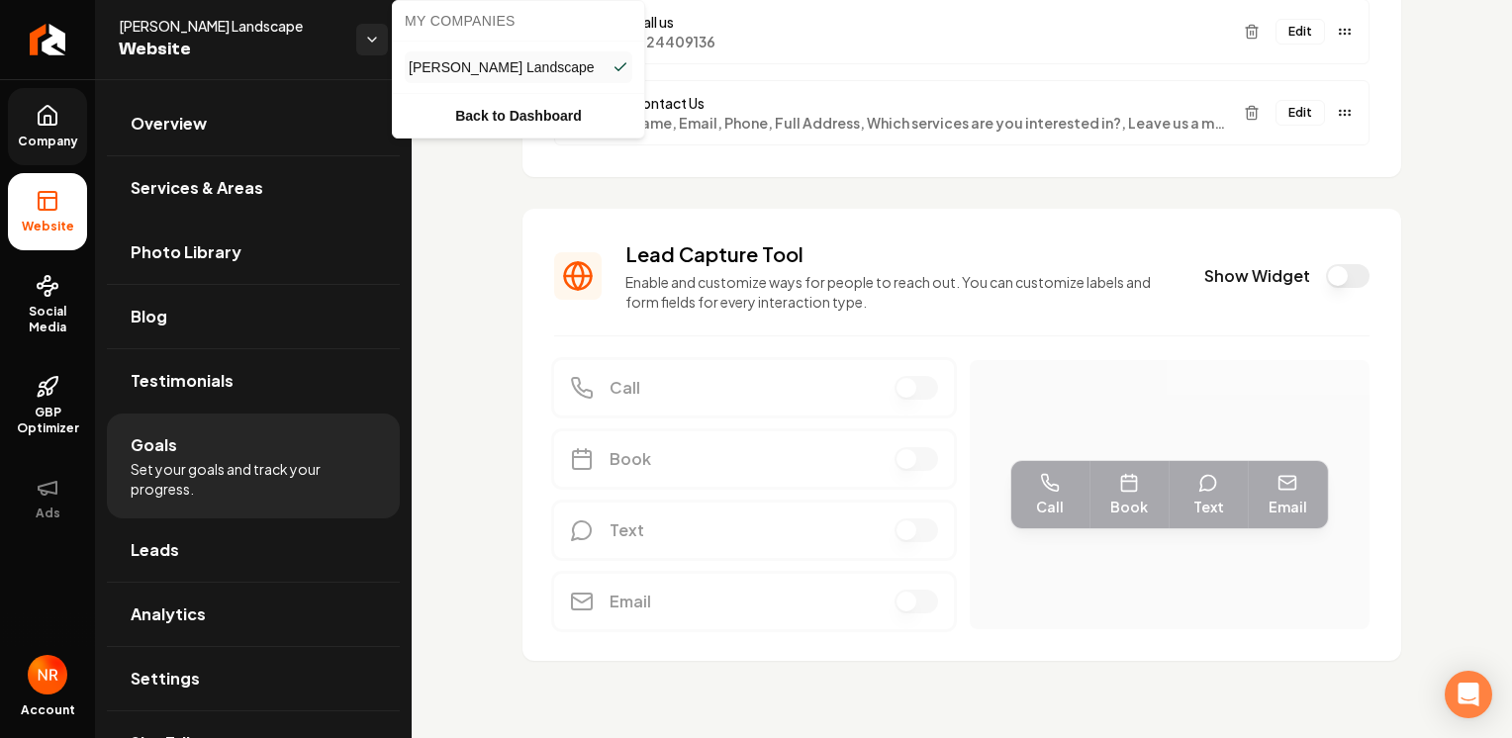
click at [70, 141] on html "Company Website Social Media GBP Optimizer Ads Account [PERSON_NAME] Landscape …" at bounding box center [756, 369] width 1512 height 738
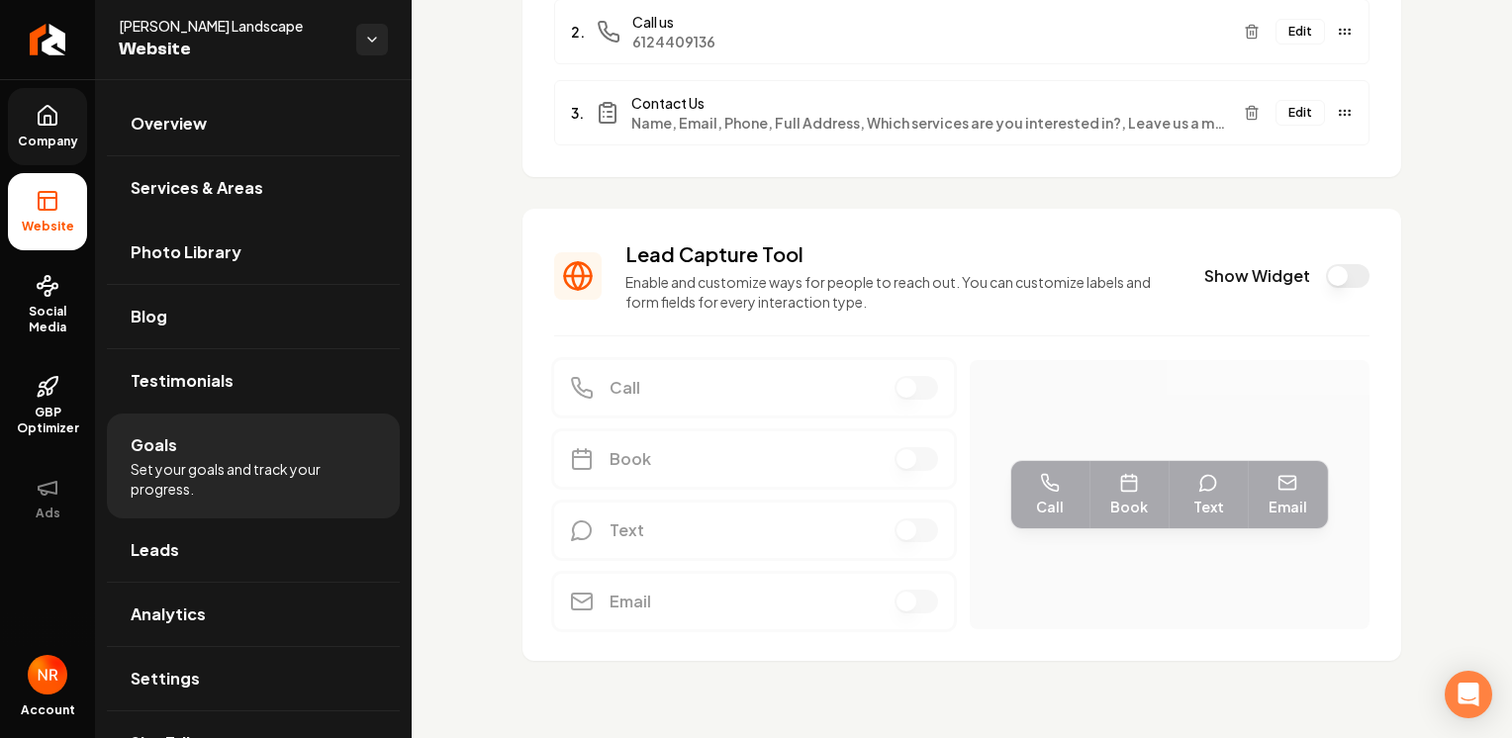
click at [57, 144] on span "Company" at bounding box center [48, 142] width 76 height 16
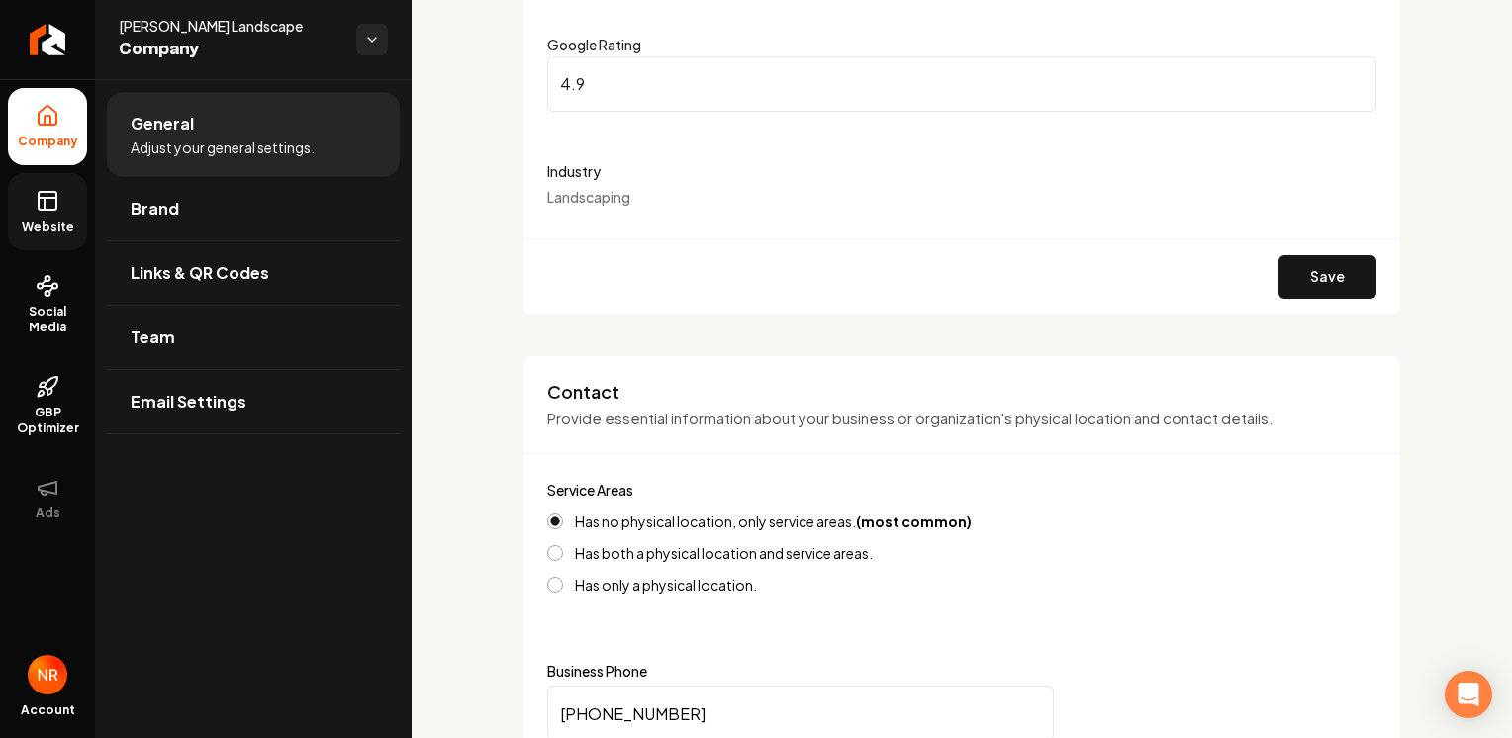
click at [47, 235] on link "Website" at bounding box center [47, 211] width 79 height 77
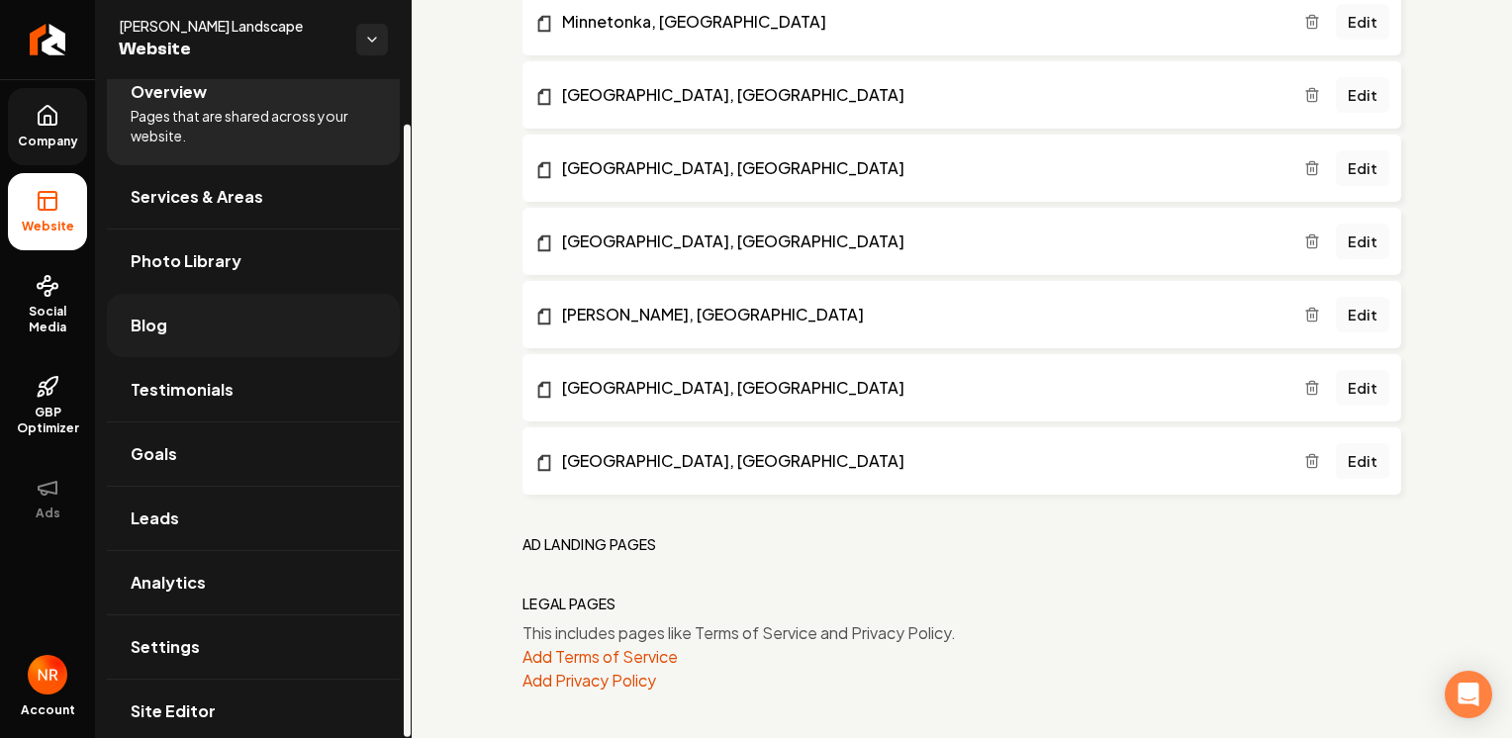
scroll to position [47, 0]
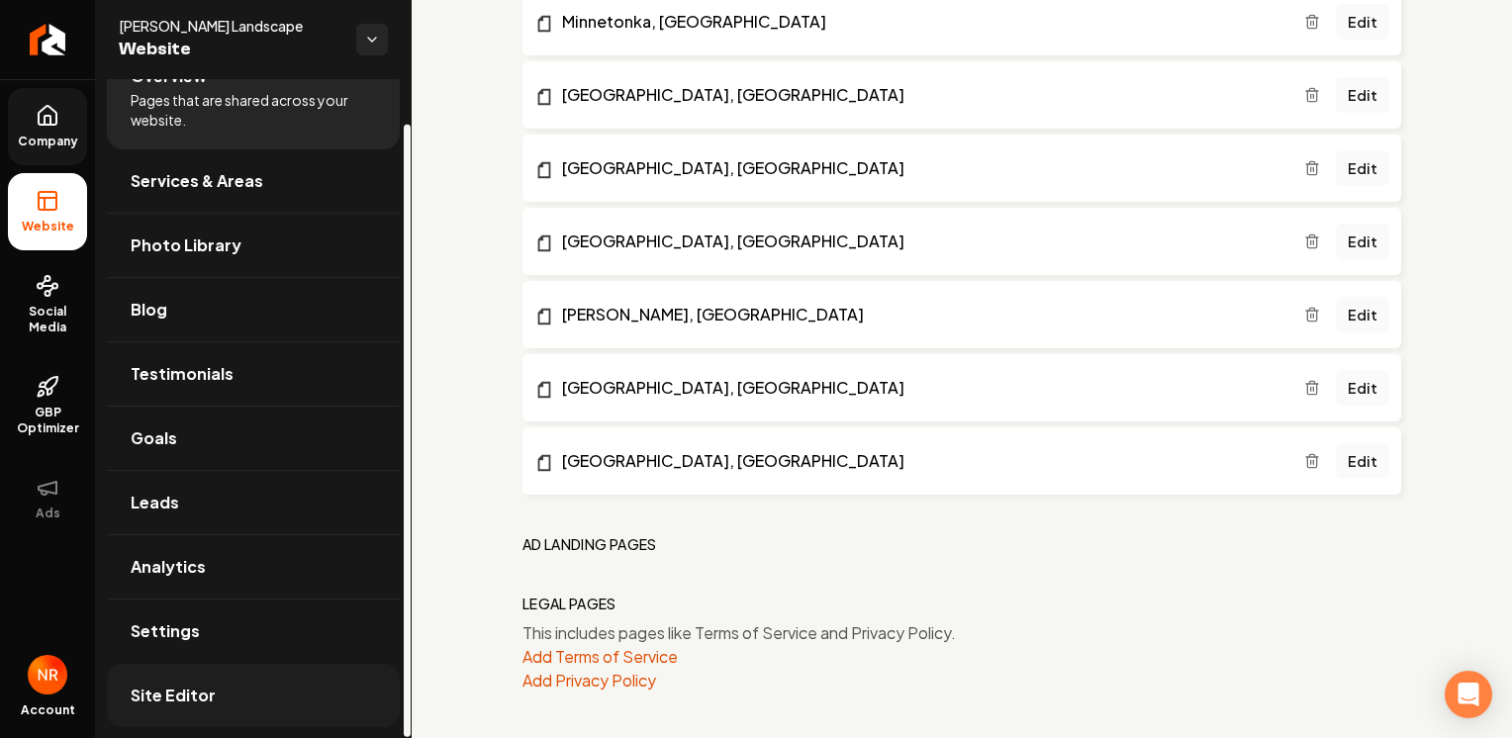
click at [182, 700] on span "Site Editor" at bounding box center [173, 696] width 85 height 24
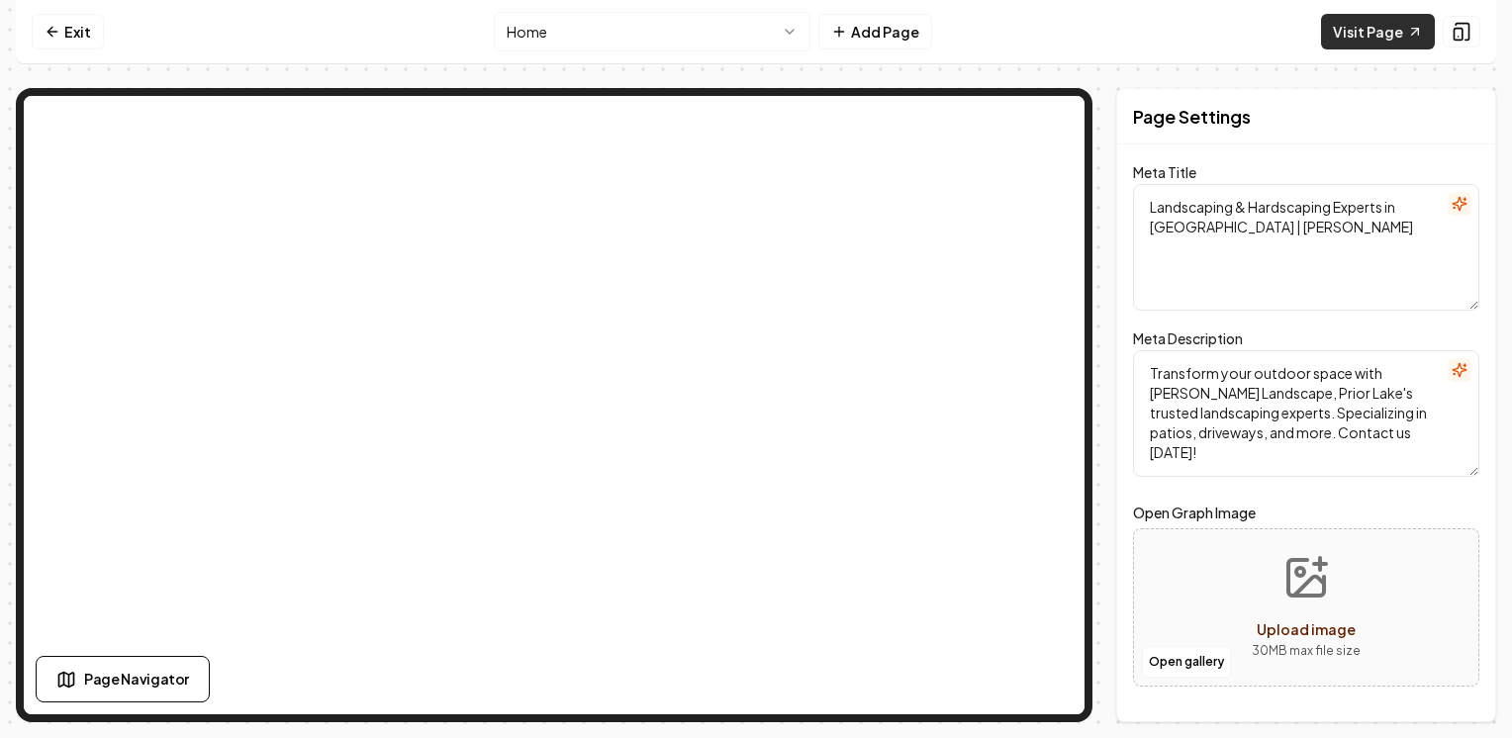
click at [1389, 37] on link "Visit Page" at bounding box center [1378, 32] width 114 height 36
click at [55, 42] on link "Exit" at bounding box center [68, 32] width 72 height 36
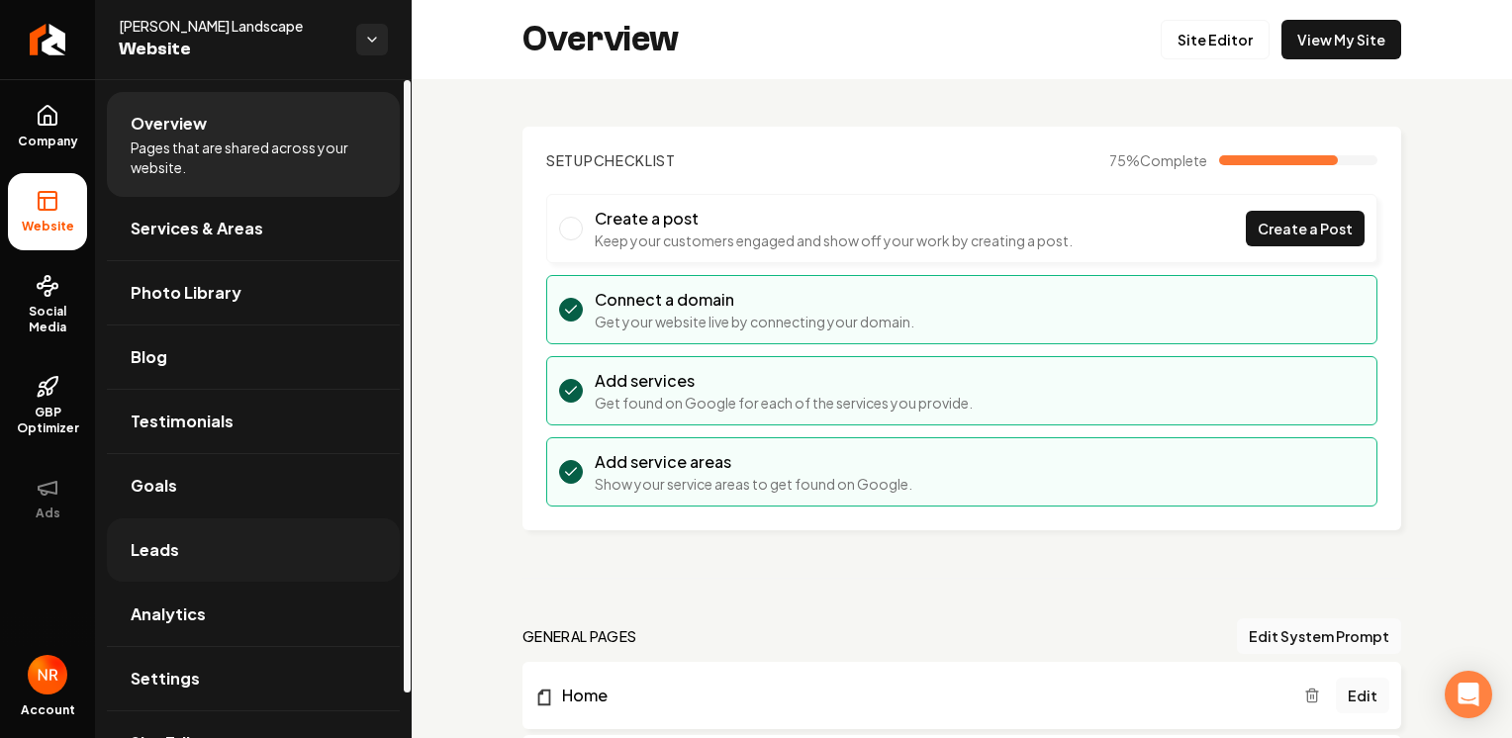
click at [234, 554] on link "Leads" at bounding box center [253, 549] width 293 height 63
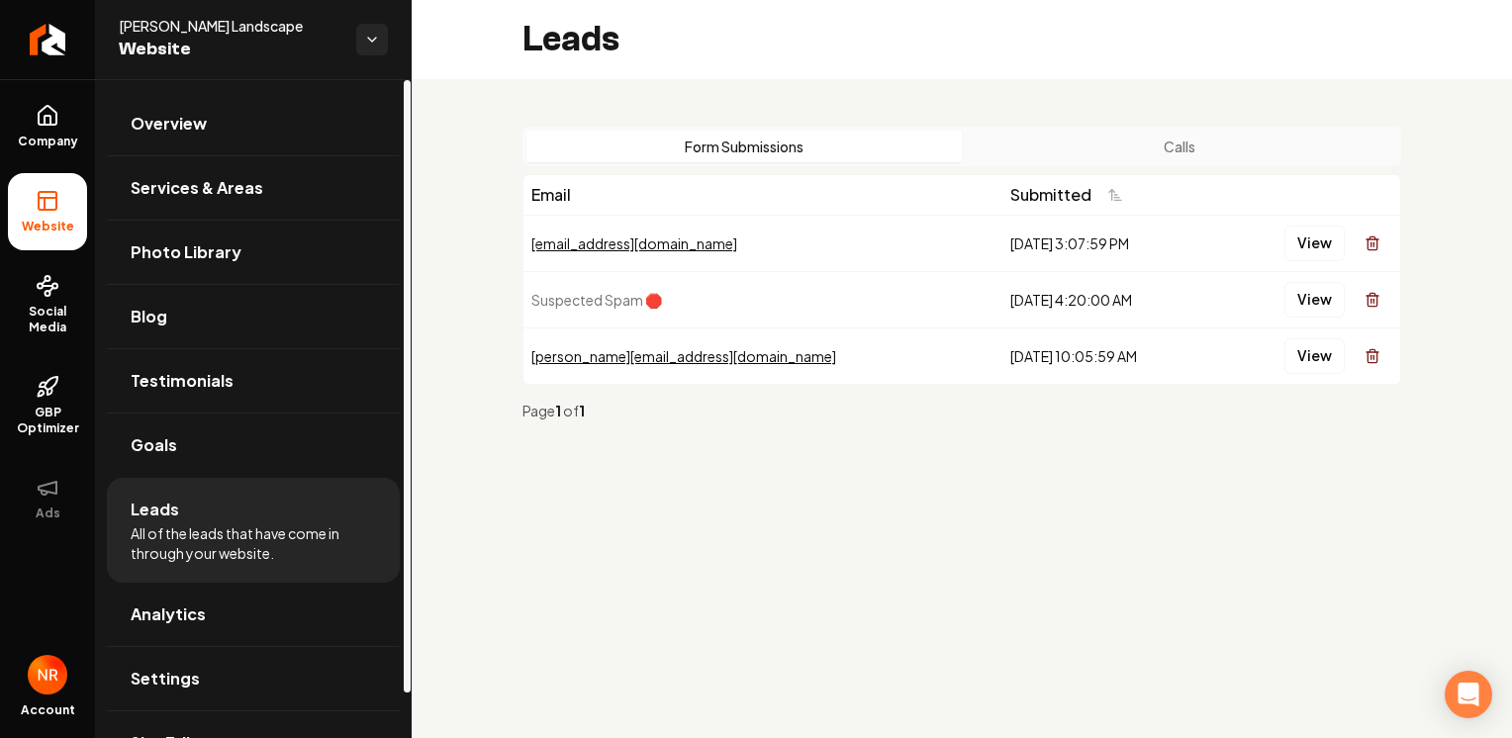
click at [241, 532] on span "All of the leads that have come in through your website." at bounding box center [253, 543] width 245 height 40
click at [256, 455] on link "Goals" at bounding box center [253, 445] width 293 height 63
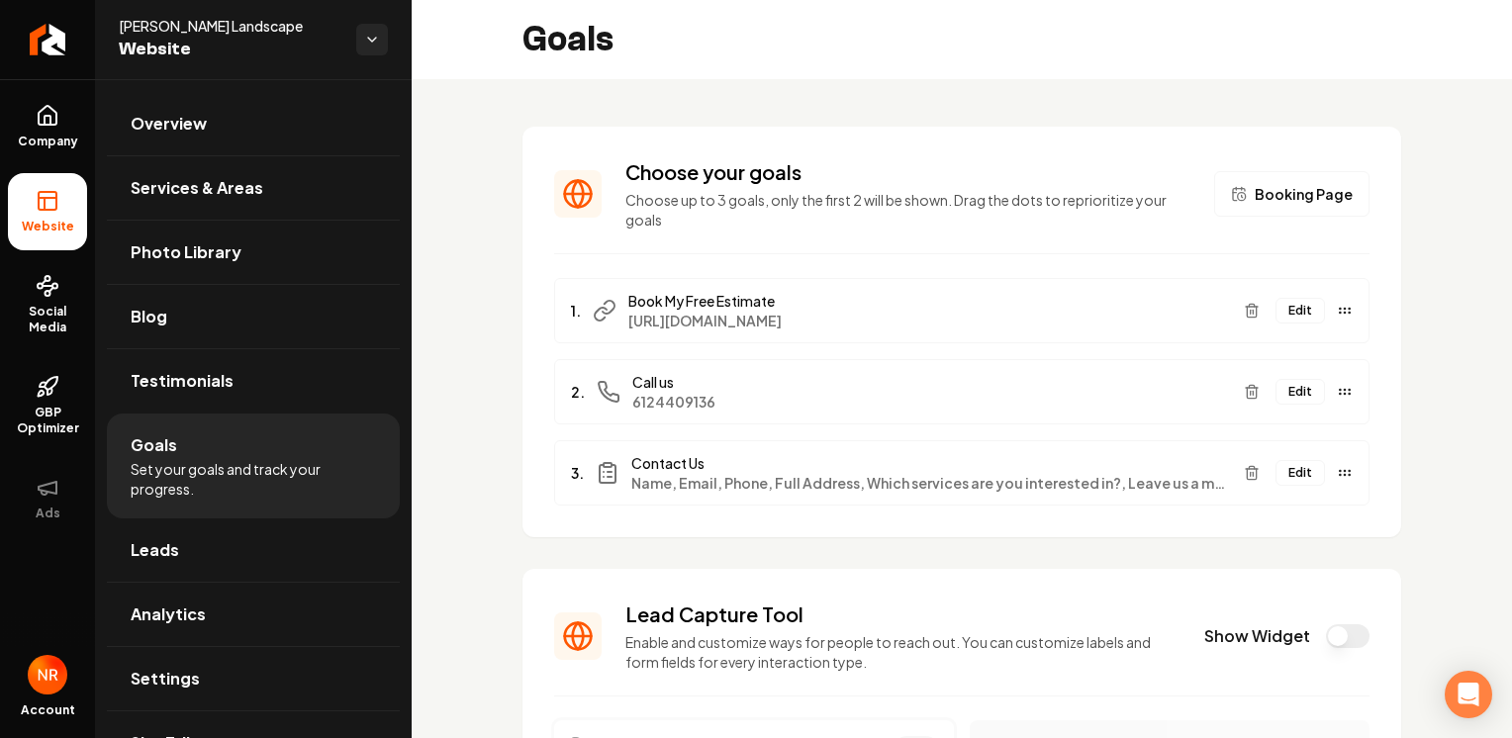
click at [1285, 309] on button "Edit" at bounding box center [1299, 311] width 49 height 26
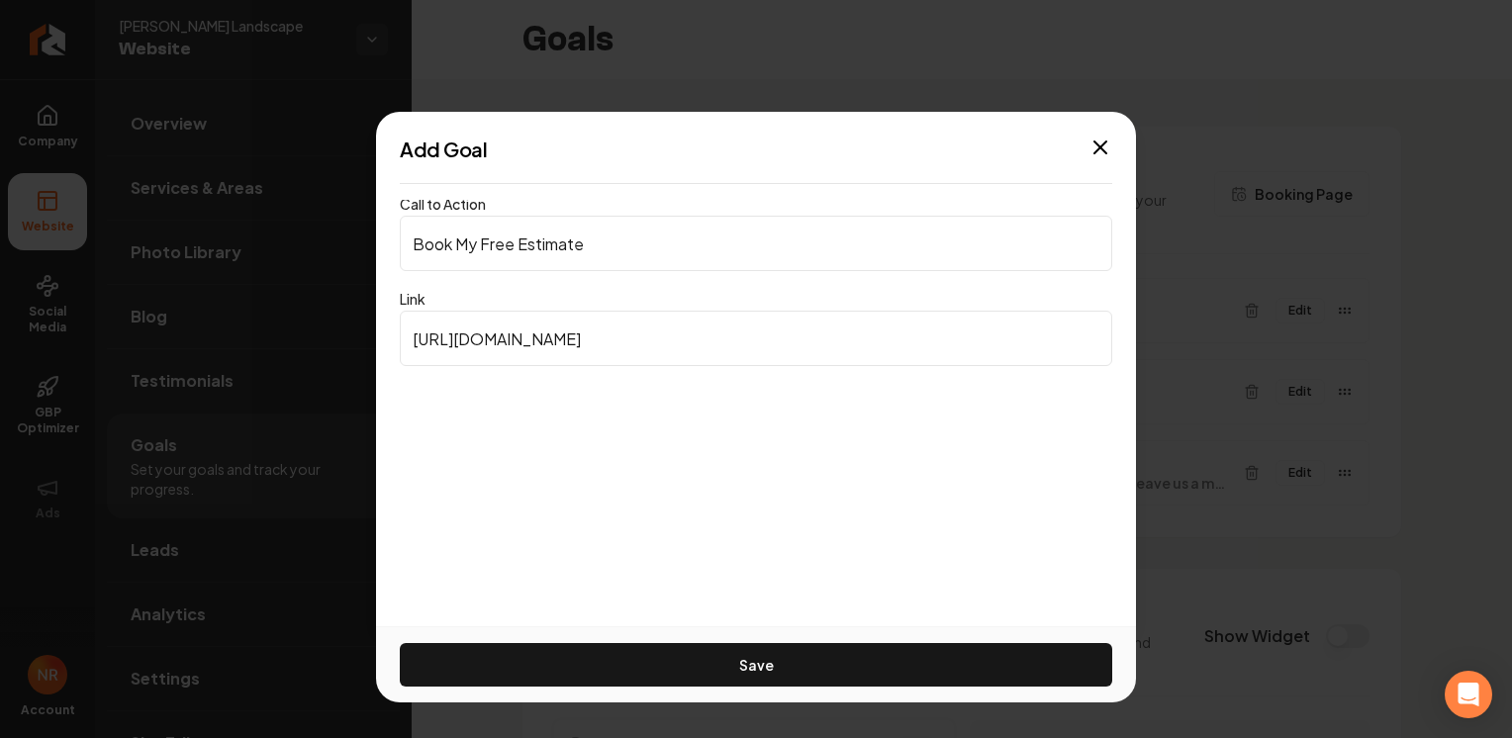
click at [1071, 328] on input "[URL][DOMAIN_NAME]" at bounding box center [756, 338] width 712 height 55
click at [1073, 333] on input "[URL][DOMAIN_NAME]" at bounding box center [756, 338] width 712 height 55
click at [1073, 334] on input "[URL][DOMAIN_NAME]" at bounding box center [756, 338] width 712 height 55
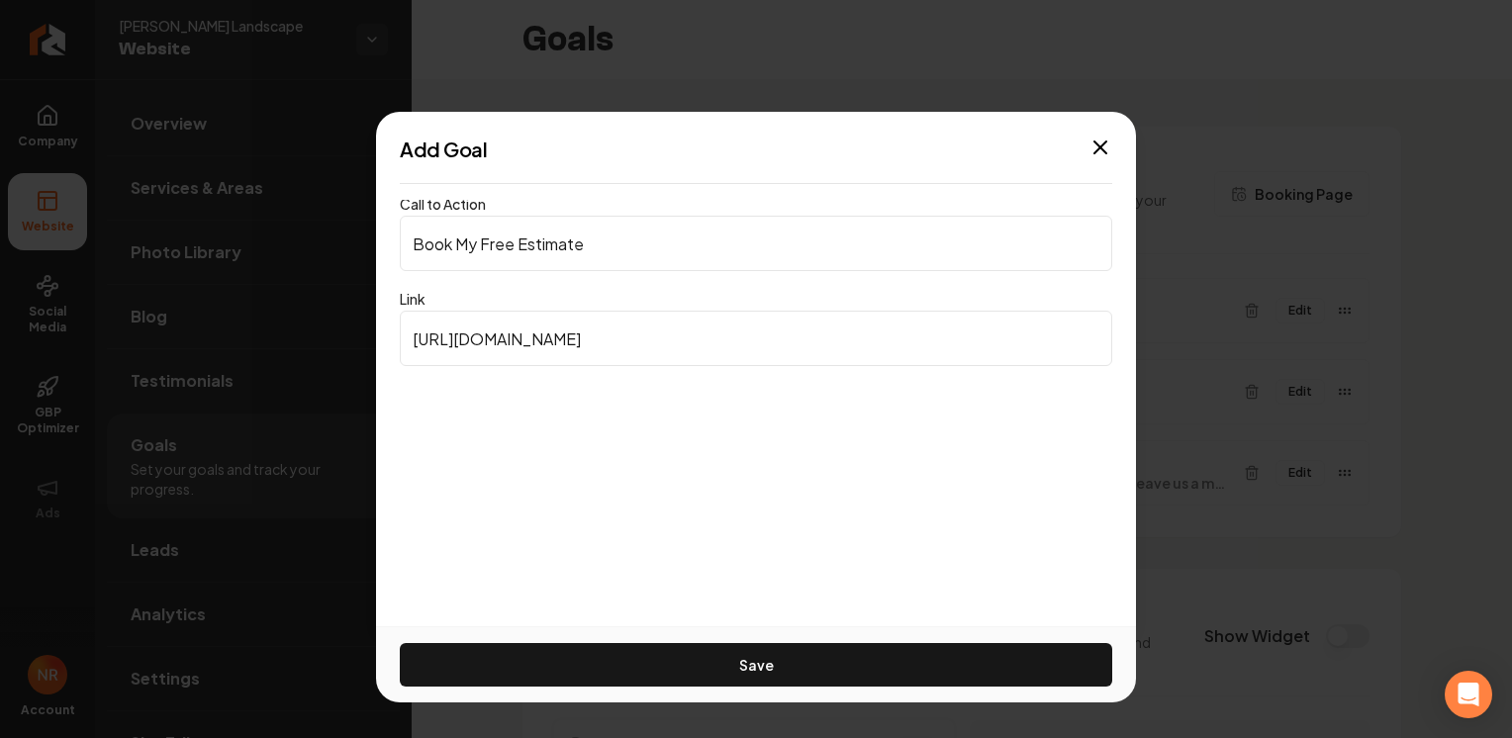
click at [1073, 335] on input "[URL][DOMAIN_NAME]" at bounding box center [756, 338] width 712 height 55
paste input "hubs/e9416f33-3203-491a-a674-b816a0965b15/public/requests/1732706/new"
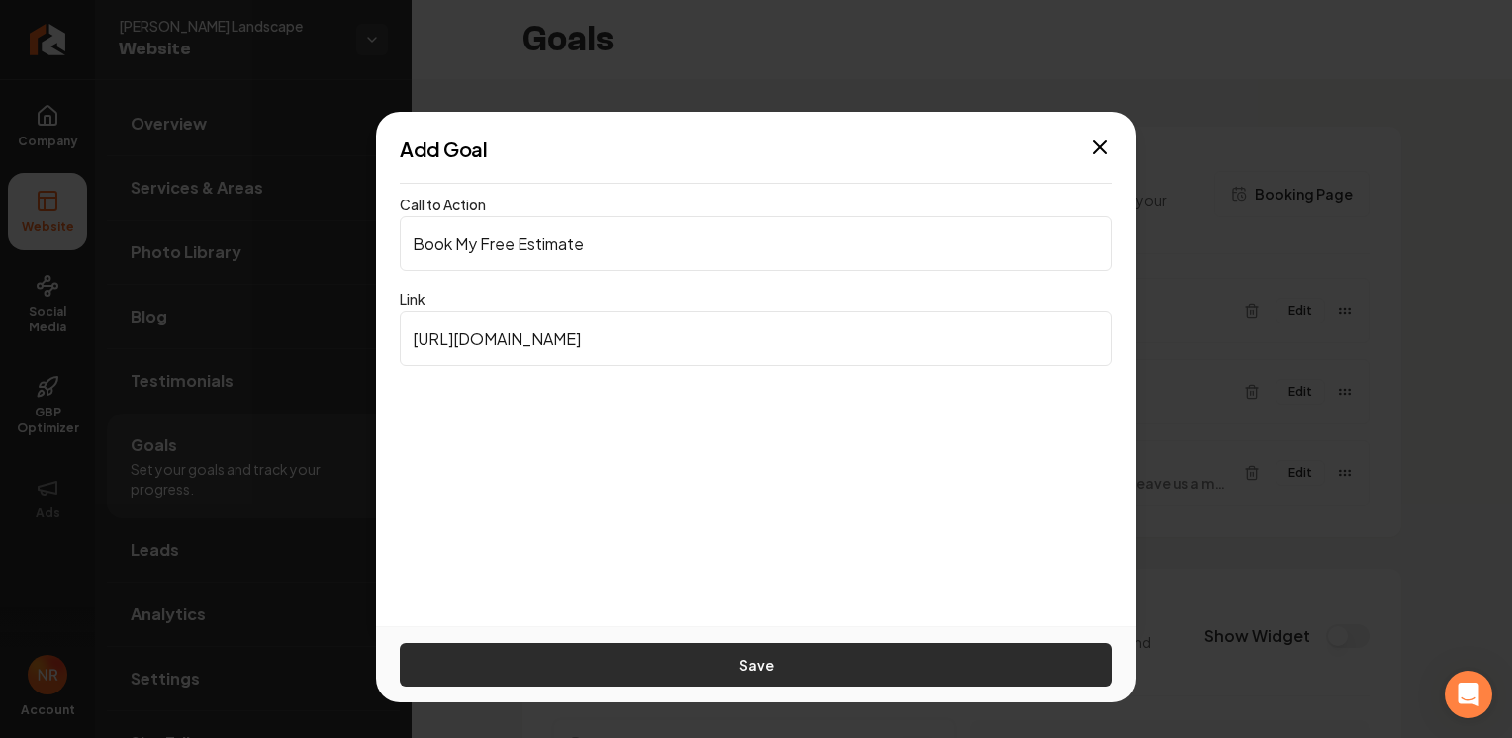
type input "[URL][DOMAIN_NAME]"
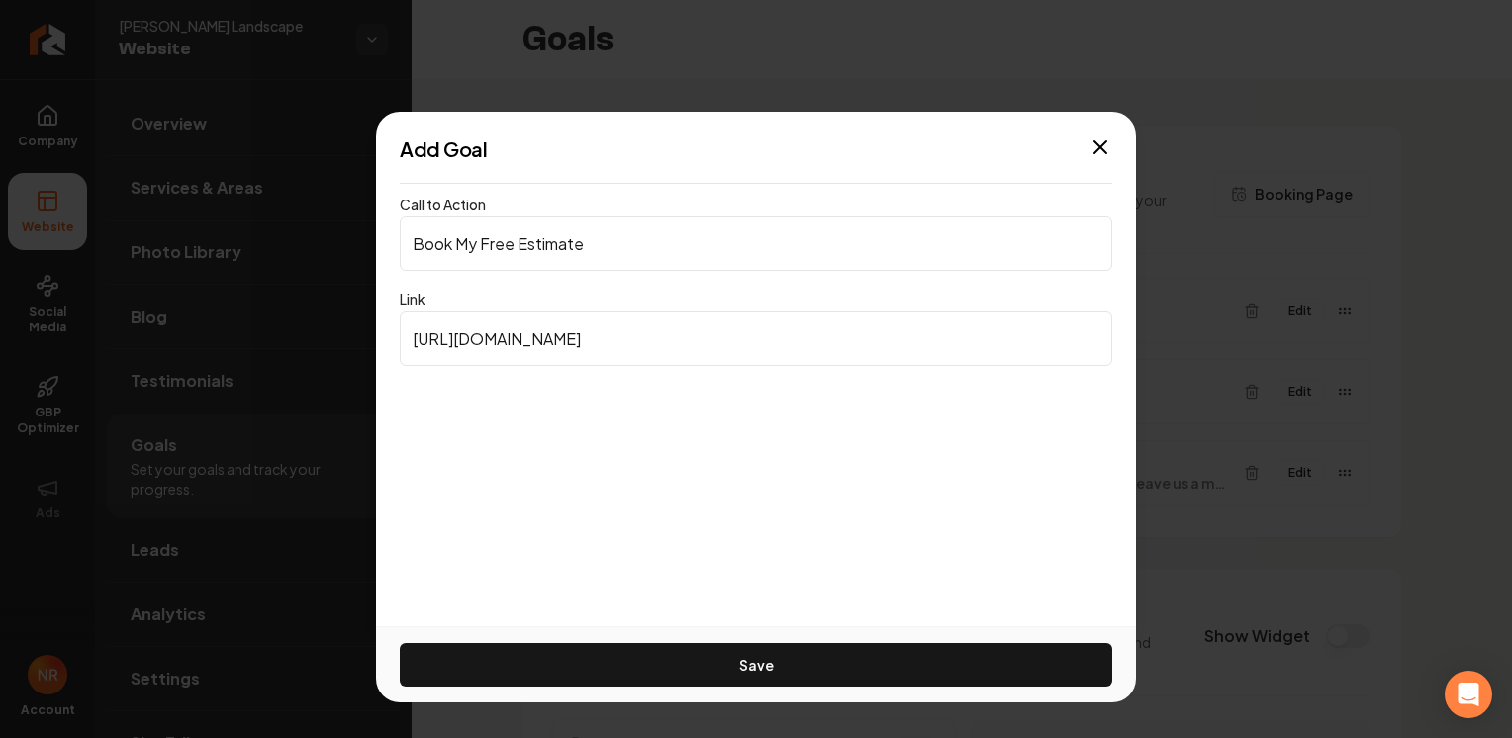
scroll to position [0, 0]
click at [891, 654] on button "Save" at bounding box center [756, 665] width 712 height 44
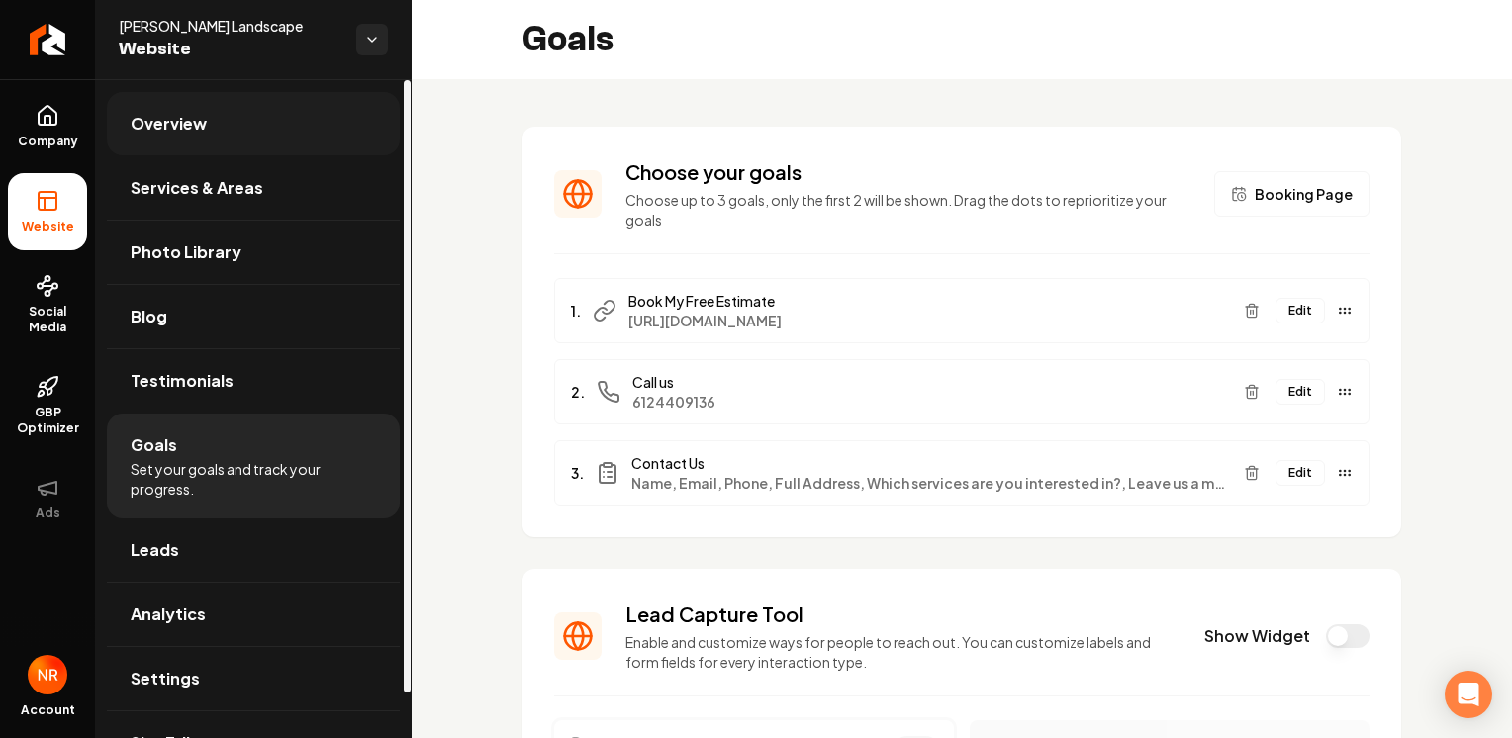
click at [269, 140] on link "Overview" at bounding box center [253, 123] width 293 height 63
